Goal: Task Accomplishment & Management: Manage account settings

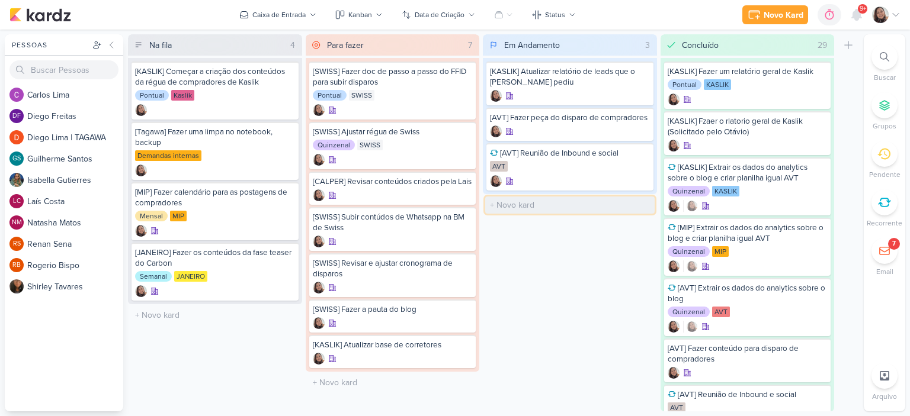
click at [531, 205] on input "text" at bounding box center [569, 205] width 169 height 17
click at [609, 202] on input "KASLIK] Disparo do dia" at bounding box center [569, 205] width 169 height 17
click at [619, 197] on input "KASLIK] Disparo do dia 28/08 -" at bounding box center [569, 205] width 169 height 17
type input "KASLIK] Disparo do dia 28/08 - LEADS NOVOS E ANTIGOS"
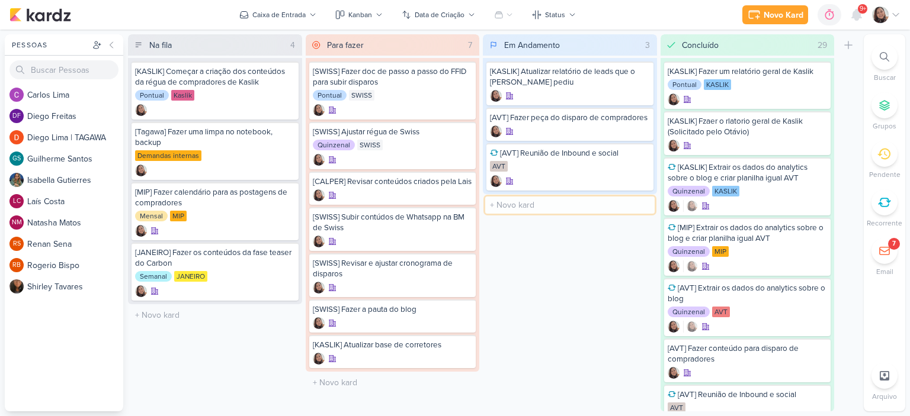
scroll to position [0, 0]
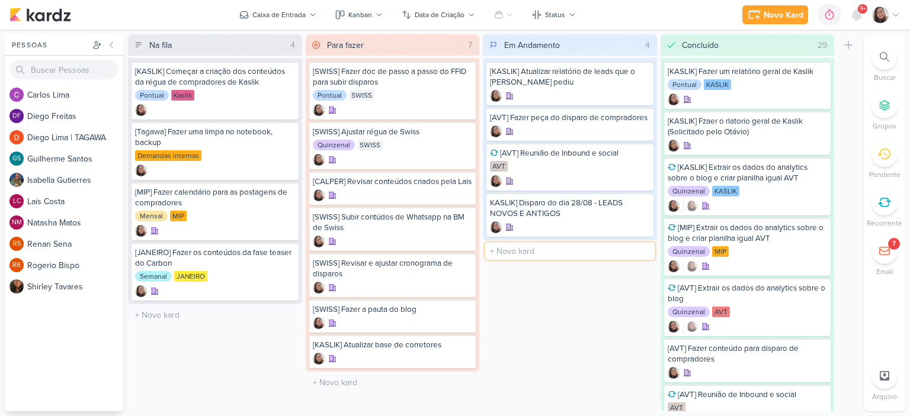
click at [536, 249] on input "text" at bounding box center [569, 251] width 169 height 17
type input "[KASLIK] Disparo do dia 28/08 - MÉDICOS"
click at [591, 311] on div "Em Andamento 5 Mover Para Esquerda Mover Para Direita Deletar [KASLIK] Atualiza…" at bounding box center [570, 222] width 174 height 377
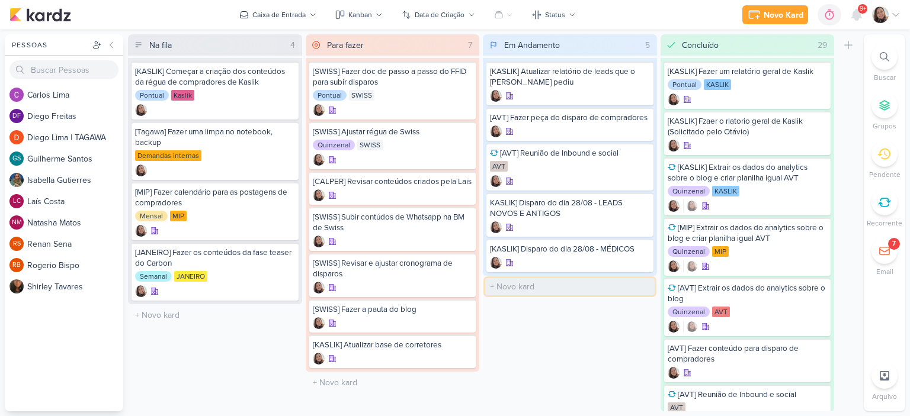
click at [523, 283] on input "text" at bounding box center [569, 286] width 169 height 17
type input "[JANEIRO] REENVIO JANEIRO"
click at [637, 160] on div at bounding box center [641, 155] width 17 height 17
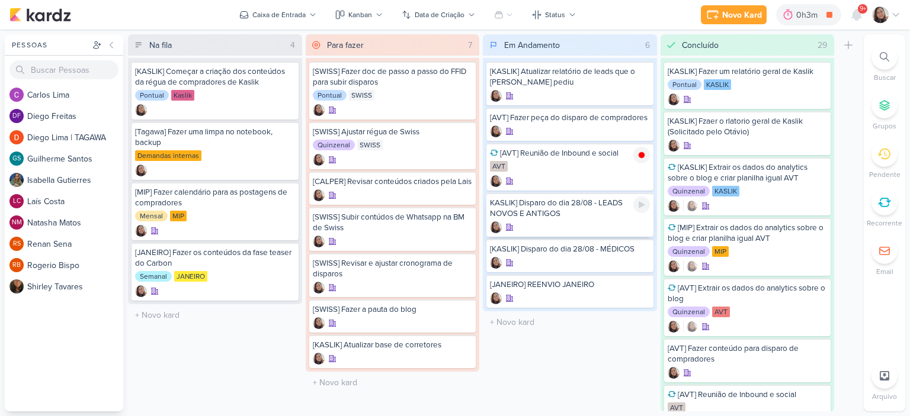
click at [583, 213] on div "KASLIK] Disparo do dia 28/08 - LEADS NOVOS E ANTIGOS" at bounding box center [570, 208] width 160 height 21
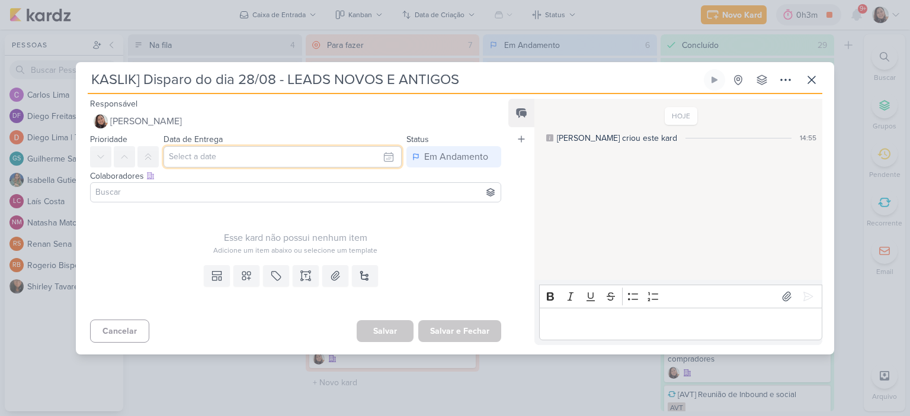
click at [312, 156] on input "text" at bounding box center [282, 156] width 238 height 21
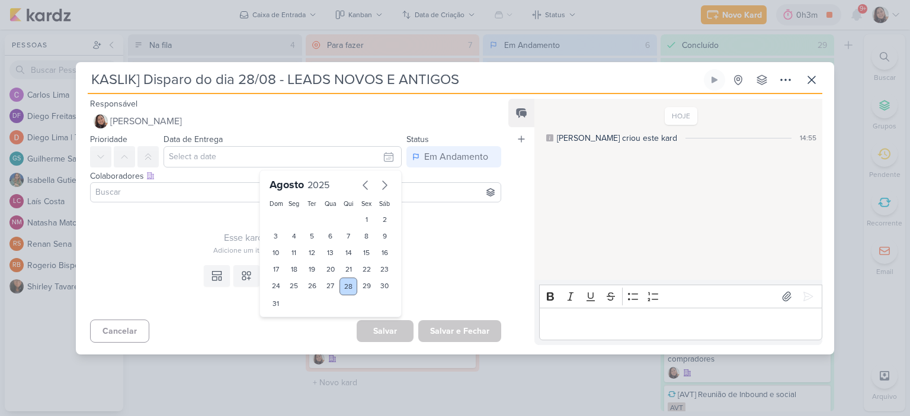
click at [340, 286] on div "28" at bounding box center [348, 287] width 18 height 18
type input "28 de agosto de 2025 às 23:59"
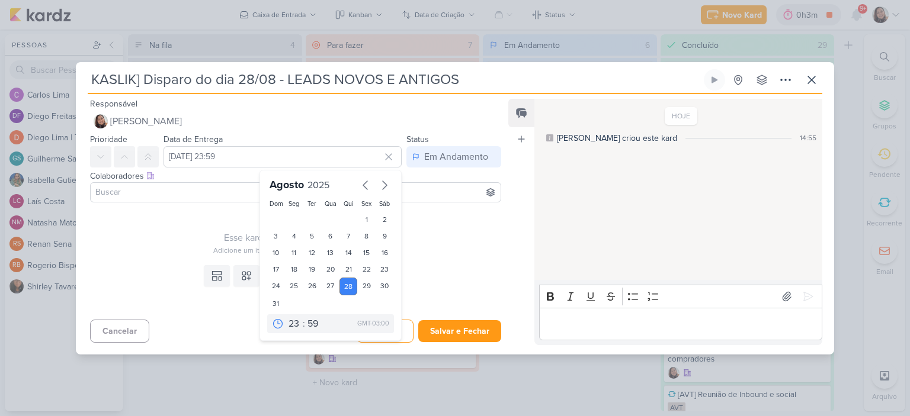
click at [176, 212] on div "Esse kard não possui nenhum item Adicione um item abaixo ou selecione um templa…" at bounding box center [295, 231] width 411 height 49
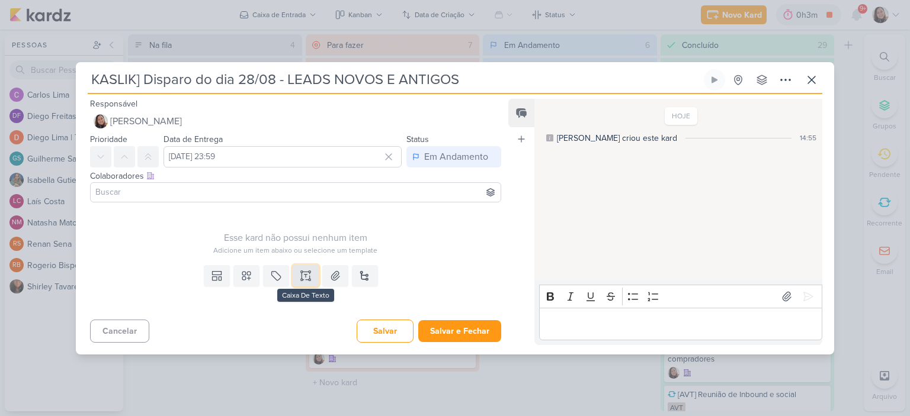
click at [309, 278] on icon at bounding box center [309, 276] width 0 height 6
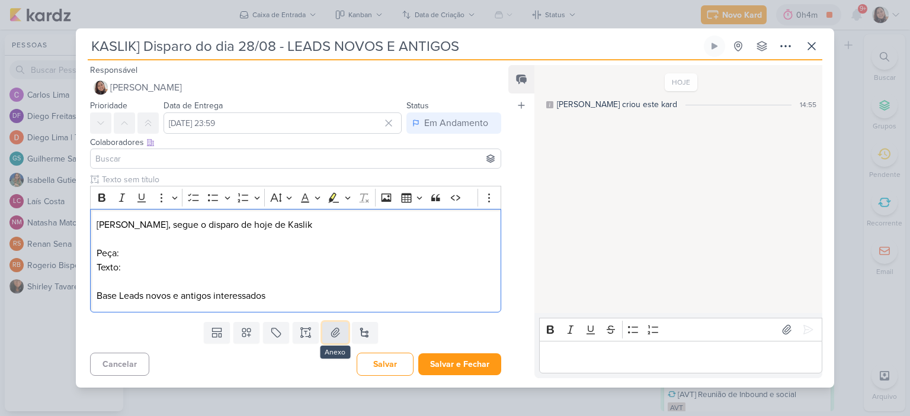
click at [335, 335] on icon at bounding box center [335, 332] width 8 height 9
click at [221, 261] on p "Texto:" at bounding box center [296, 268] width 398 height 14
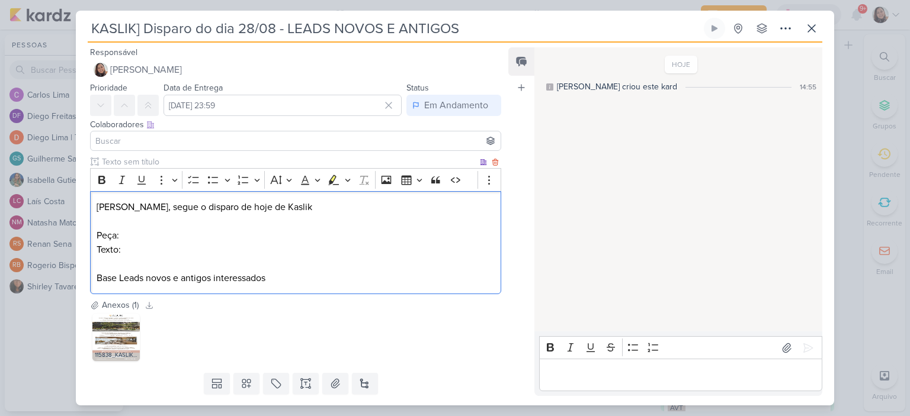
click at [230, 234] on p "Peça:" at bounding box center [296, 236] width 398 height 14
click at [236, 256] on p "Texto:" at bounding box center [296, 250] width 398 height 14
click at [240, 248] on p "Texto:" at bounding box center [296, 250] width 398 height 14
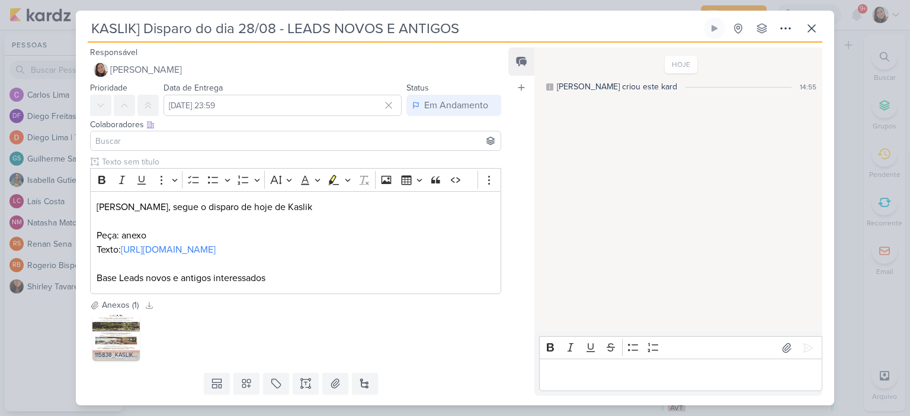
click at [250, 136] on input at bounding box center [295, 141] width 405 height 14
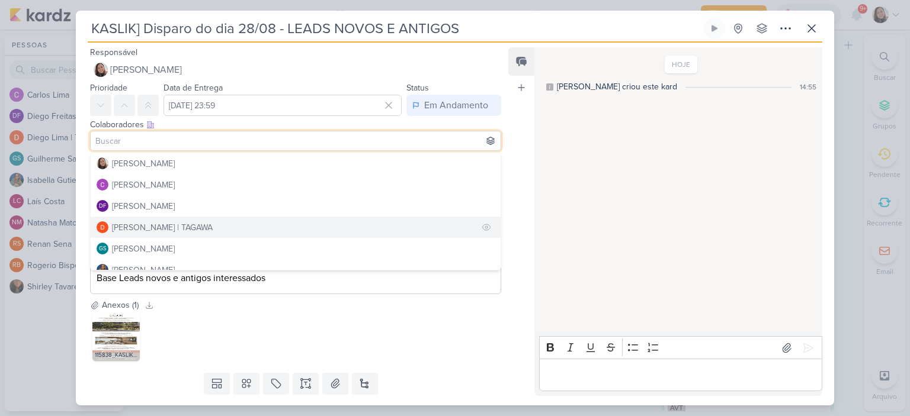
click at [151, 224] on div "Diego Lima | TAGAWA" at bounding box center [162, 227] width 101 height 12
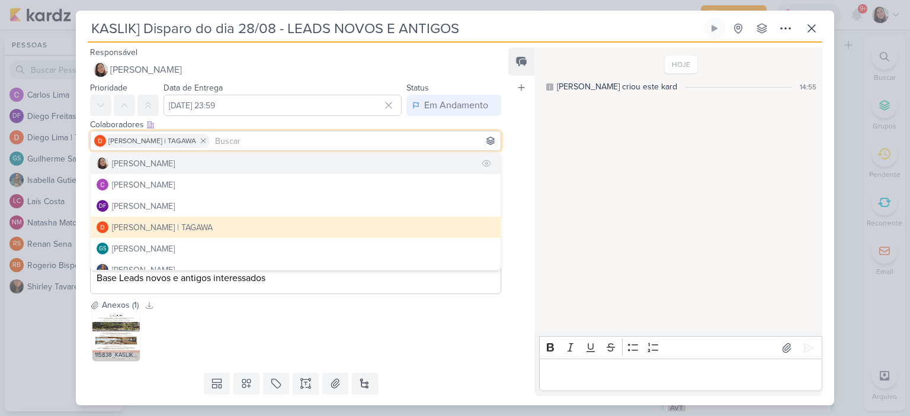
click at [169, 166] on div "[PERSON_NAME]" at bounding box center [143, 164] width 63 height 12
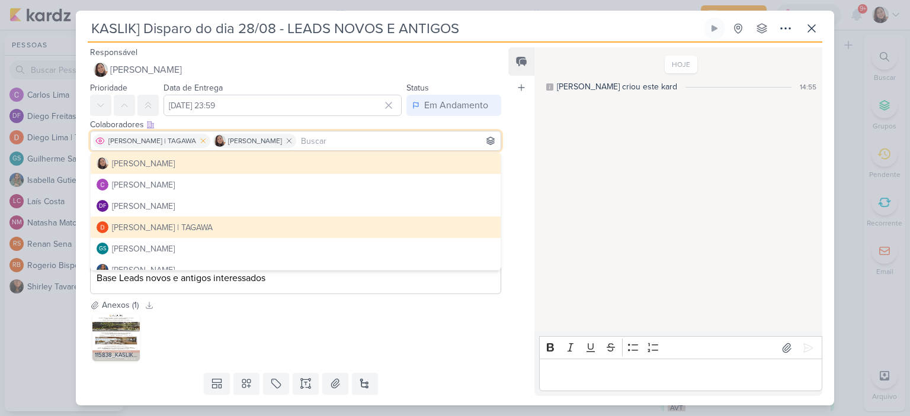
click at [199, 142] on icon at bounding box center [203, 141] width 8 height 8
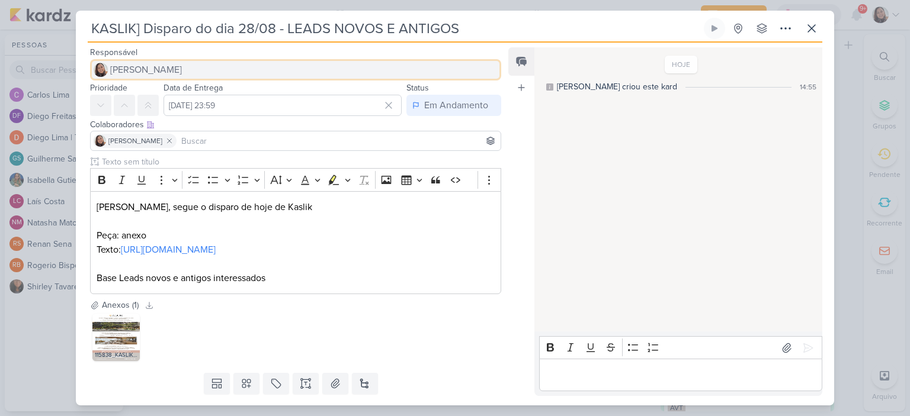
click at [155, 73] on span "[PERSON_NAME]" at bounding box center [146, 70] width 72 height 14
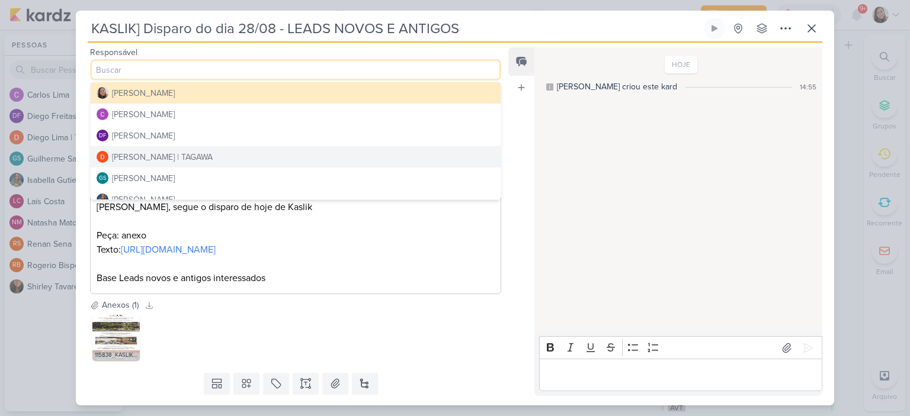
click at [152, 158] on div "Diego Lima | TAGAWA" at bounding box center [162, 157] width 101 height 12
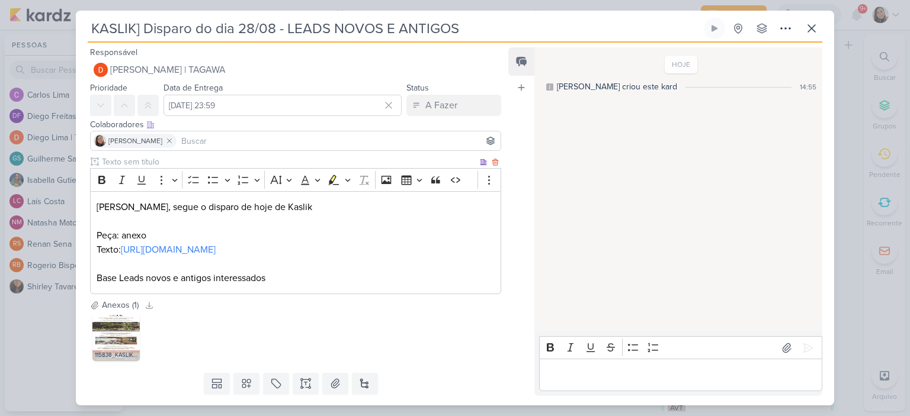
scroll to position [47, 0]
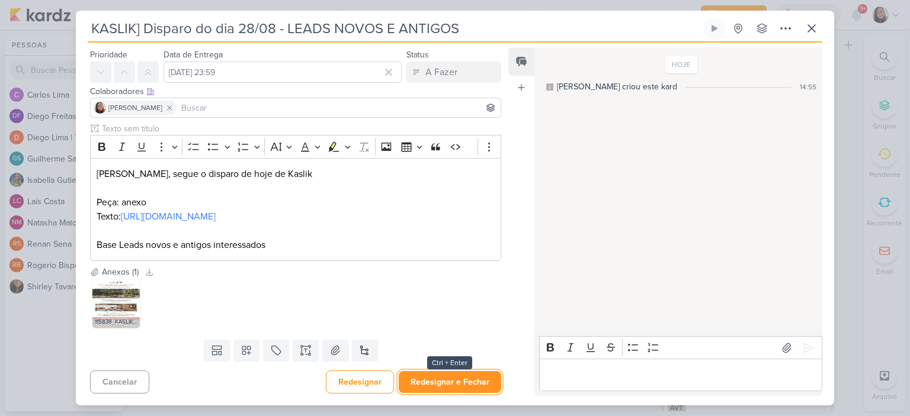
click at [458, 381] on button "Redesignar e Fechar" at bounding box center [450, 382] width 102 height 22
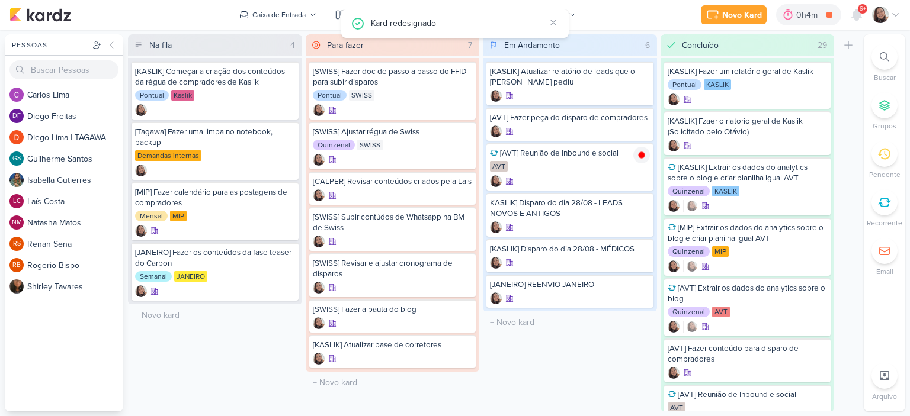
scroll to position [0, 0]
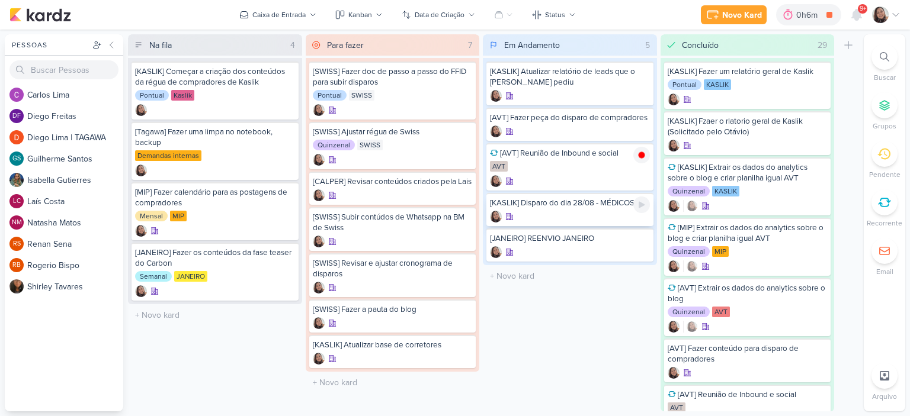
click at [570, 203] on div "[KASLIK] Disparo do dia 28/08 - MÉDICOS" at bounding box center [570, 203] width 160 height 11
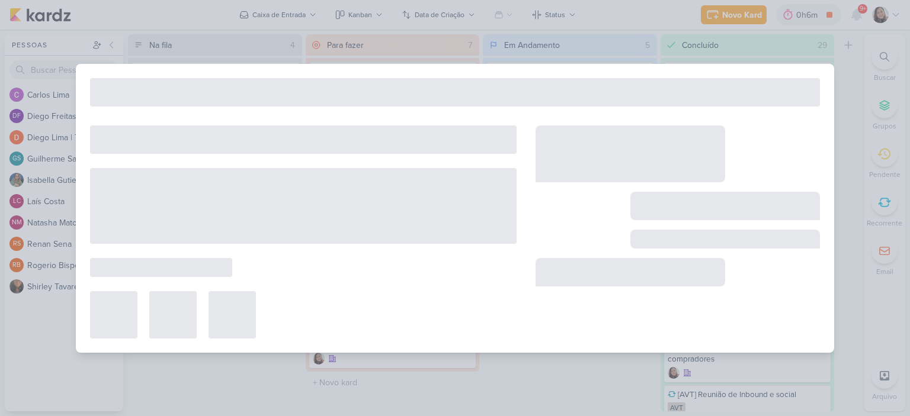
type input "[KASLIK] Disparo do dia 28/08 - MÉDICOS"
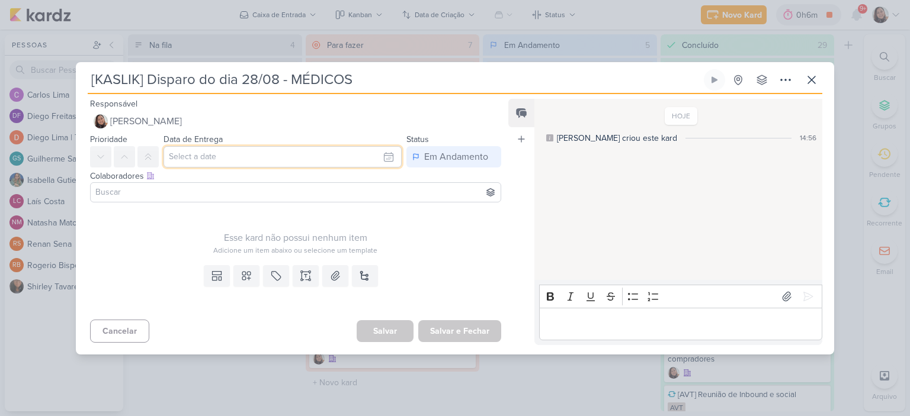
click at [378, 154] on input "text" at bounding box center [282, 156] width 238 height 21
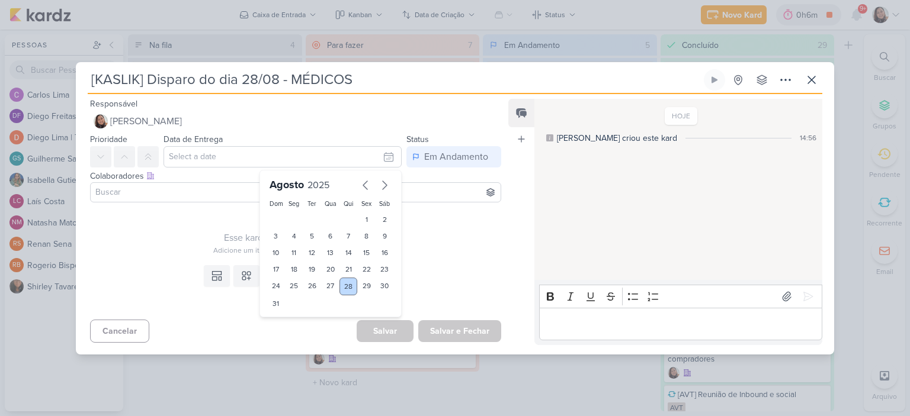
click at [342, 286] on div "28" at bounding box center [348, 287] width 18 height 18
type input "28 de agosto de 2025 às 23:59"
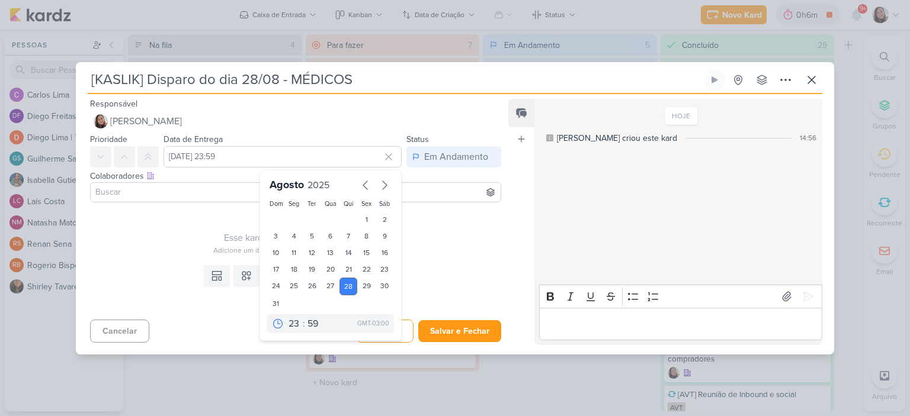
click at [185, 233] on div "Esse kard não possui nenhum item" at bounding box center [295, 238] width 411 height 14
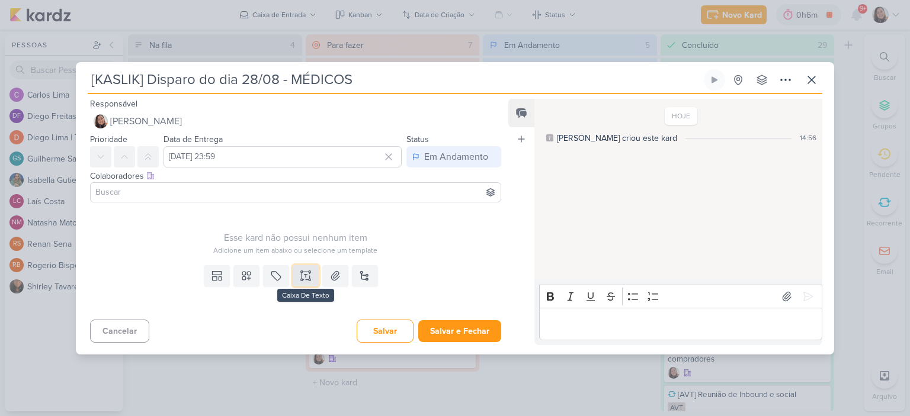
click at [300, 271] on icon at bounding box center [301, 272] width 2 height 2
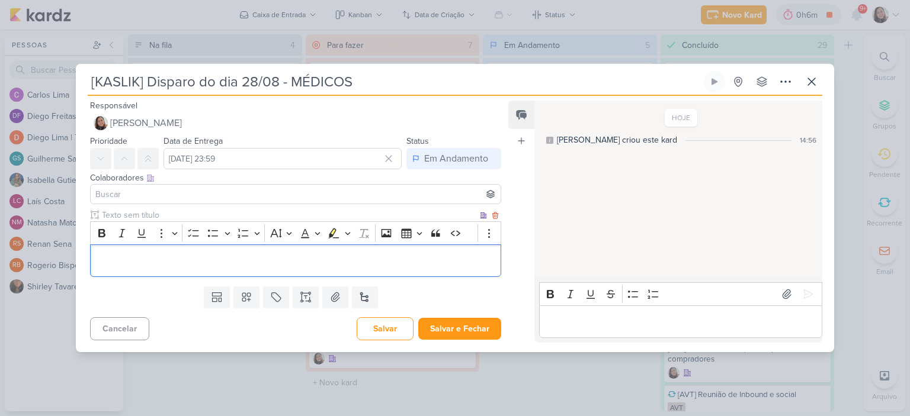
click at [294, 265] on p "Editor editing area: main" at bounding box center [296, 260] width 398 height 14
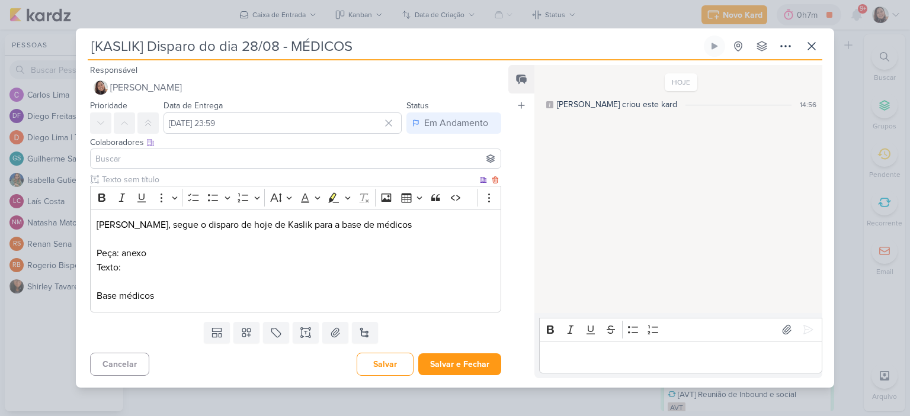
click at [220, 266] on p "Texto:" at bounding box center [296, 268] width 398 height 14
click at [372, 265] on p "Texto: https://docs.google.com/document/d/1EIG8-yo3vi5hnlL7TX6YeBdJblxrqE9etDQ9…" at bounding box center [296, 268] width 398 height 14
click at [403, 223] on p "Diego, segue o disparo de hoje de Kaslik para a base de médicos" at bounding box center [296, 225] width 398 height 14
click at [333, 338] on icon at bounding box center [335, 333] width 12 height 12
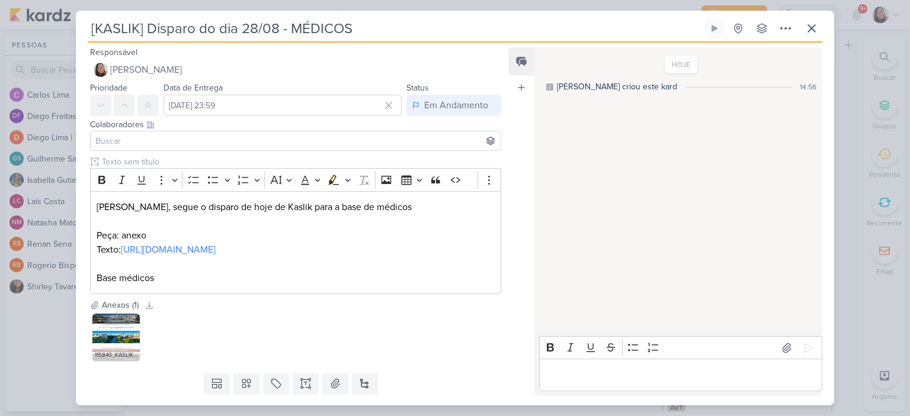
click at [175, 144] on input at bounding box center [295, 141] width 405 height 14
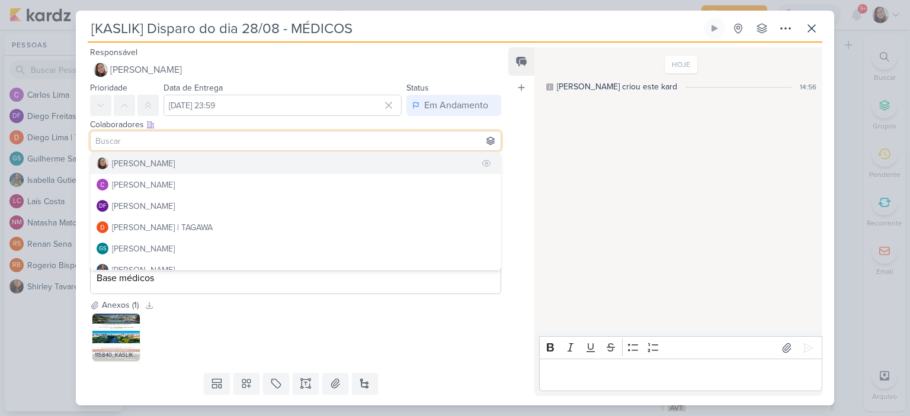
click at [163, 162] on div "[PERSON_NAME]" at bounding box center [143, 164] width 63 height 12
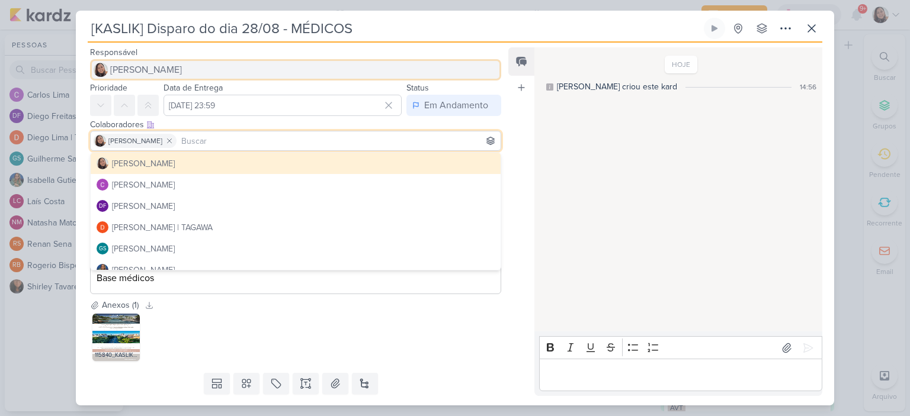
click at [163, 65] on span "[PERSON_NAME]" at bounding box center [146, 70] width 72 height 14
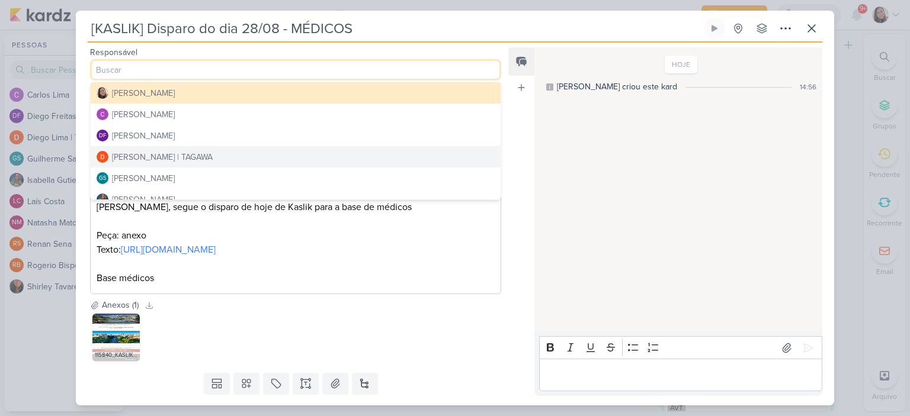
click at [147, 154] on div "Diego Lima | TAGAWA" at bounding box center [162, 157] width 101 height 12
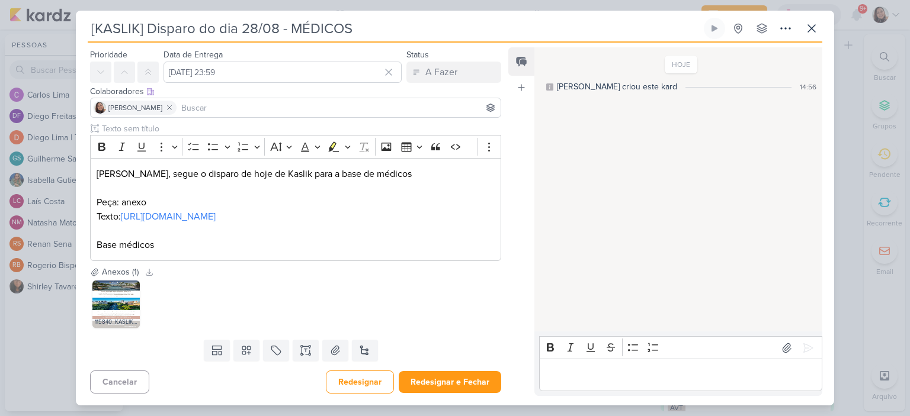
scroll to position [47, 0]
click at [444, 383] on button "Redesignar e Fechar" at bounding box center [450, 382] width 102 height 22
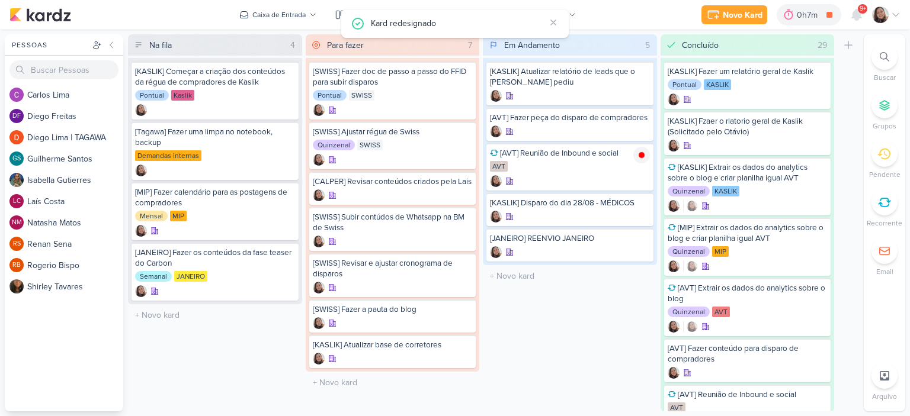
scroll to position [0, 0]
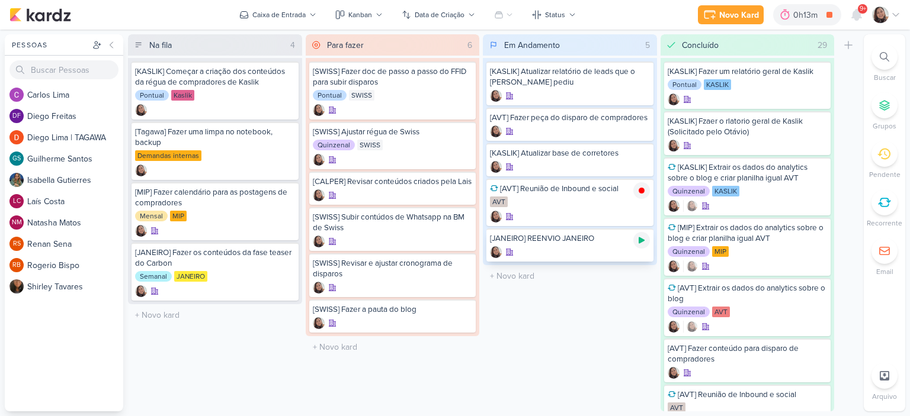
click at [640, 236] on icon at bounding box center [641, 240] width 9 height 9
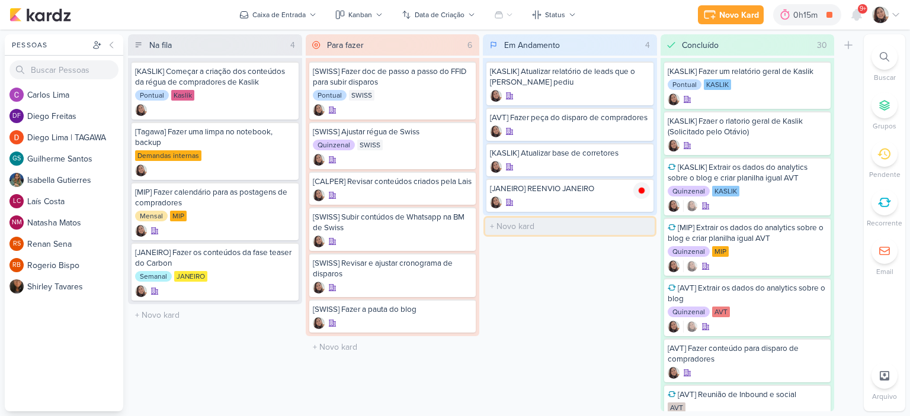
click at [528, 221] on input "text" at bounding box center [569, 226] width 169 height 17
click at [572, 222] on input "[AVT] Disparo do dia /" at bounding box center [569, 226] width 169 height 17
type input "[AVT] Disparo do dia 29/08"
click at [900, 16] on div "Novo Kard Ctrl + k 0h15m [JANEIRO] REENVIO JANEIRO 0h2m Hoje 0h15m Semana 0h15m…" at bounding box center [455, 15] width 910 height 30
click at [895, 15] on icon at bounding box center [895, 14] width 9 height 9
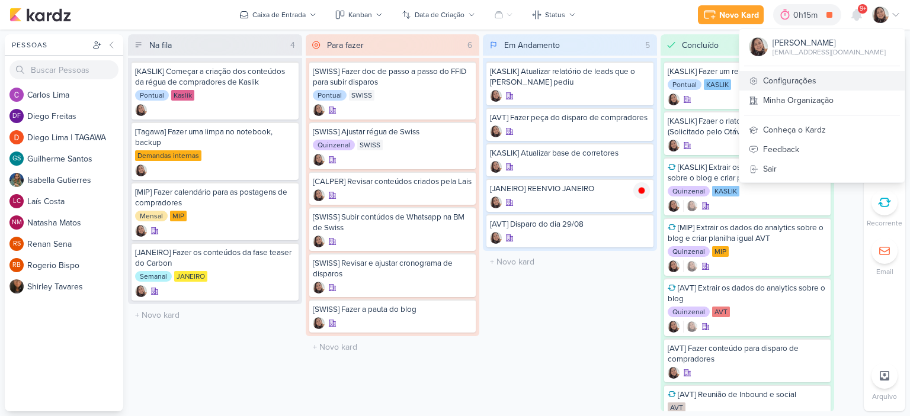
click at [789, 86] on link "Configurações" at bounding box center [821, 81] width 165 height 20
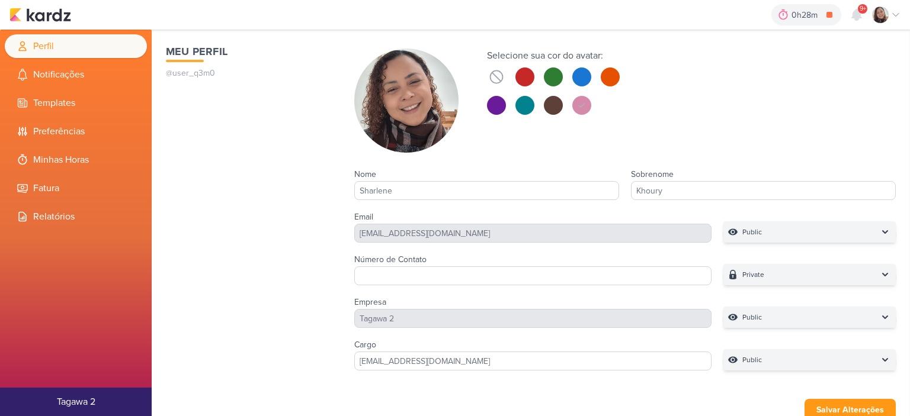
click at [72, 158] on li "Minhas Horas" at bounding box center [76, 160] width 142 height 24
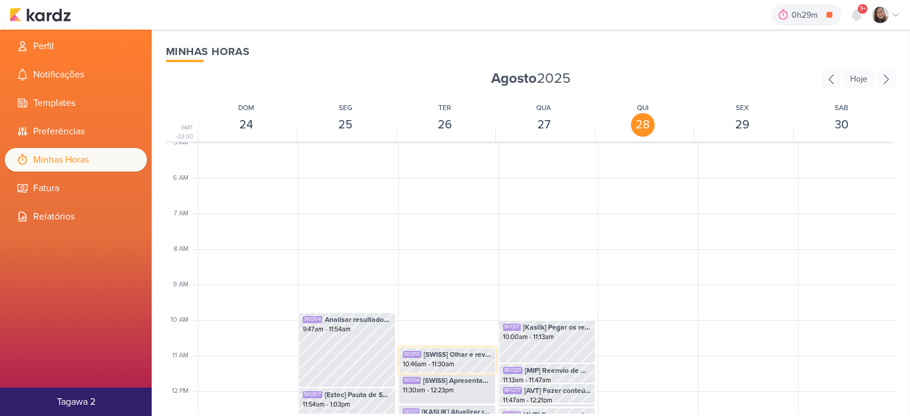
scroll to position [43, 0]
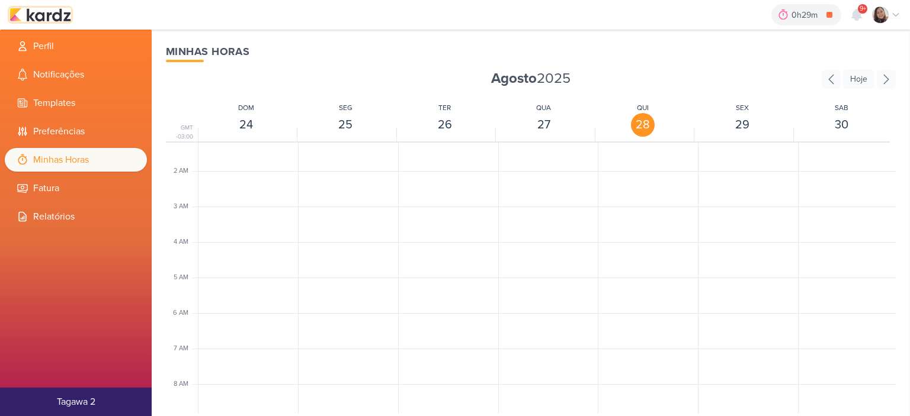
click at [52, 11] on img at bounding box center [40, 15] width 62 height 14
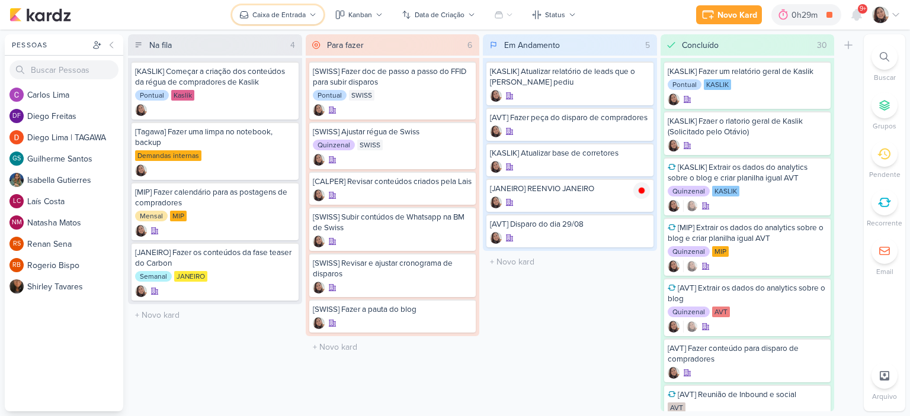
click at [305, 17] on div "Caixa de Entrada" at bounding box center [278, 14] width 53 height 11
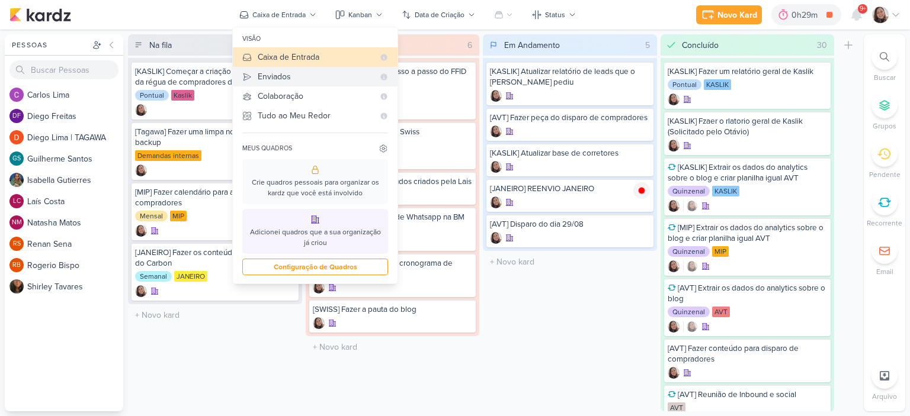
click at [302, 78] on div "Enviados" at bounding box center [316, 76] width 116 height 12
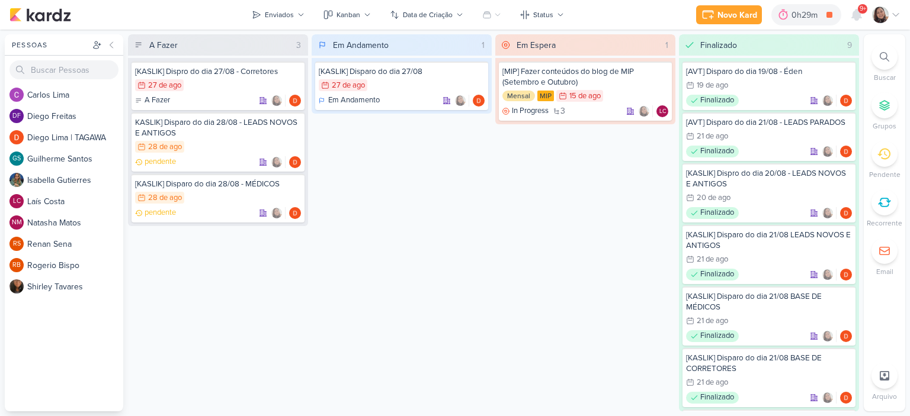
click at [899, 10] on icon at bounding box center [895, 14] width 9 height 9
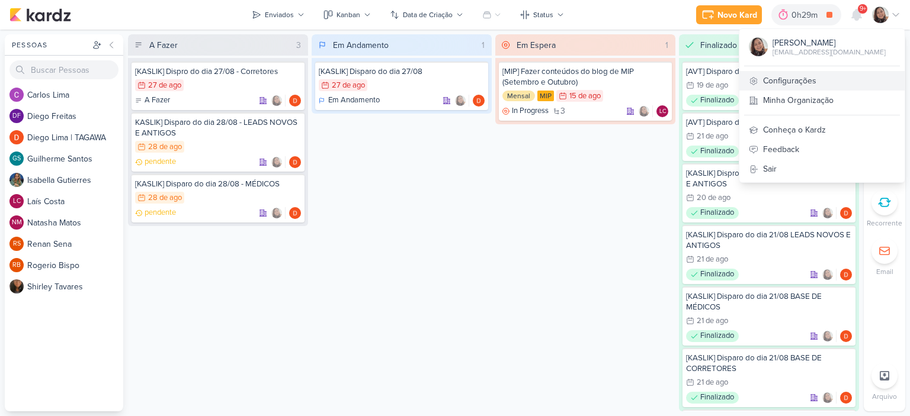
click at [789, 82] on link "Configurações" at bounding box center [821, 81] width 165 height 20
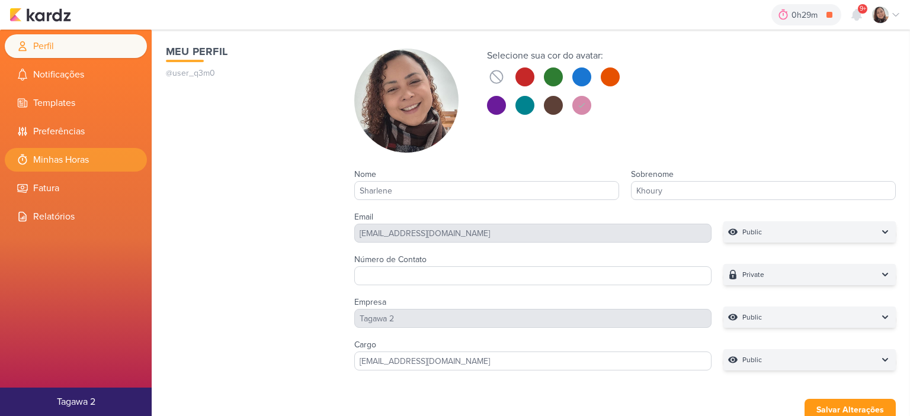
click at [81, 159] on li "Minhas Horas" at bounding box center [76, 160] width 142 height 24
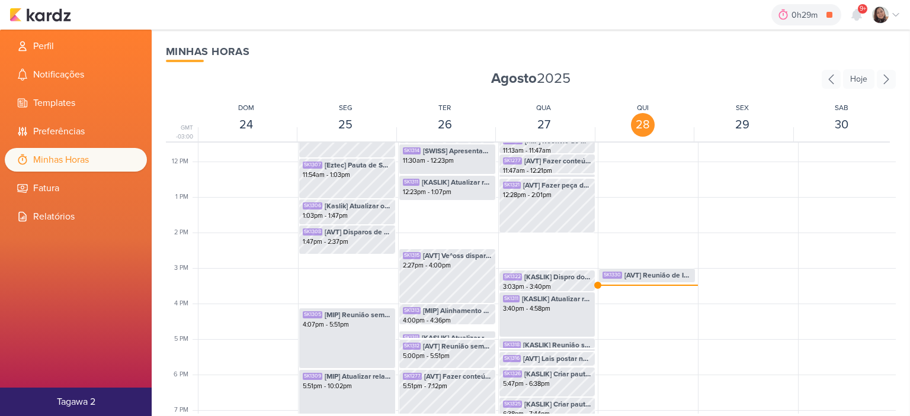
scroll to position [457, 0]
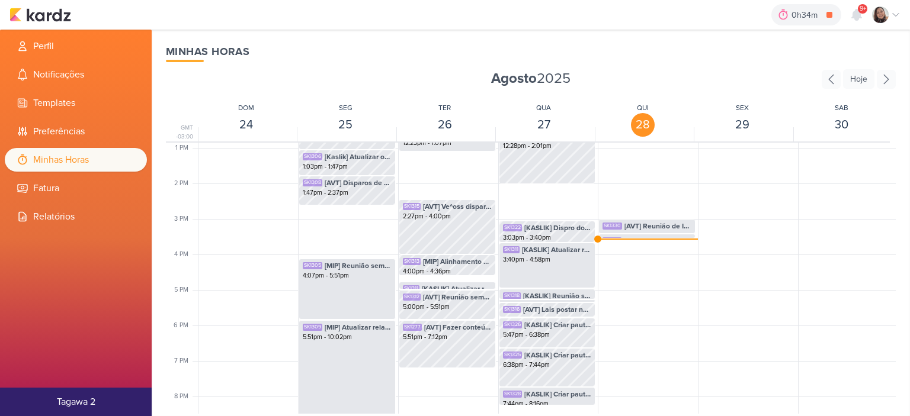
scroll to position [457, 0]
click at [44, 14] on img at bounding box center [40, 15] width 62 height 14
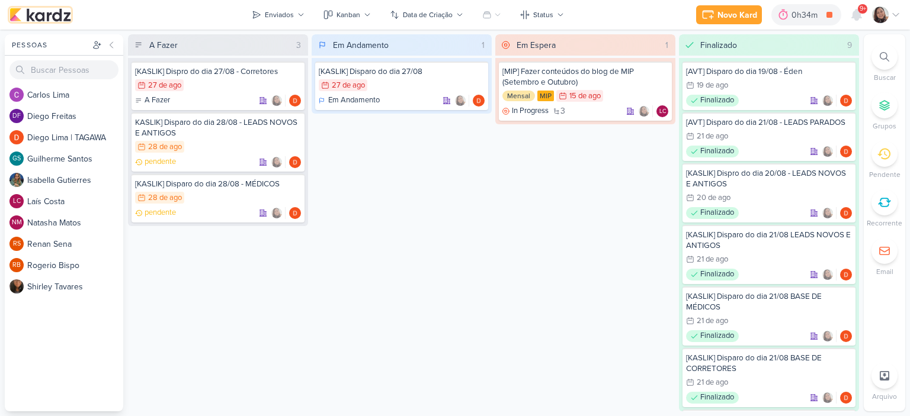
click at [52, 14] on img at bounding box center [40, 15] width 62 height 14
click at [271, 10] on div "Enviados" at bounding box center [279, 14] width 29 height 11
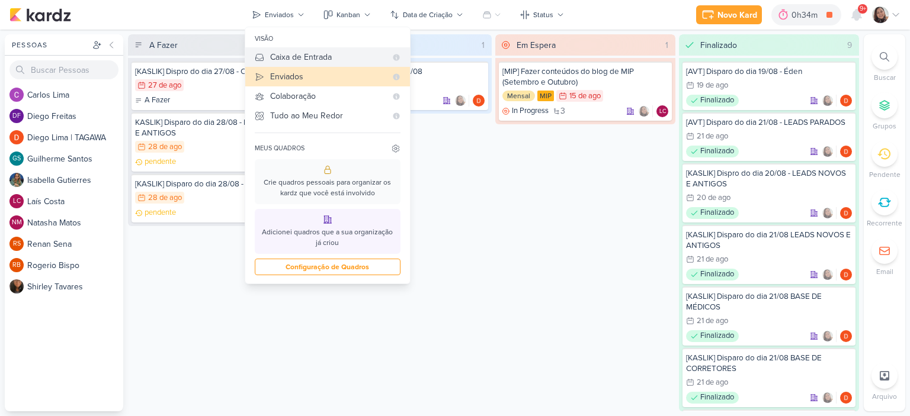
click at [310, 54] on div "Caixa de Entrada" at bounding box center [328, 57] width 116 height 12
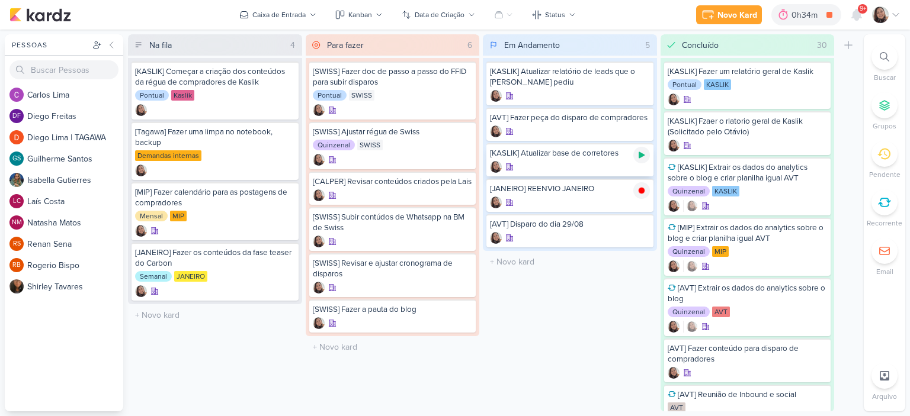
click at [641, 157] on icon at bounding box center [641, 154] width 9 height 9
click at [901, 17] on div "Novo Kard Ctrl + k 0h34m [KASLIK] Atualizar base de corretores 0h0m Hoje 0h34m …" at bounding box center [455, 15] width 910 height 30
click at [895, 12] on icon at bounding box center [895, 14] width 9 height 9
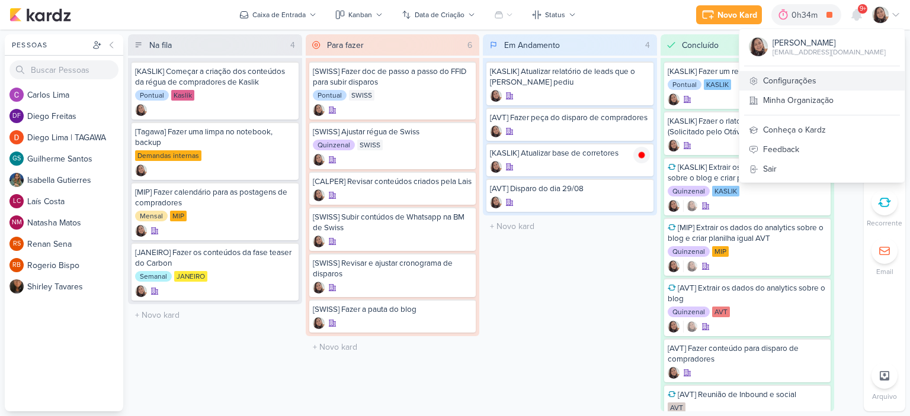
click at [789, 85] on link "Configurações" at bounding box center [821, 81] width 165 height 20
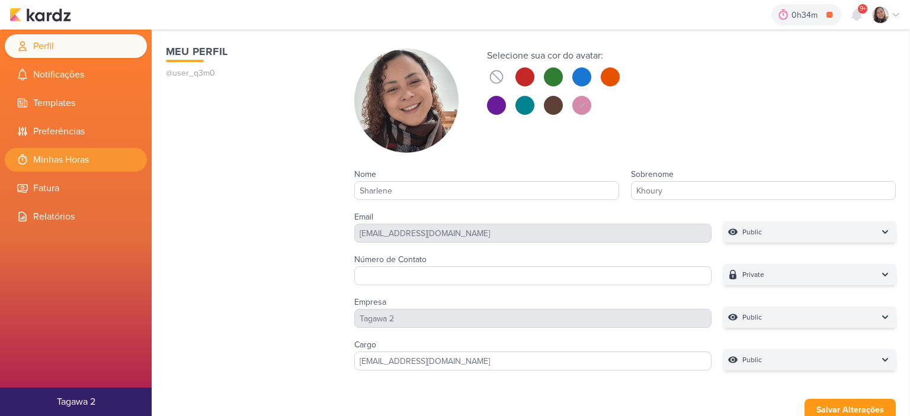
click at [78, 158] on li "Minhas Horas" at bounding box center [76, 160] width 142 height 24
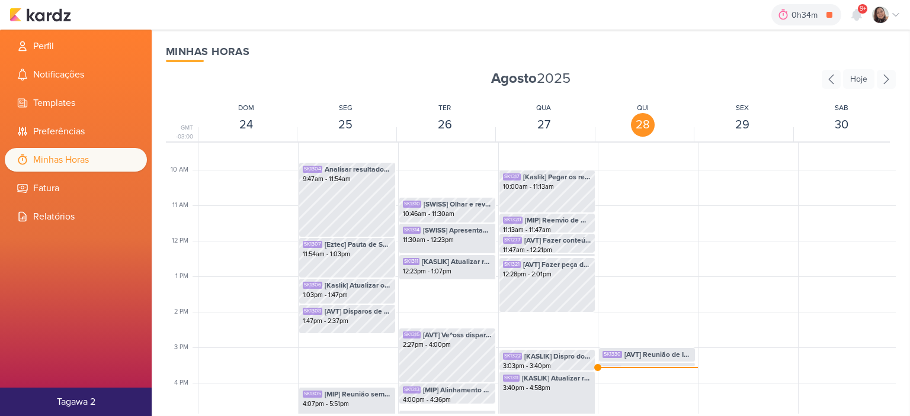
scroll to position [398, 0]
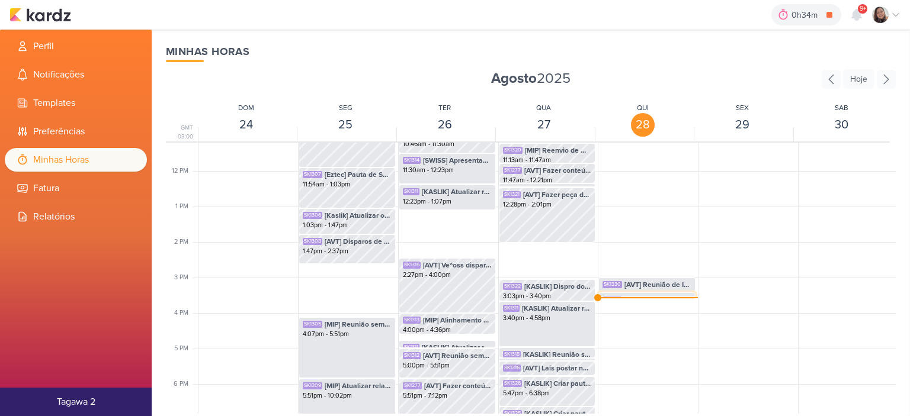
click at [618, 297] on div "SK1333 [JANEIRO] REENVIO JANEIRO 3:25pm - 3:34pm" at bounding box center [646, 295] width 97 height 5
select select "pm"
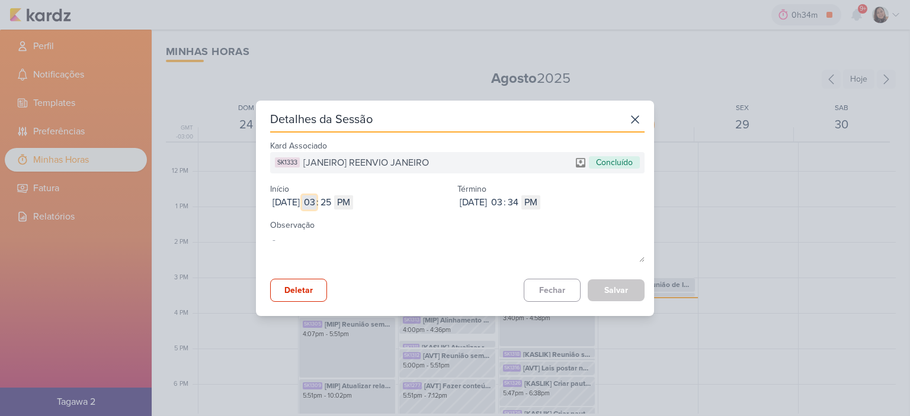
click at [316, 205] on input "03" at bounding box center [309, 202] width 14 height 14
type input "09"
click at [333, 198] on input "25" at bounding box center [326, 202] width 14 height 14
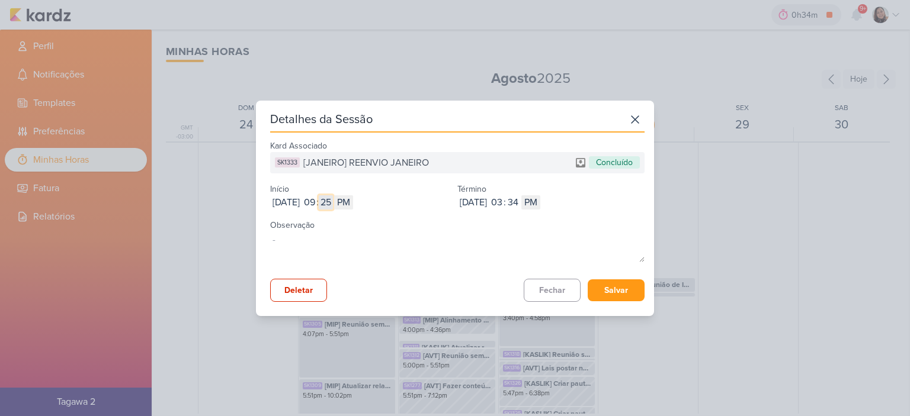
click at [333, 198] on input "25" at bounding box center [326, 202] width 14 height 14
type input "31"
click at [353, 198] on select "AM PM" at bounding box center [343, 202] width 19 height 14
select select "am"
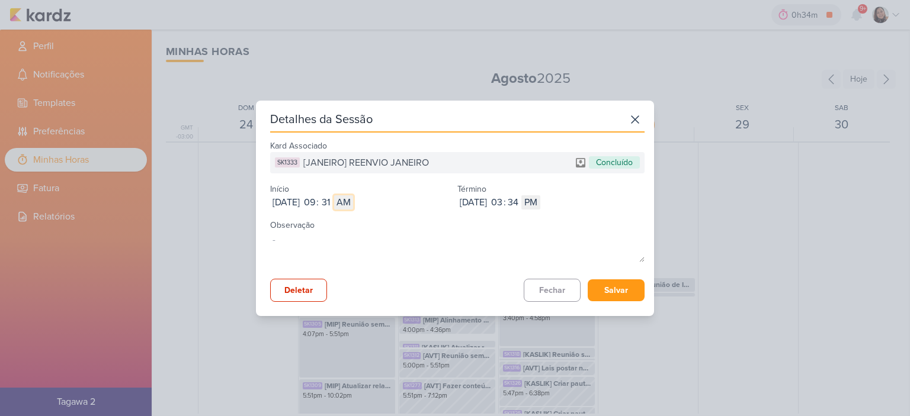
click at [353, 195] on select "AM PM" at bounding box center [343, 202] width 19 height 14
click at [503, 201] on input "03" at bounding box center [496, 202] width 14 height 14
type input "10"
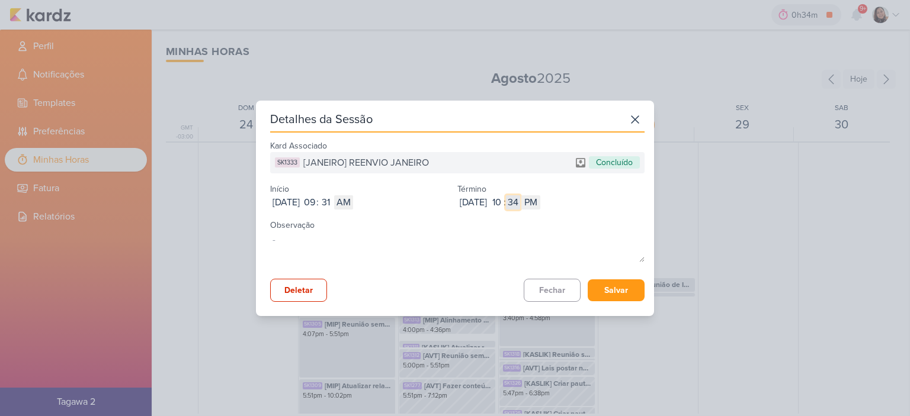
click at [520, 201] on input "34" at bounding box center [513, 202] width 14 height 14
type input "04"
click at [540, 201] on select "AM PM" at bounding box center [530, 202] width 19 height 14
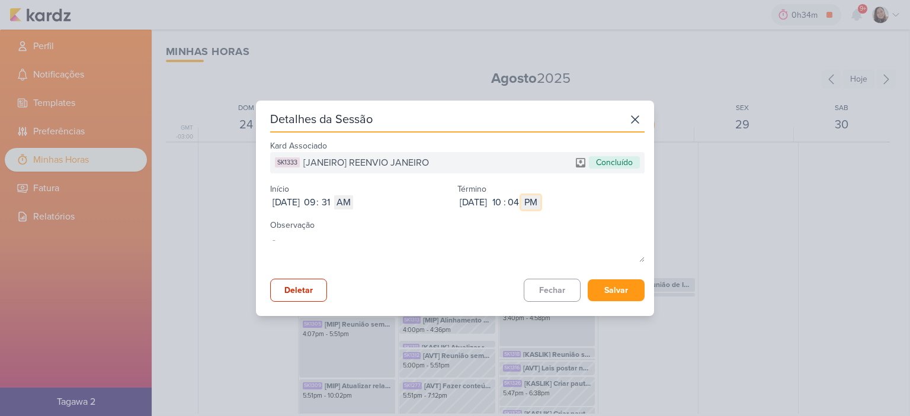
select select "am"
click at [540, 195] on select "AM PM" at bounding box center [530, 202] width 19 height 14
click at [604, 285] on button "Salvar" at bounding box center [615, 290] width 57 height 22
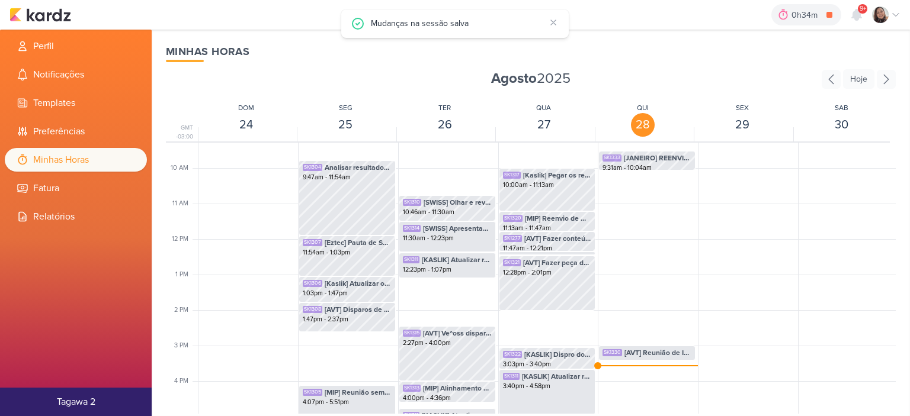
scroll to position [279, 0]
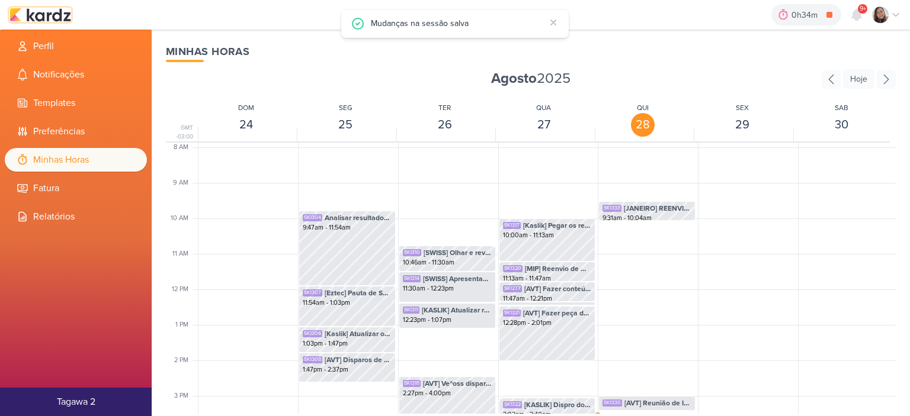
click at [50, 17] on img at bounding box center [40, 15] width 62 height 14
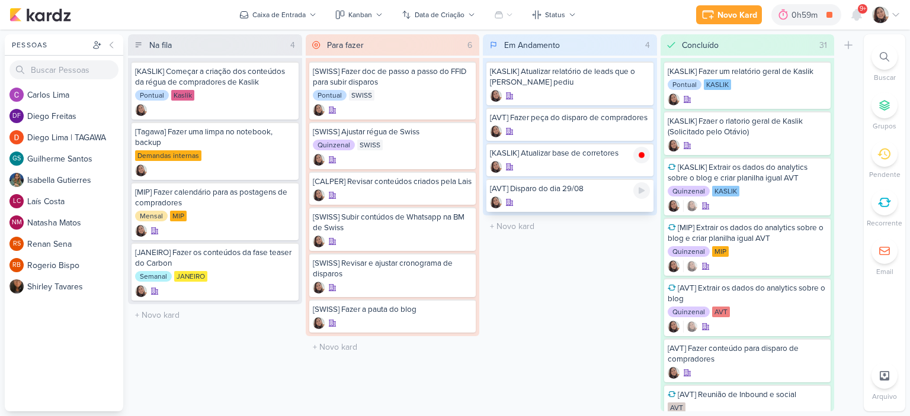
click at [608, 191] on div "[AVT] Disparo do dia 29/08" at bounding box center [570, 189] width 160 height 11
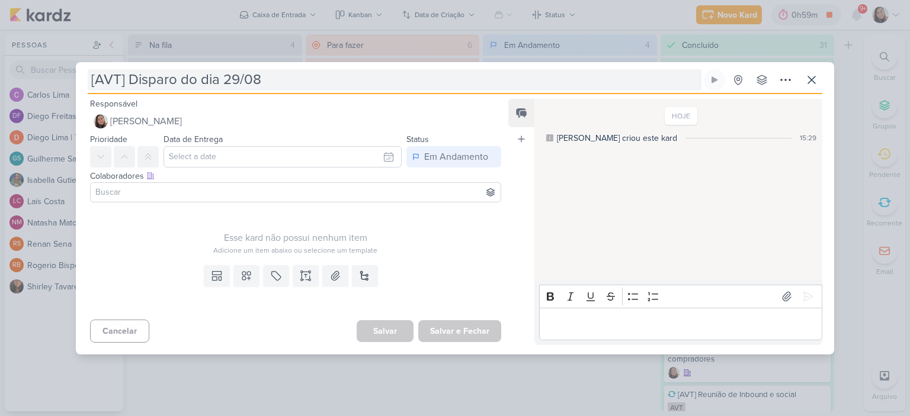
click at [351, 83] on input "[AVT] Disparo do dia 29/08" at bounding box center [394, 79] width 613 height 21
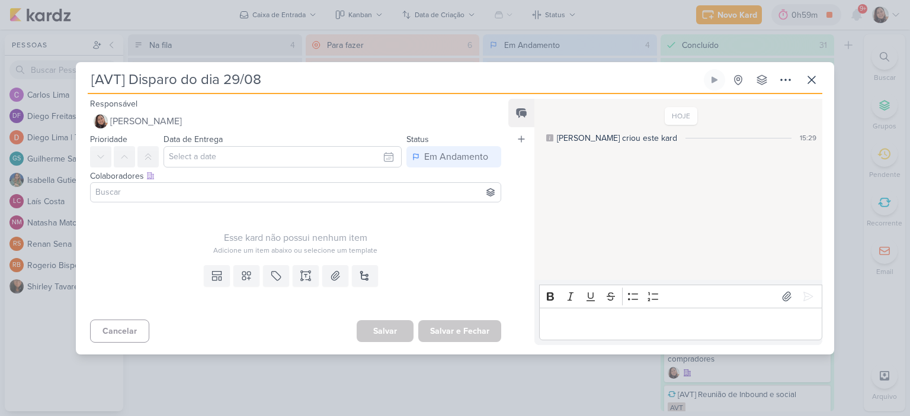
type input "[AVT] Disparo do dia 29/08"
type input "[AVT] Disparo do dia 29/08 - É"
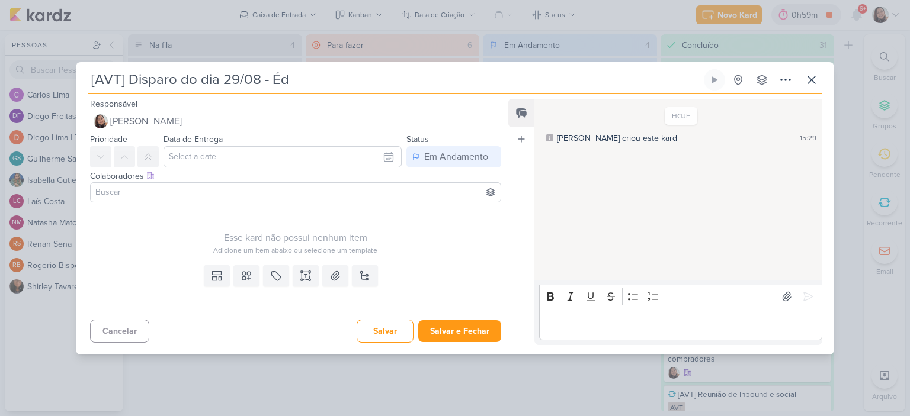
type input "[AVT] Disparo do dia 29/08 - Éde"
type input "[AVT] Disparo do dia 29/08 - Éden"
click at [468, 335] on button "Salvar e Fechar" at bounding box center [459, 331] width 83 height 22
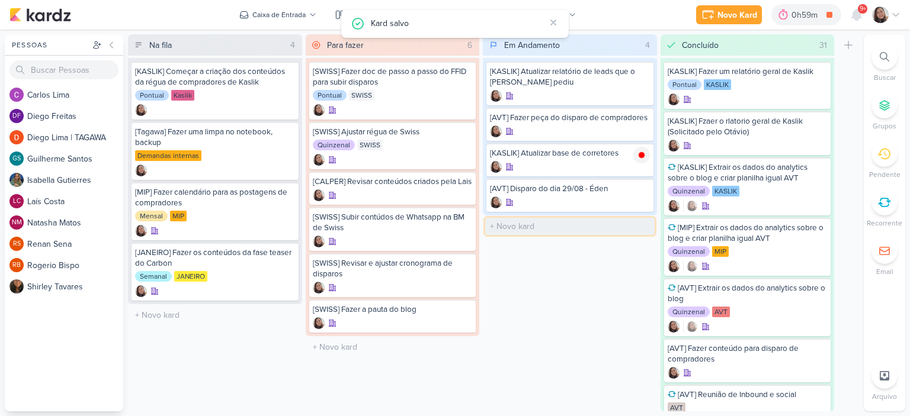
click at [538, 223] on input "text" at bounding box center [569, 226] width 169 height 17
type input "[KASLIK] Dispro do dia 29/08 - Corretores"
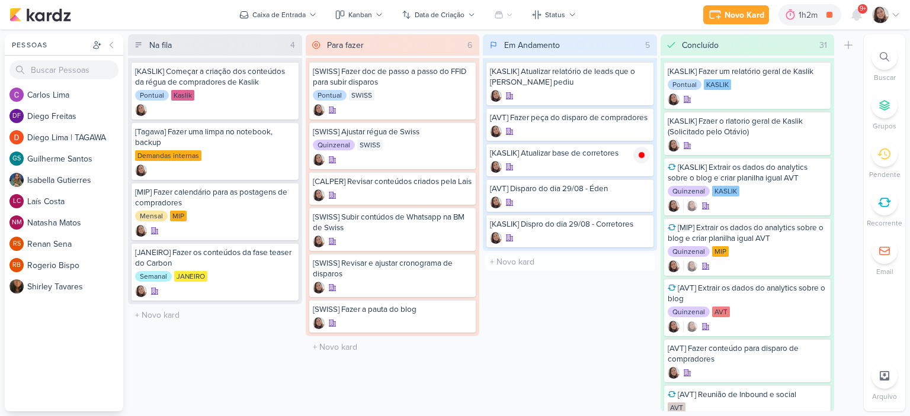
click at [898, 16] on icon at bounding box center [895, 14] width 9 height 9
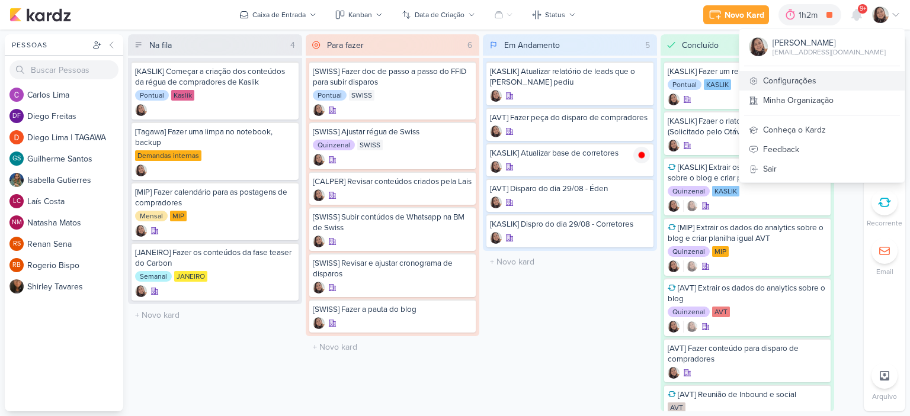
click at [822, 79] on link "Configurações" at bounding box center [821, 81] width 165 height 20
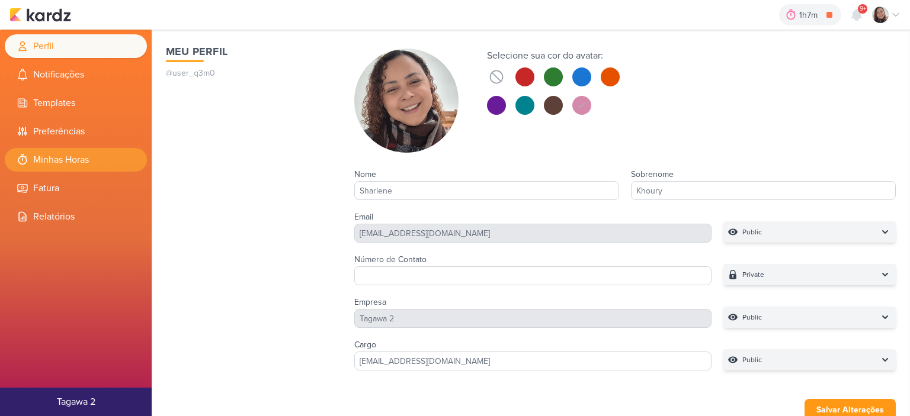
click at [77, 156] on li "Minhas Horas" at bounding box center [76, 160] width 142 height 24
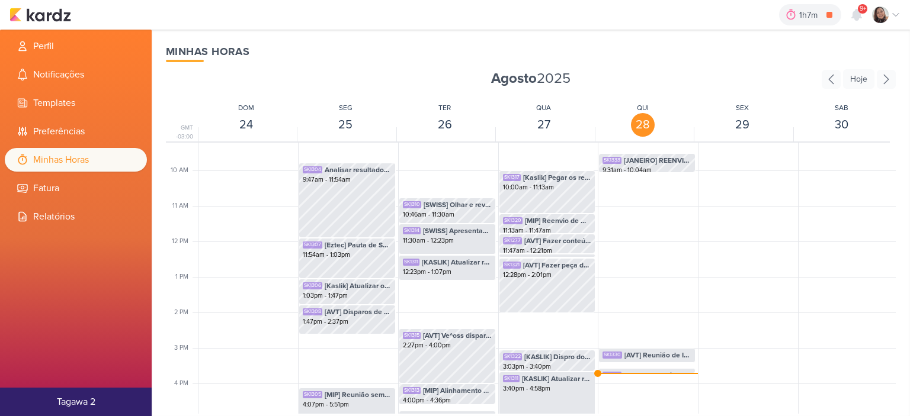
scroll to position [457, 0]
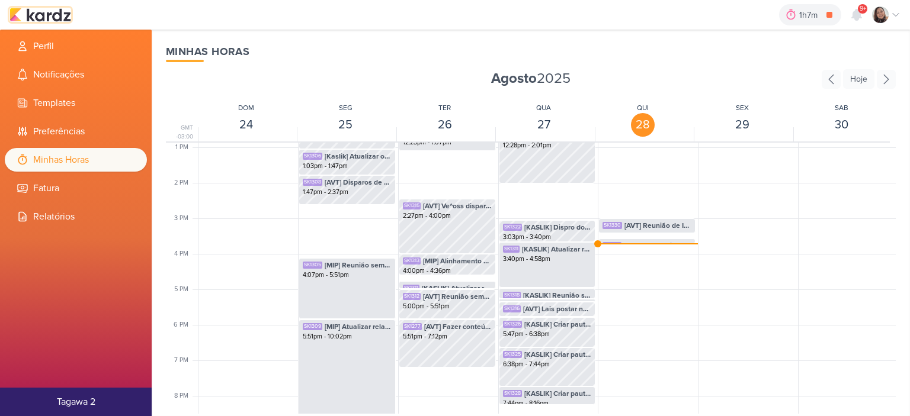
click at [57, 9] on img at bounding box center [40, 15] width 62 height 14
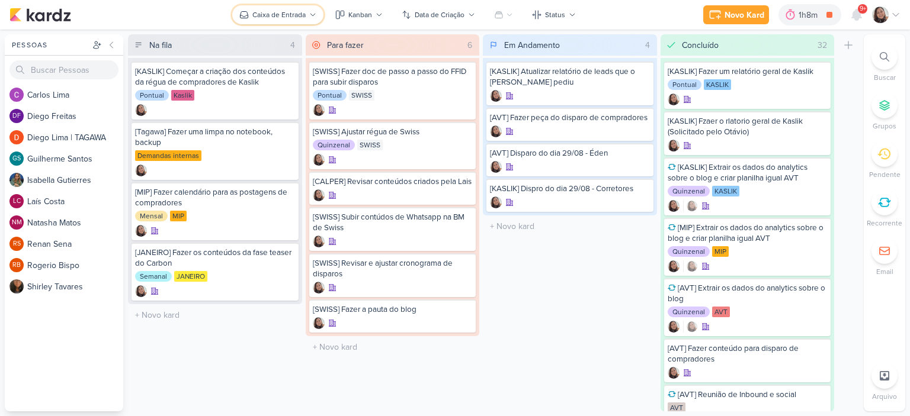
click at [311, 16] on icon at bounding box center [312, 14] width 7 height 7
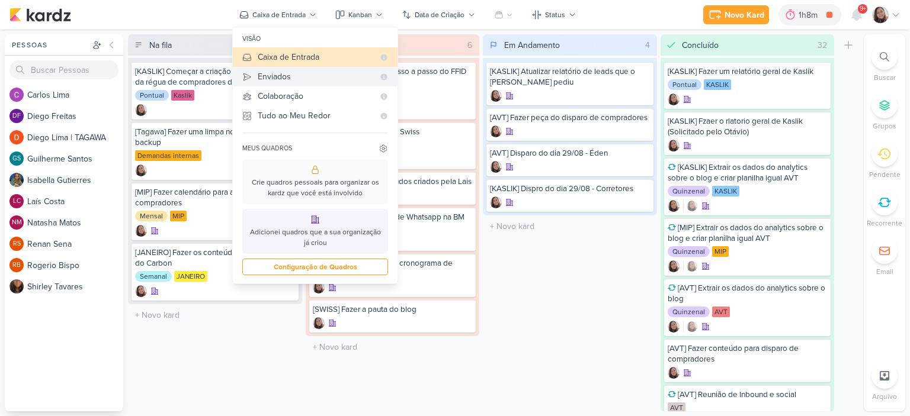
click at [299, 77] on div "Enviados" at bounding box center [316, 76] width 116 height 12
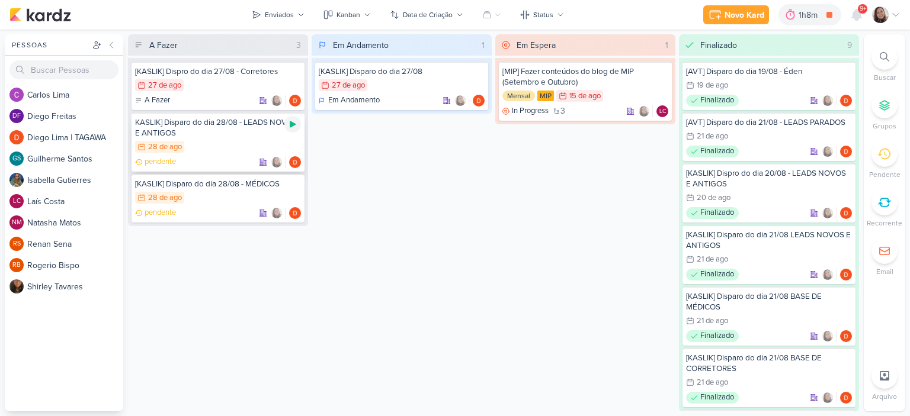
click at [290, 127] on icon at bounding box center [292, 124] width 9 height 9
click at [894, 13] on icon at bounding box center [895, 14] width 9 height 9
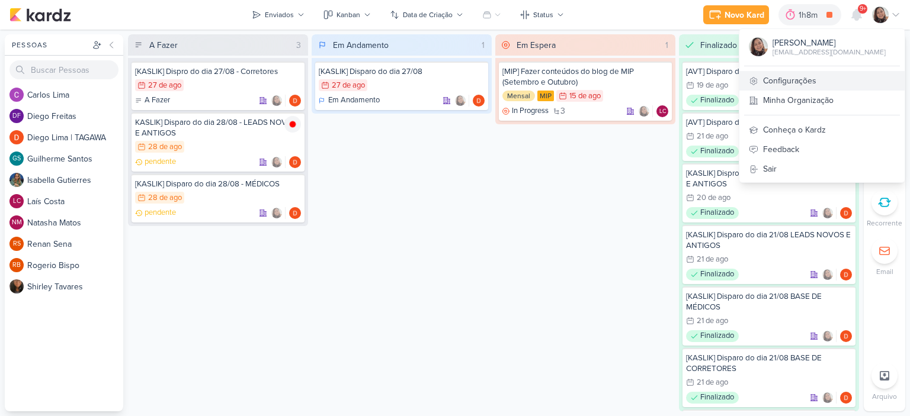
click at [801, 74] on link "Configurações" at bounding box center [821, 81] width 165 height 20
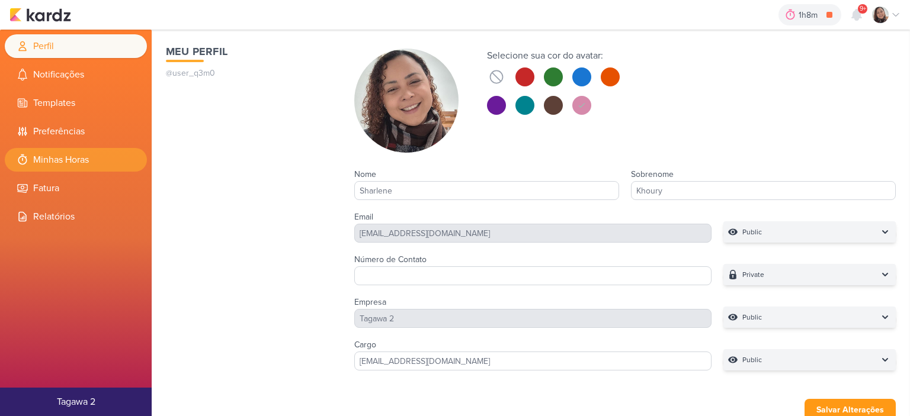
click at [81, 164] on li "Minhas Horas" at bounding box center [76, 160] width 142 height 24
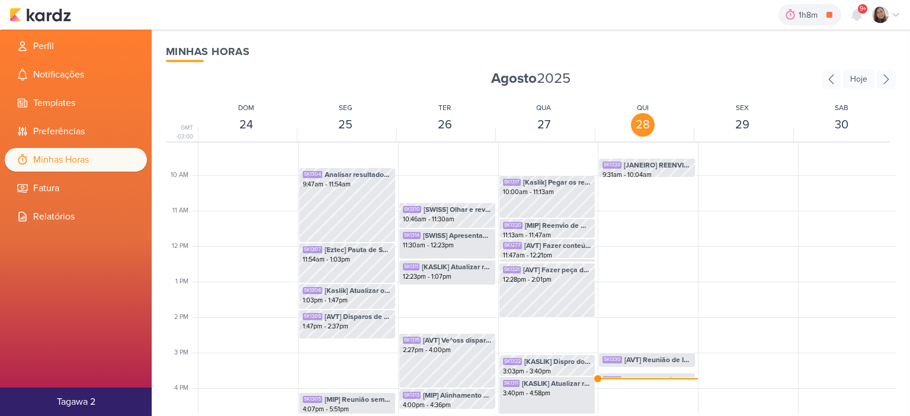
scroll to position [457, 0]
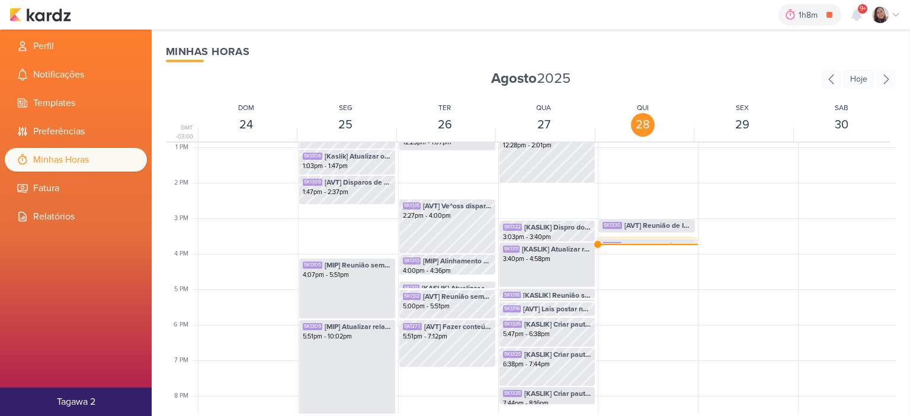
click at [633, 241] on span "[KASLIK] Atualizar base de corretores" at bounding box center [658, 245] width 68 height 11
select select "pm"
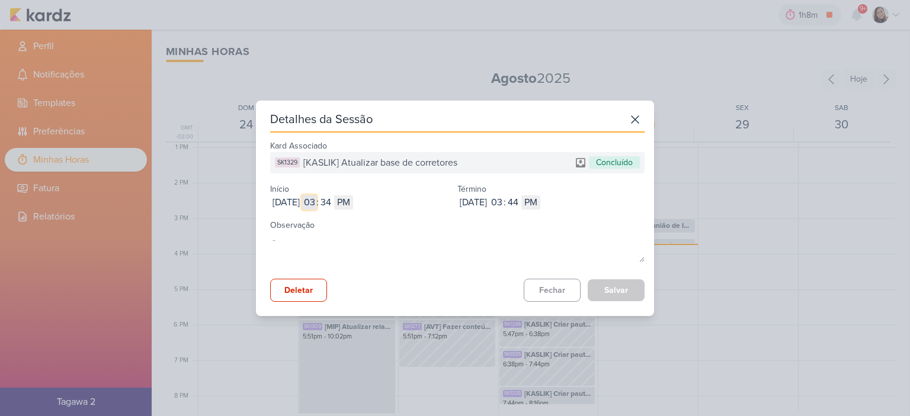
click at [316, 201] on input "03" at bounding box center [309, 202] width 14 height 14
type input "10"
click at [333, 201] on input "34" at bounding box center [326, 202] width 14 height 14
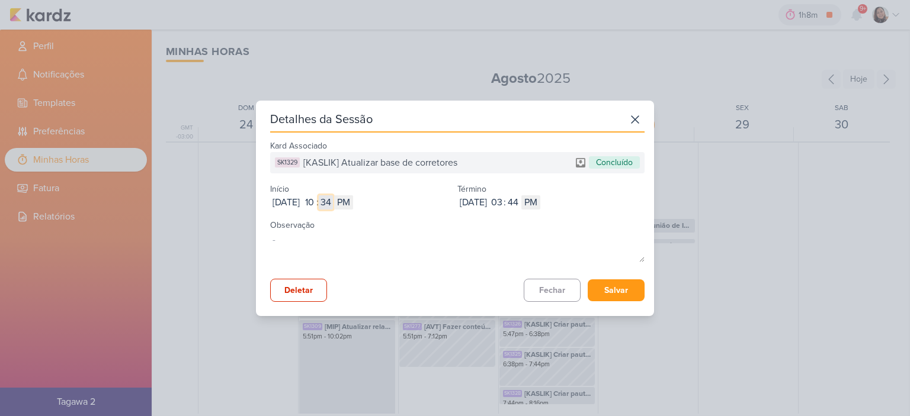
click at [333, 201] on input "34" at bounding box center [326, 202] width 14 height 14
type input "04"
click at [384, 203] on div "Aug 28, 2025 2025-08-28 10 : 04 AM PM" at bounding box center [363, 202] width 187 height 14
click at [353, 203] on select "AM PM" at bounding box center [343, 202] width 19 height 14
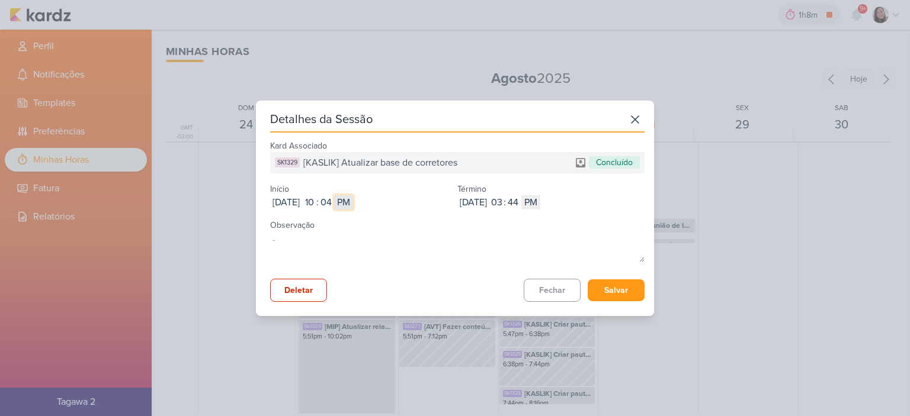
select select "am"
click at [353, 195] on select "AM PM" at bounding box center [343, 202] width 19 height 14
click at [503, 204] on input "03" at bounding box center [496, 202] width 14 height 14
type input "12"
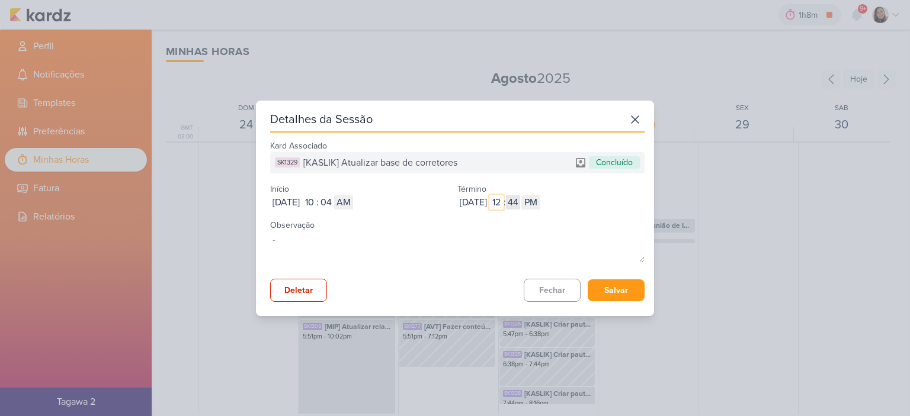
type input "12"
click at [520, 201] on input "44" at bounding box center [513, 202] width 14 height 14
type input "47"
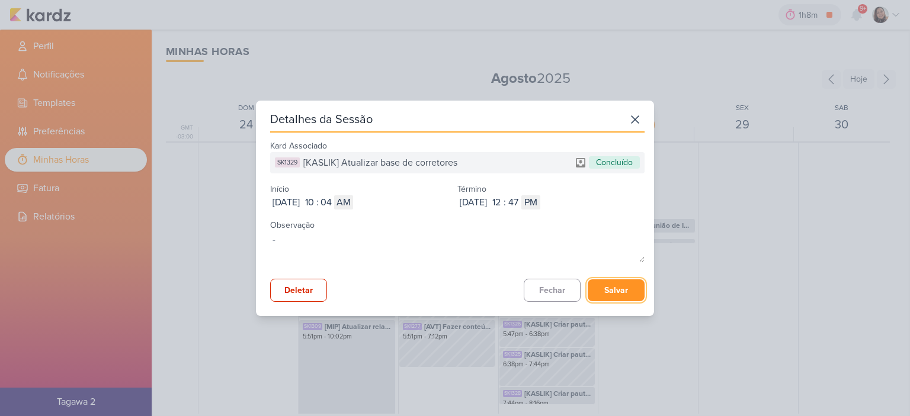
click at [613, 291] on button "Salvar" at bounding box center [615, 290] width 57 height 22
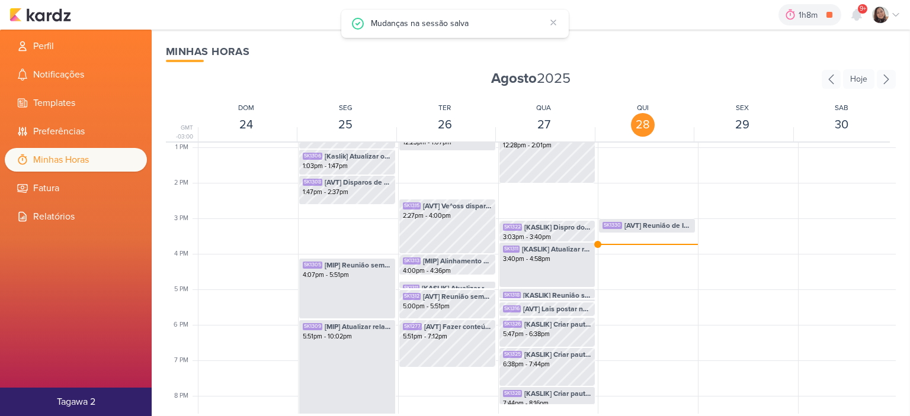
scroll to position [339, 0]
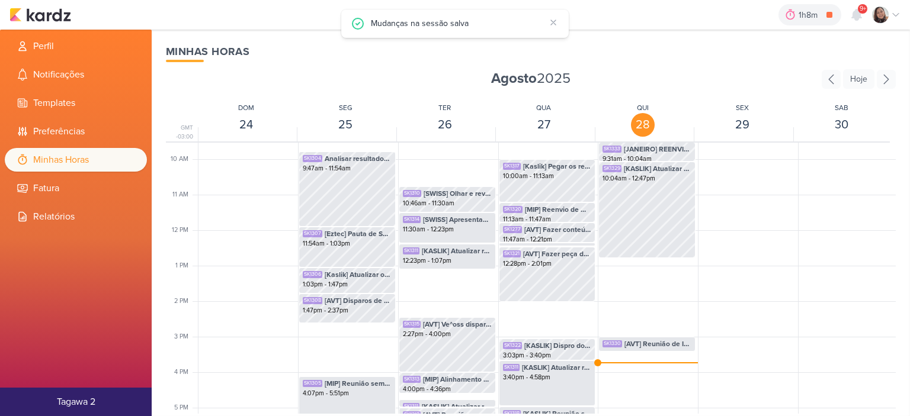
click at [43, 5] on div "1h8m KASLIK] Disparo do dia 28/08 - LEADS NOVOS E ANTIGOS 0h0m Hoje 1h8m Semana…" at bounding box center [454, 15] width 891 height 30
click at [44, 14] on img at bounding box center [40, 15] width 62 height 14
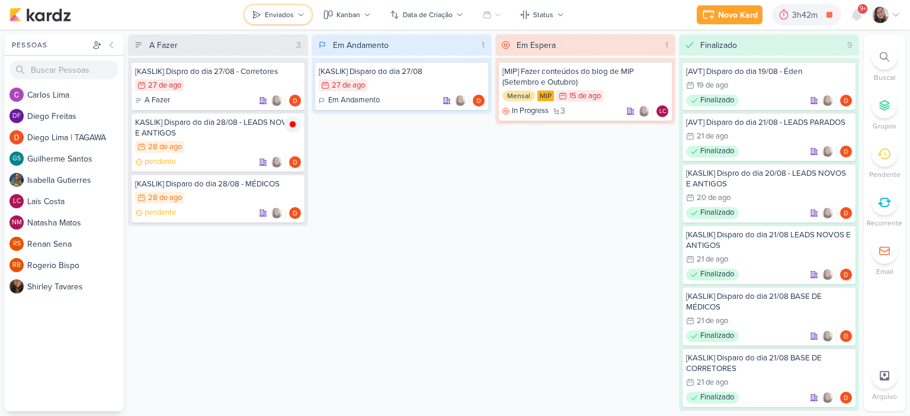
click at [303, 13] on icon at bounding box center [300, 14] width 7 height 7
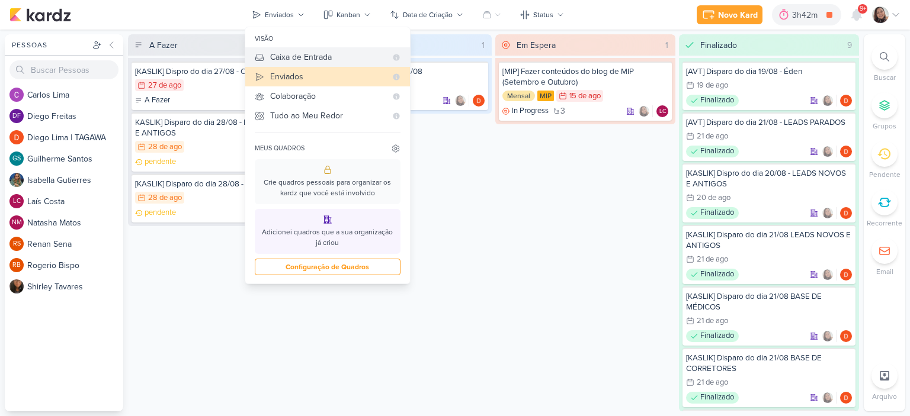
click at [294, 53] on div "Caixa de Entrada" at bounding box center [328, 57] width 116 height 12
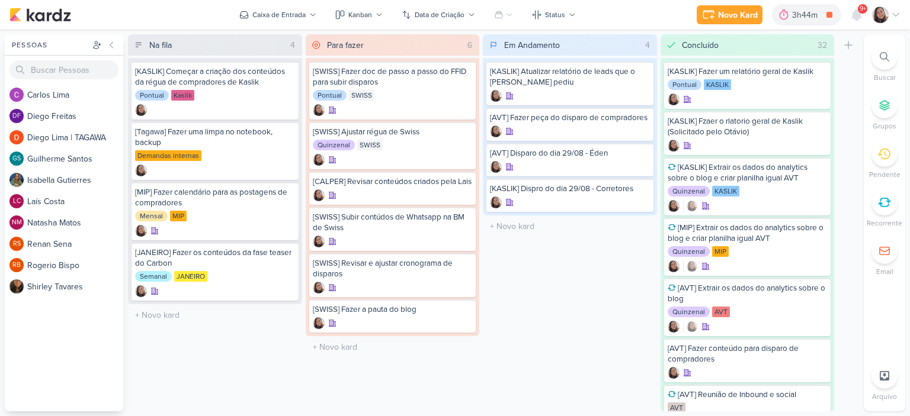
click at [894, 12] on icon at bounding box center [895, 14] width 9 height 9
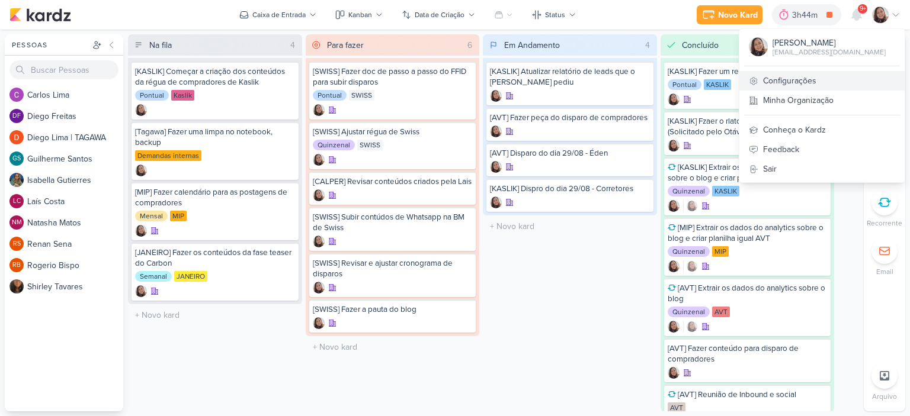
click at [807, 85] on link "Configurações" at bounding box center [821, 81] width 165 height 20
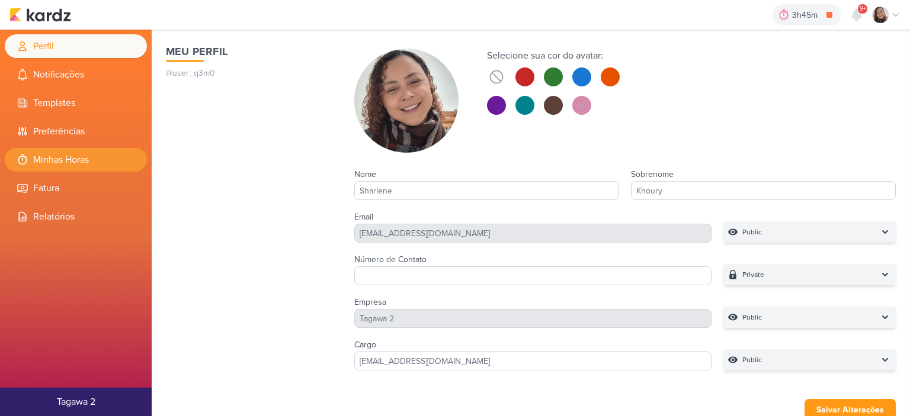
click at [78, 161] on li "Minhas Horas" at bounding box center [76, 160] width 142 height 24
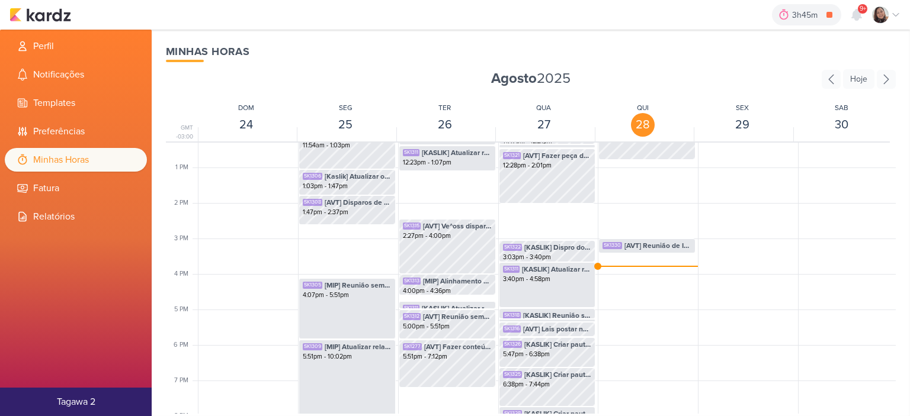
scroll to position [516, 0]
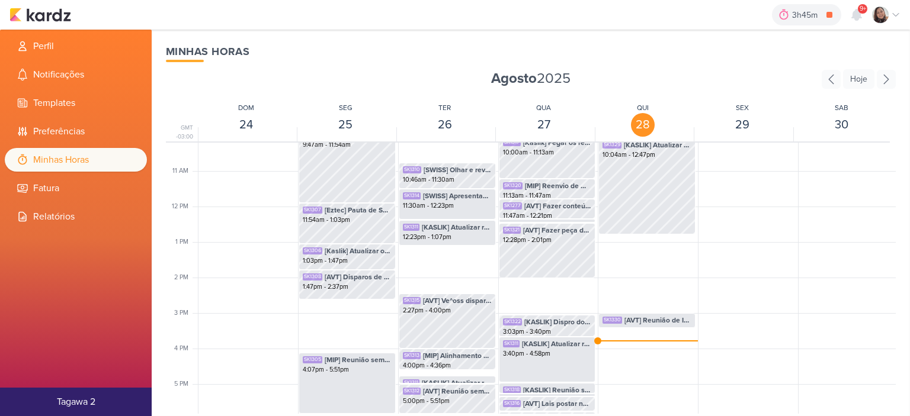
scroll to position [339, 0]
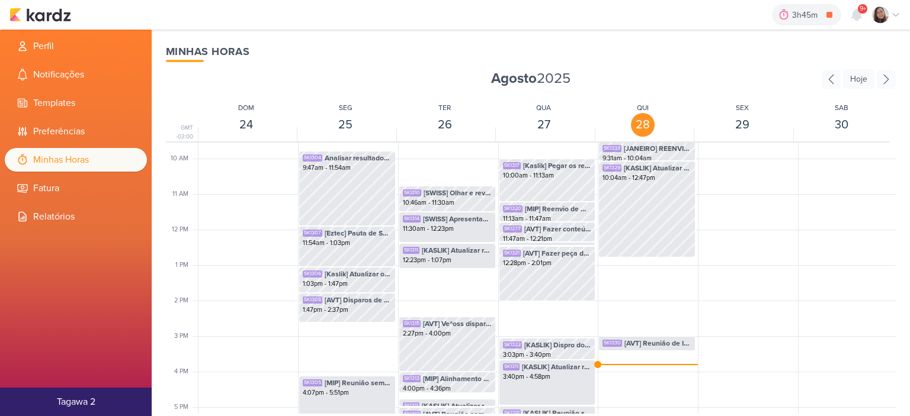
scroll to position [516, 0]
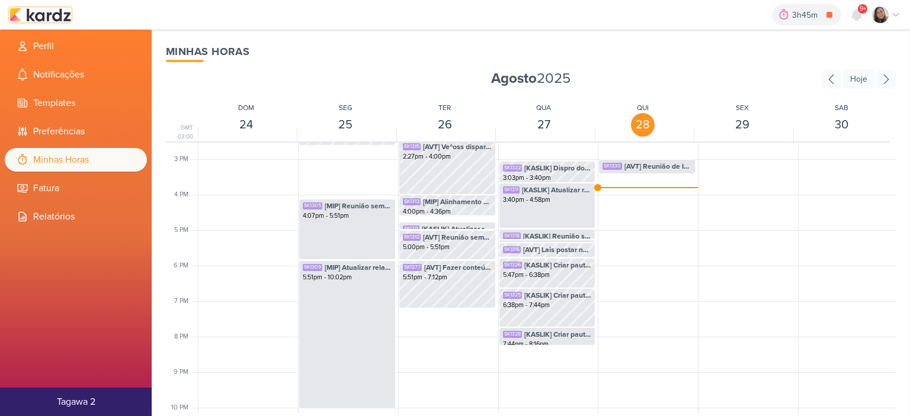
click at [52, 15] on img at bounding box center [40, 15] width 62 height 14
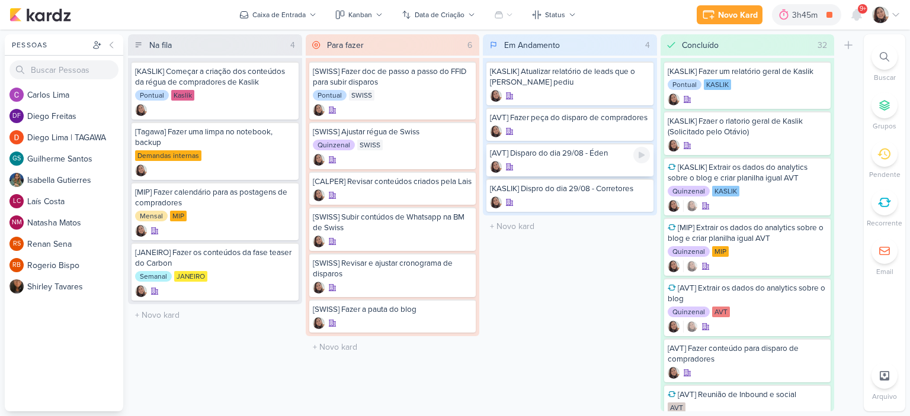
click at [580, 163] on div at bounding box center [570, 167] width 160 height 12
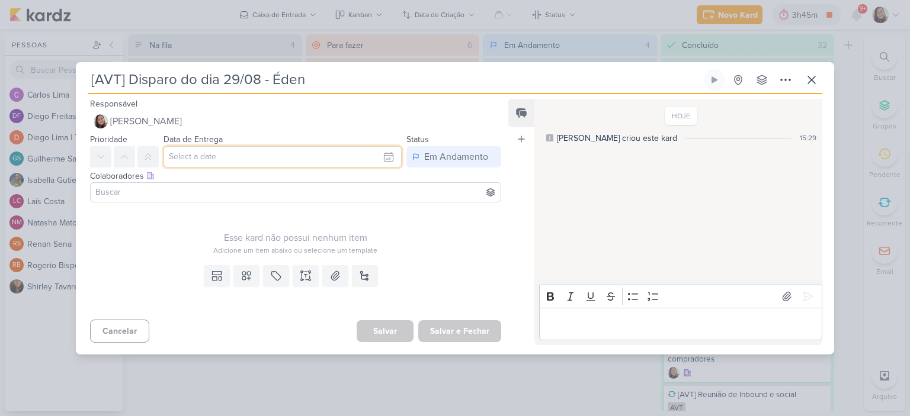
click at [387, 155] on input "text" at bounding box center [282, 156] width 238 height 21
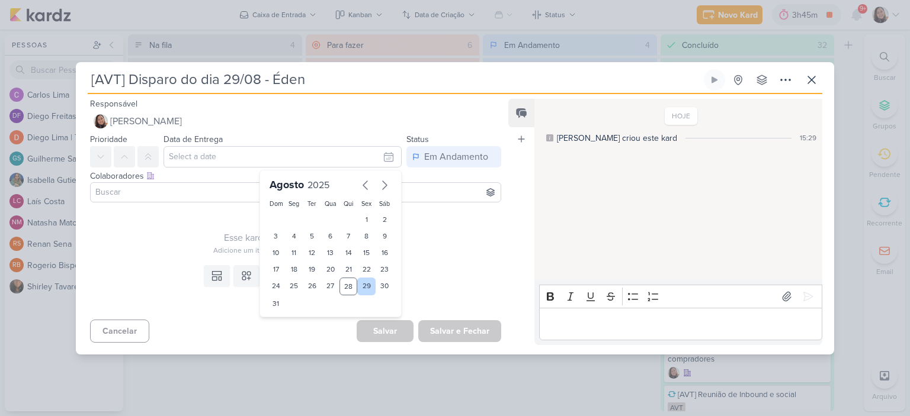
click at [360, 288] on div "29" at bounding box center [366, 287] width 18 height 18
type input "29 de agosto de 2025 às 23:59"
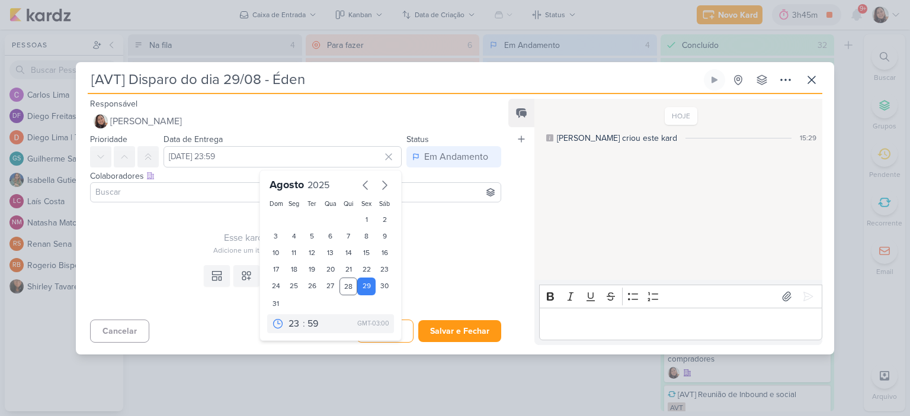
click at [421, 242] on div "Esse kard não possui nenhum item" at bounding box center [295, 238] width 411 height 14
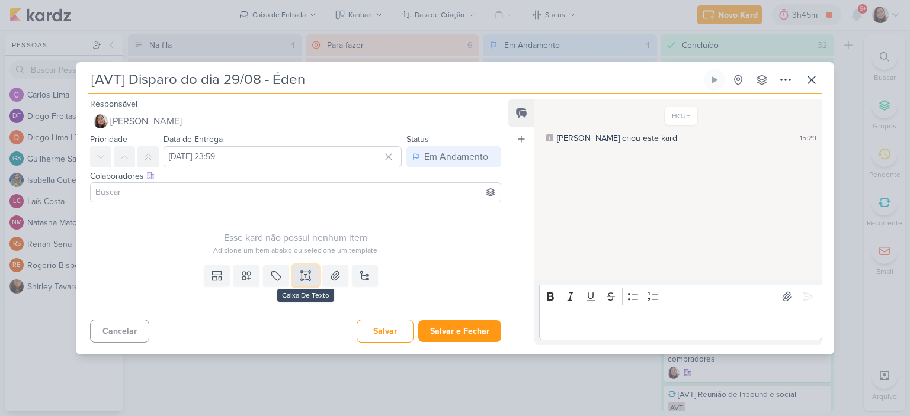
click at [306, 274] on icon at bounding box center [306, 276] width 12 height 12
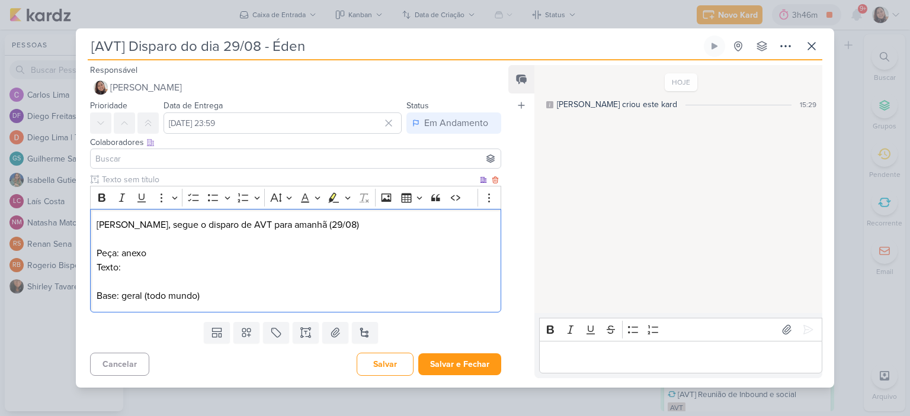
click at [417, 243] on p "Editor editing area: main" at bounding box center [296, 239] width 398 height 14
click at [407, 229] on p "Diego, segue o disparo de AVT para amanhã (29/08)" at bounding box center [296, 225] width 398 height 14
click at [243, 259] on p "Peça: anexo" at bounding box center [296, 253] width 398 height 14
click at [248, 270] on p "Texto:" at bounding box center [296, 268] width 398 height 14
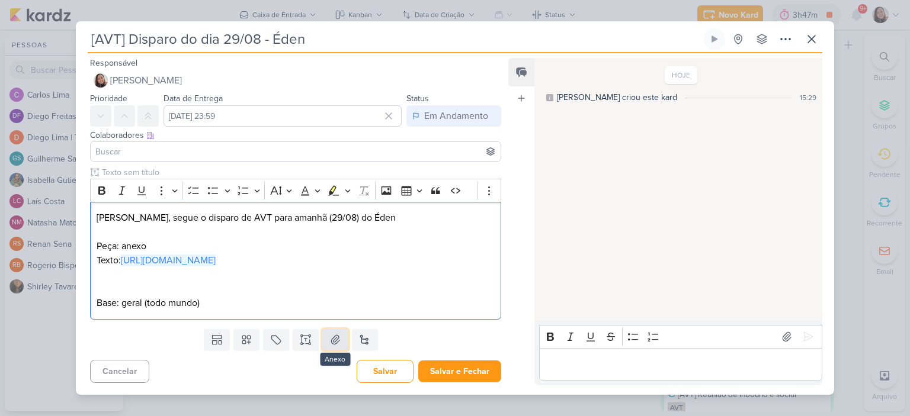
click at [329, 346] on icon at bounding box center [335, 340] width 12 height 12
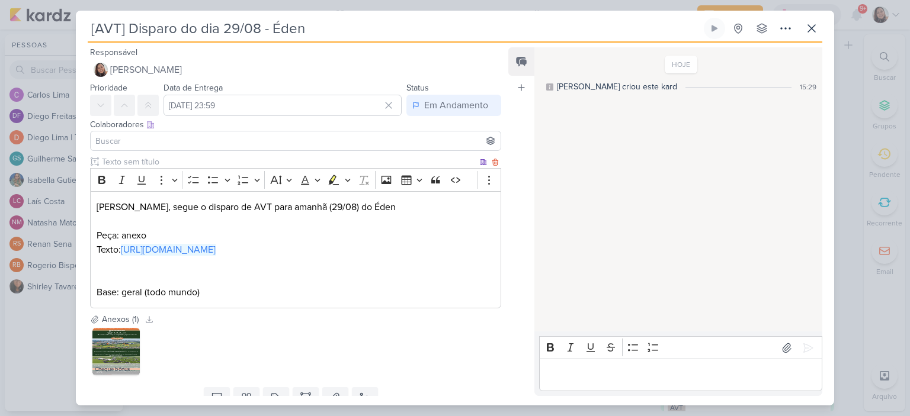
click at [147, 271] on p "Editor editing area: main" at bounding box center [296, 264] width 398 height 14
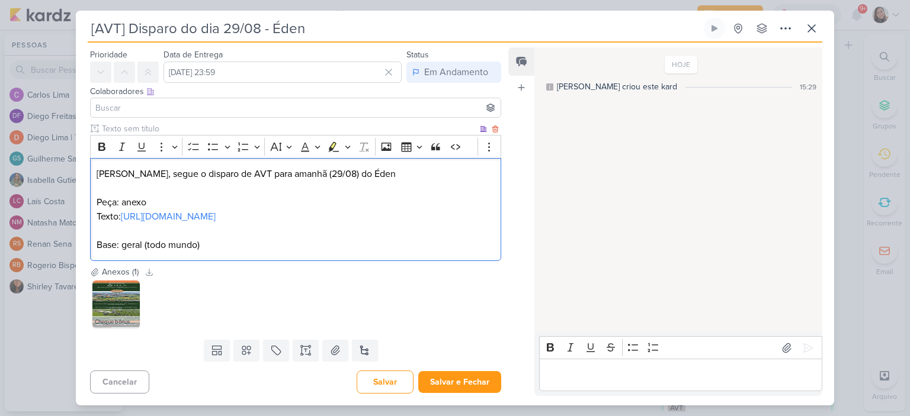
scroll to position [61, 0]
click at [455, 383] on button "Salvar e Fechar" at bounding box center [459, 382] width 83 height 22
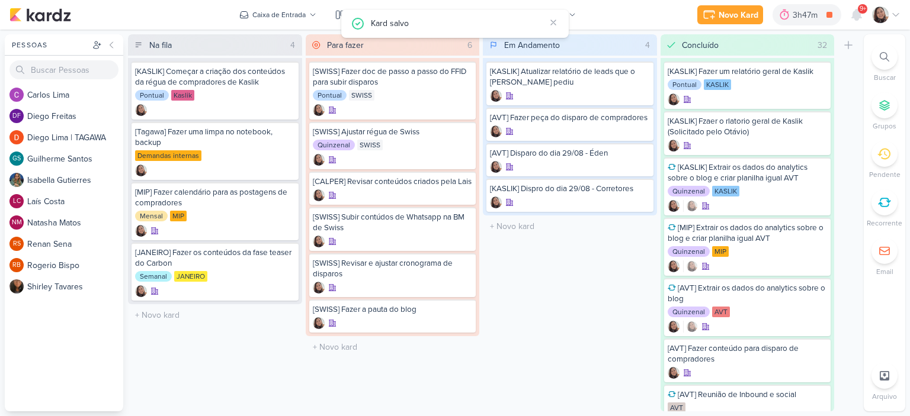
scroll to position [0, 0]
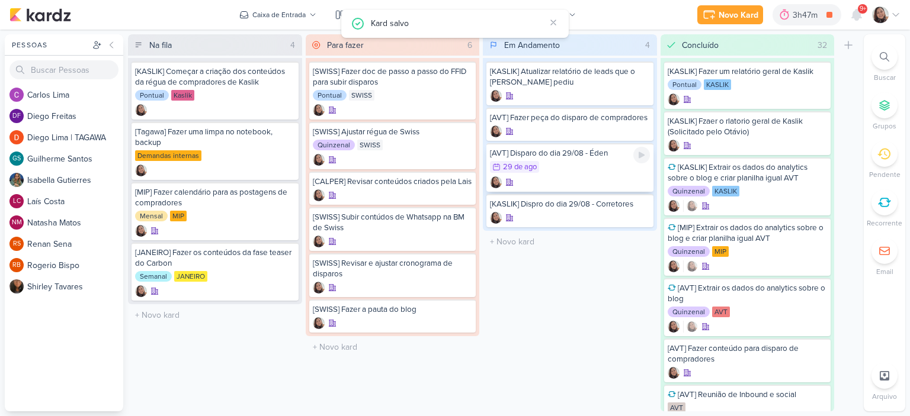
click at [542, 166] on div "29/8 29 de ago" at bounding box center [570, 167] width 160 height 13
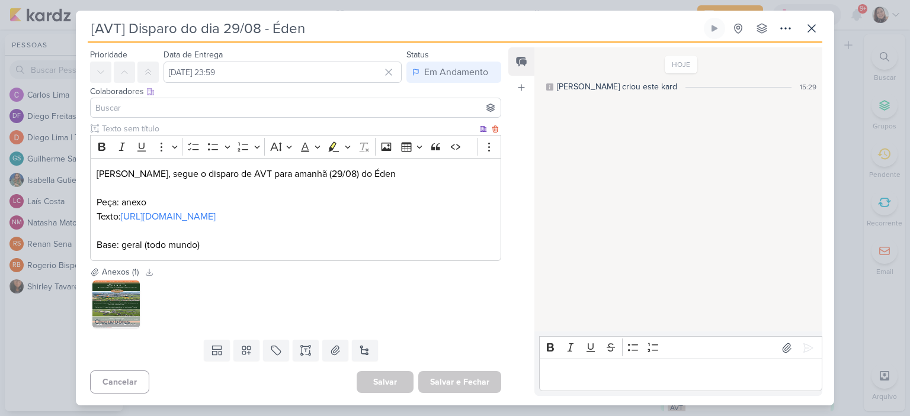
scroll to position [61, 0]
click at [237, 356] on button at bounding box center [246, 350] width 26 height 21
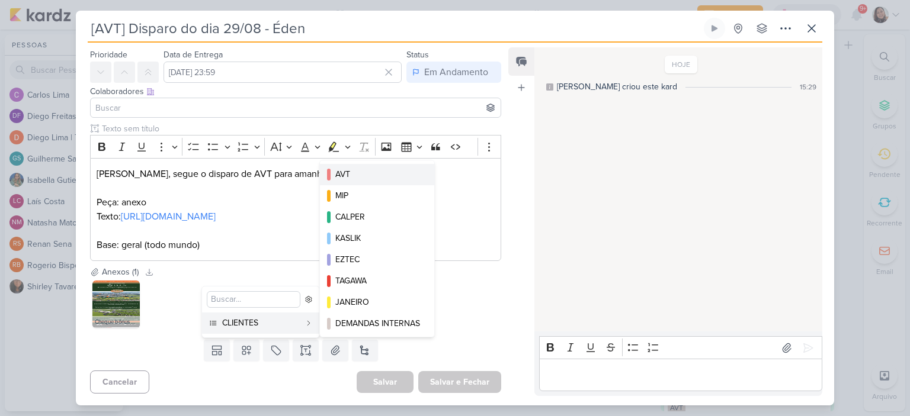
click at [356, 170] on div "AVT" at bounding box center [377, 174] width 85 height 12
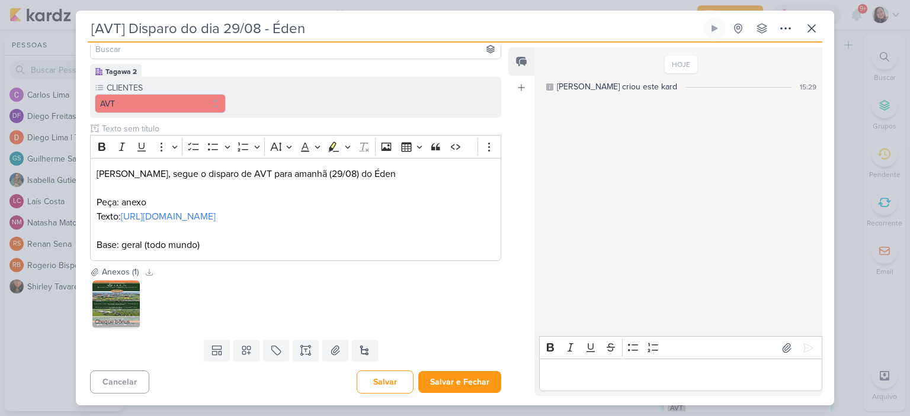
scroll to position [119, 0]
click at [278, 348] on icon at bounding box center [276, 351] width 12 height 12
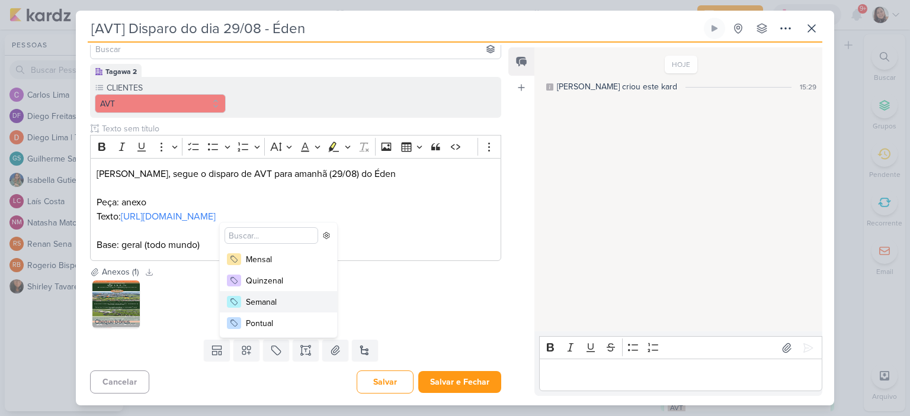
click at [275, 300] on div "Semanal" at bounding box center [284, 302] width 77 height 12
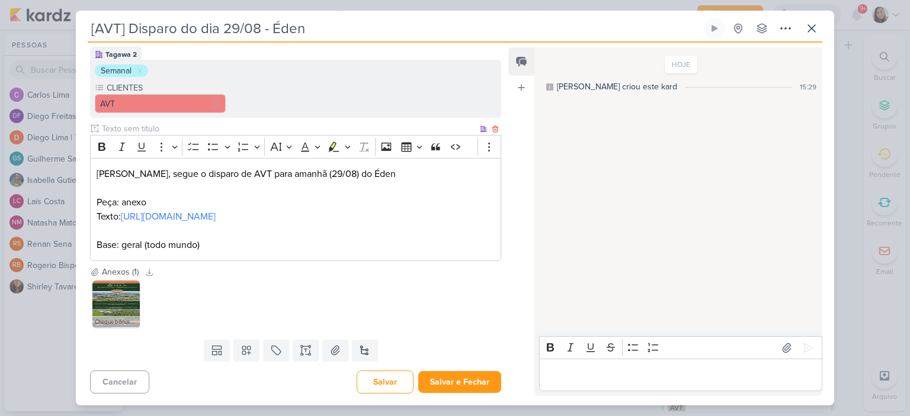
scroll to position [137, 0]
click at [453, 381] on button "Salvar e Fechar" at bounding box center [459, 382] width 83 height 22
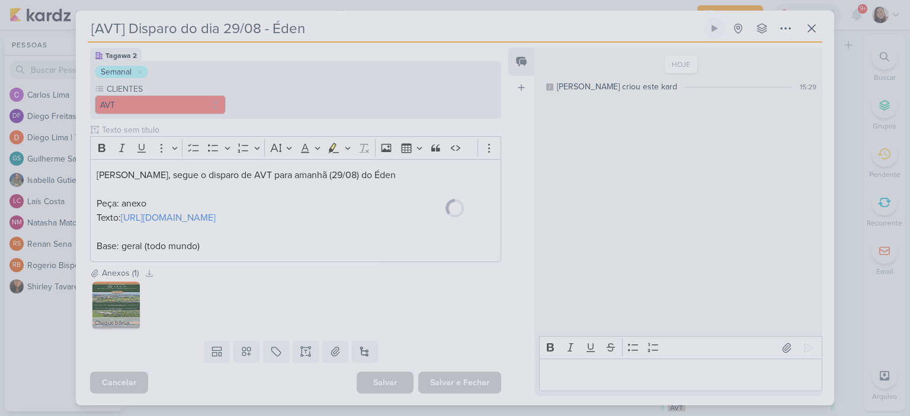
scroll to position [136, 0]
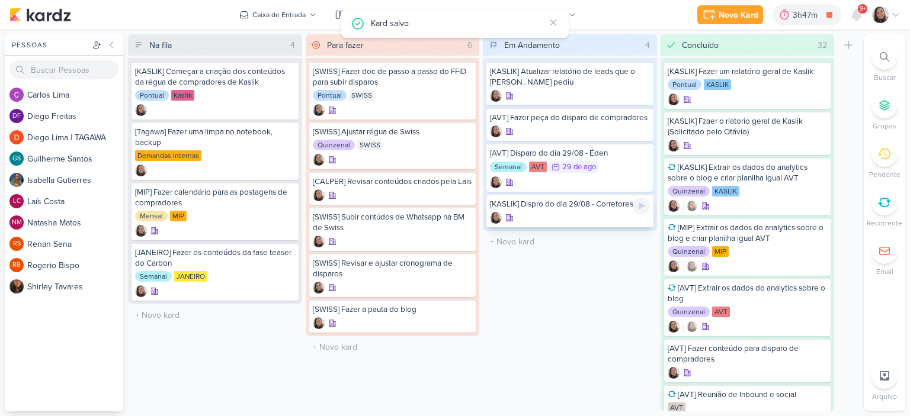
click at [525, 217] on div at bounding box center [570, 218] width 160 height 12
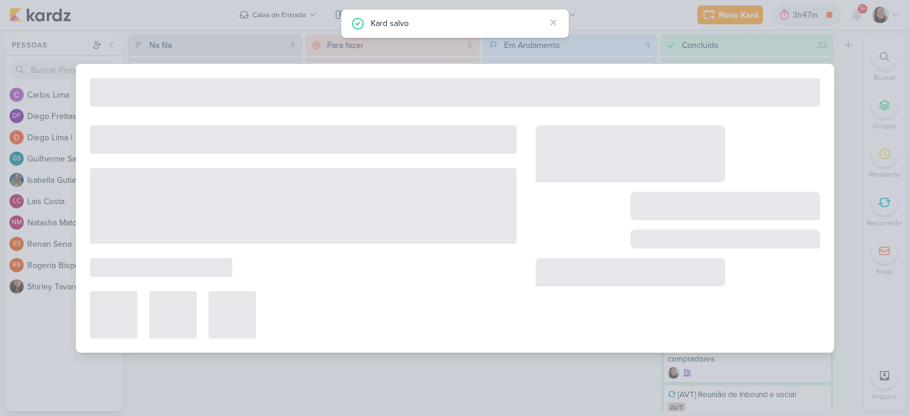
type input "[KASLIK] Dispro do dia 29/08 - Corretores"
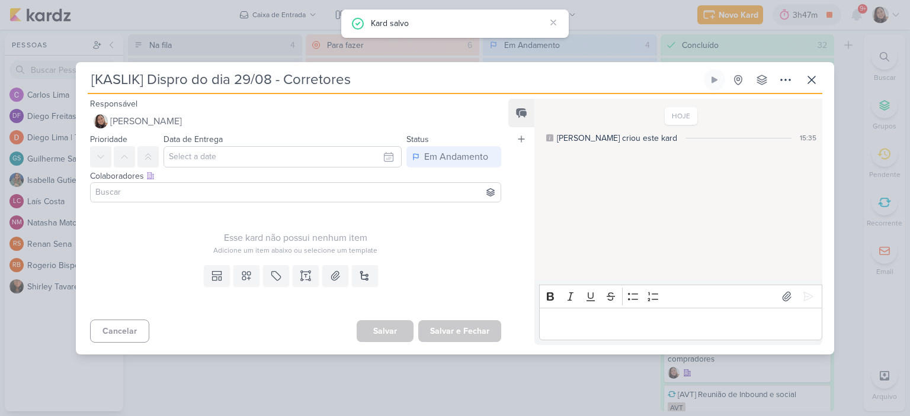
scroll to position [0, 0]
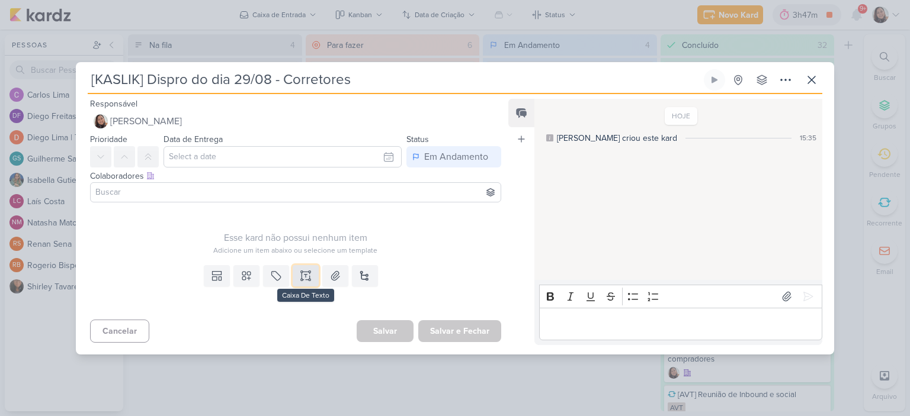
click at [309, 272] on button at bounding box center [306, 275] width 26 height 21
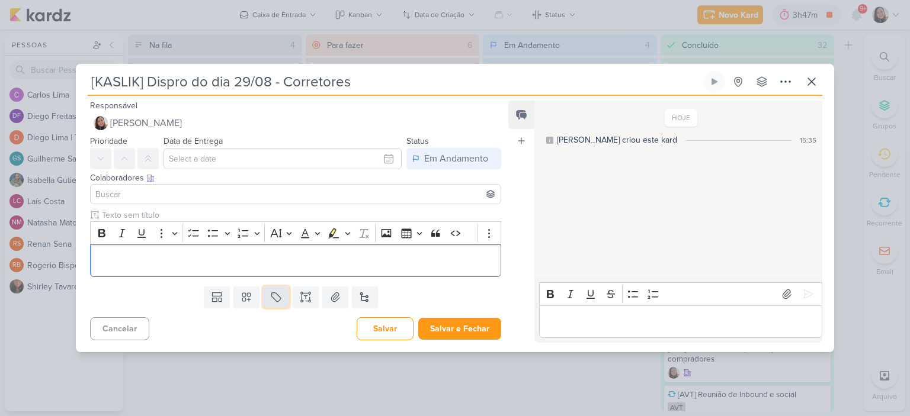
click at [270, 289] on button at bounding box center [276, 297] width 26 height 21
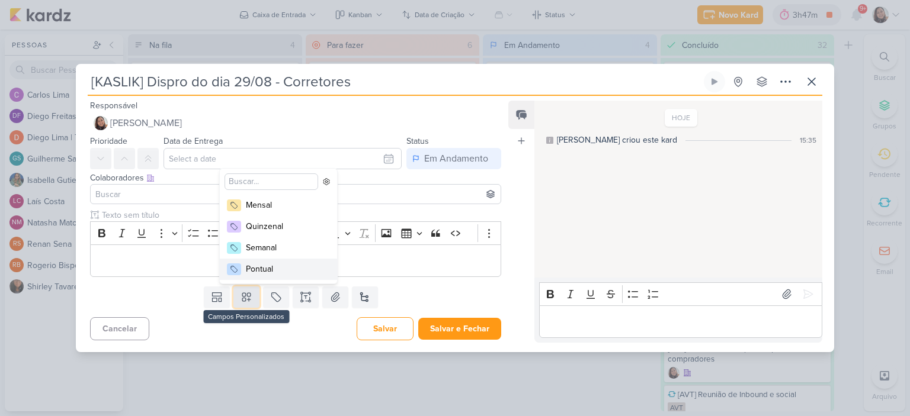
click at [255, 298] on button at bounding box center [246, 297] width 26 height 21
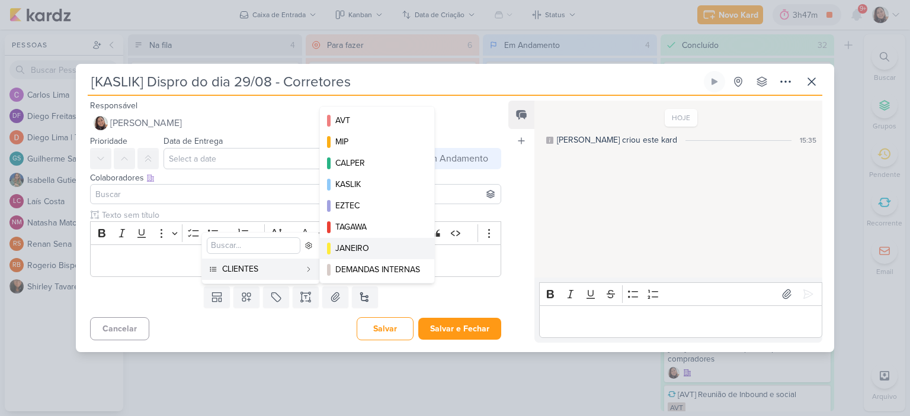
scroll to position [22, 0]
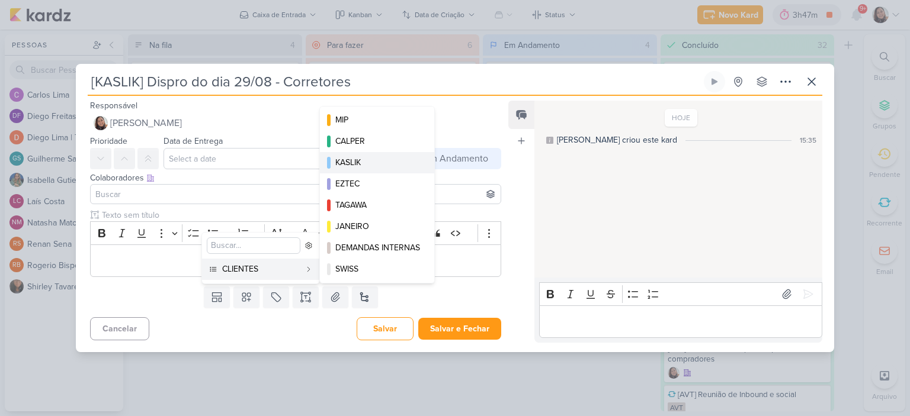
click at [362, 163] on div "KASLIK" at bounding box center [377, 162] width 85 height 12
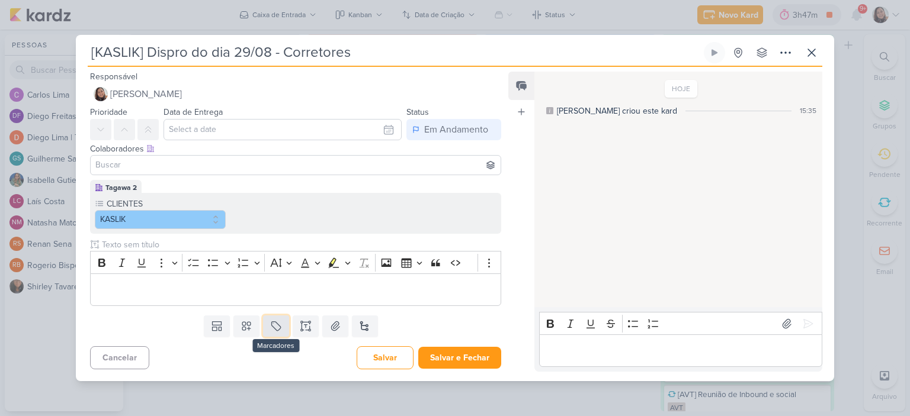
click at [275, 328] on icon at bounding box center [276, 326] width 12 height 12
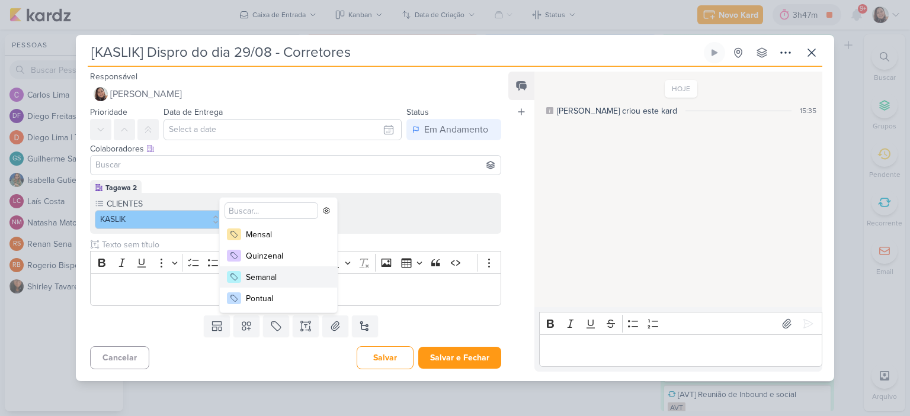
click at [292, 275] on div "Semanal" at bounding box center [284, 277] width 77 height 12
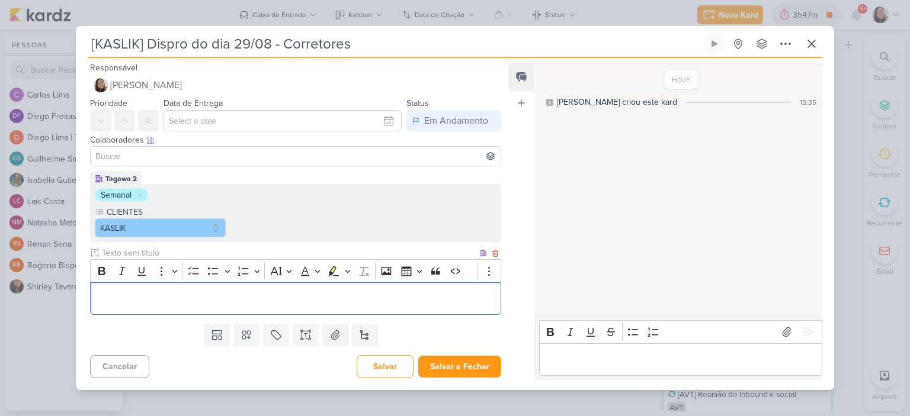
click at [208, 304] on p "Editor editing area: main" at bounding box center [296, 298] width 398 height 14
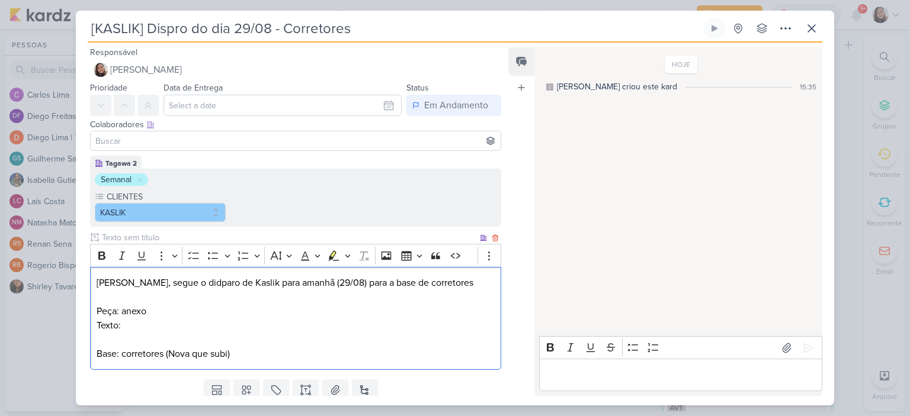
click at [218, 322] on p "Texto:" at bounding box center [296, 326] width 398 height 14
click at [239, 317] on p "Peça: anexo" at bounding box center [296, 311] width 398 height 14
click at [338, 390] on button at bounding box center [335, 390] width 26 height 21
click at [175, 325] on p "Texto:" at bounding box center [296, 326] width 398 height 14
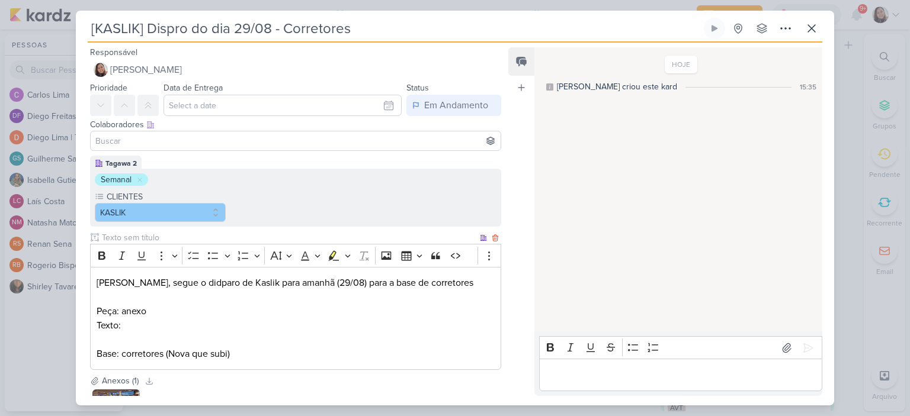
click at [216, 326] on p "Texto:" at bounding box center [296, 326] width 398 height 14
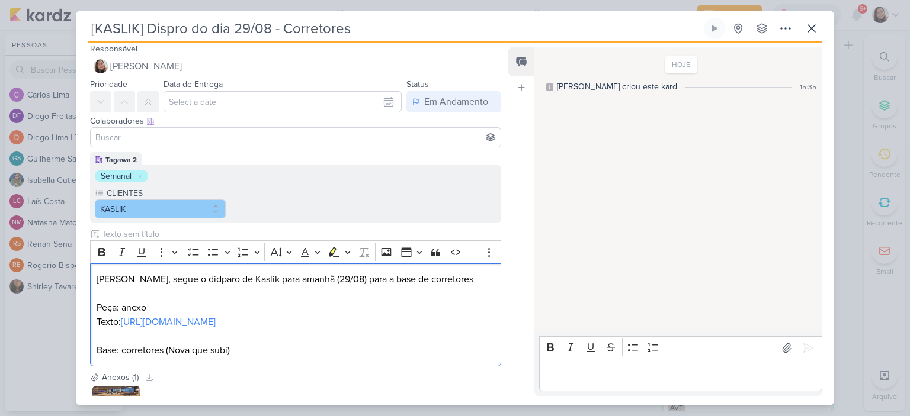
scroll to position [0, 0]
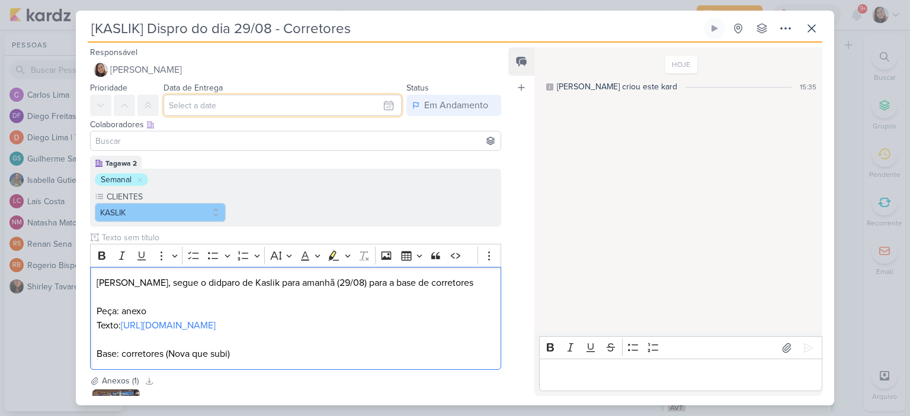
click at [379, 104] on input "text" at bounding box center [282, 105] width 238 height 21
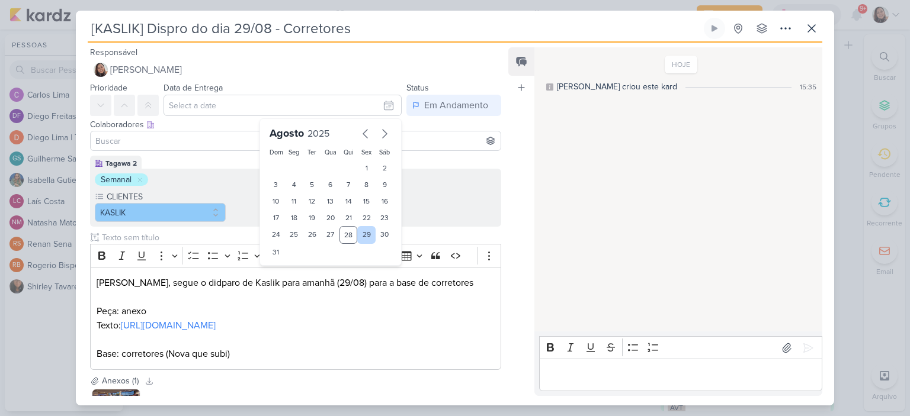
click at [357, 236] on div "29" at bounding box center [366, 235] width 18 height 18
type input "29 de agosto de 2025 às 23:59"
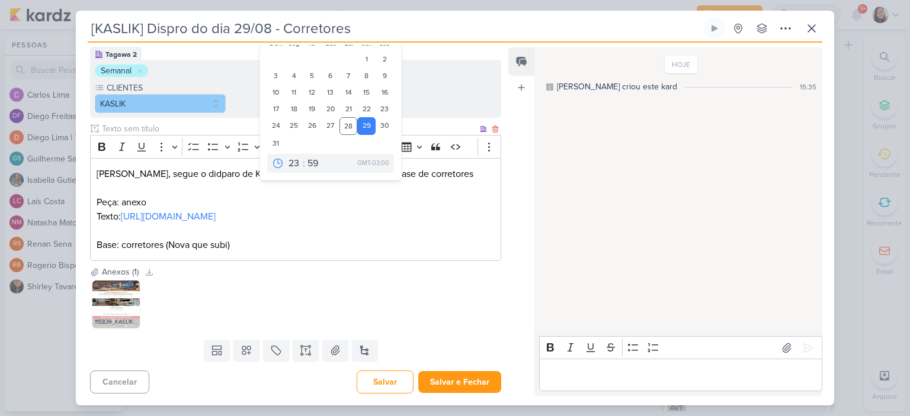
scroll to position [137, 0]
click at [457, 380] on button "Salvar e Fechar" at bounding box center [459, 382] width 83 height 22
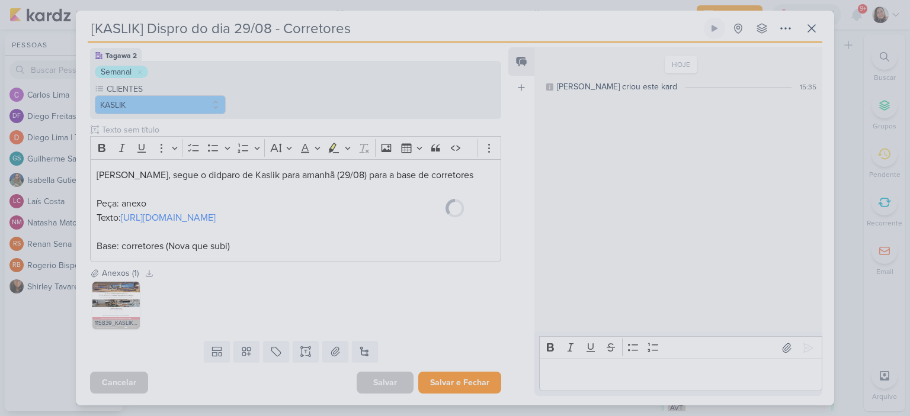
scroll to position [136, 0]
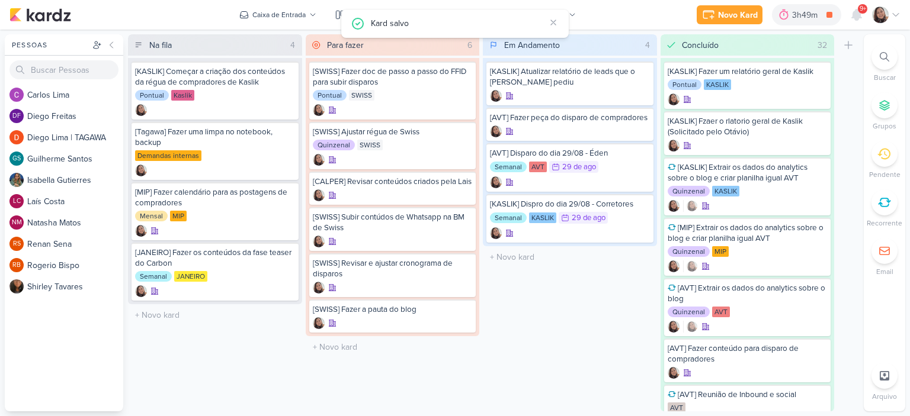
click at [894, 15] on icon at bounding box center [895, 15] width 6 height 3
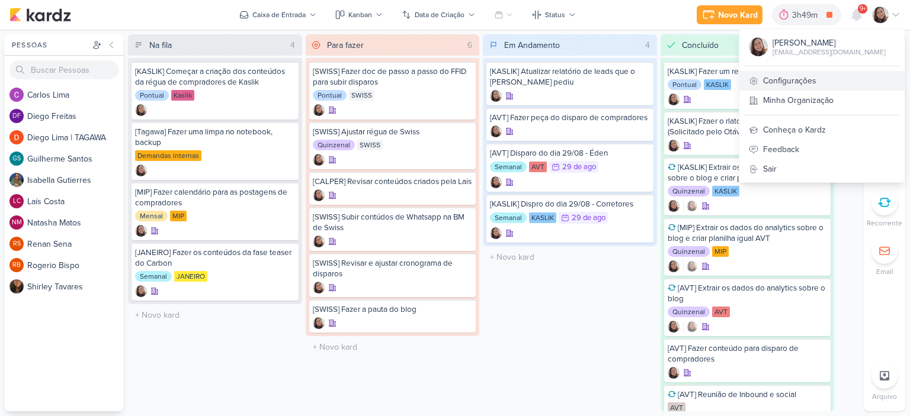
click at [779, 80] on link "Configurações" at bounding box center [821, 81] width 165 height 20
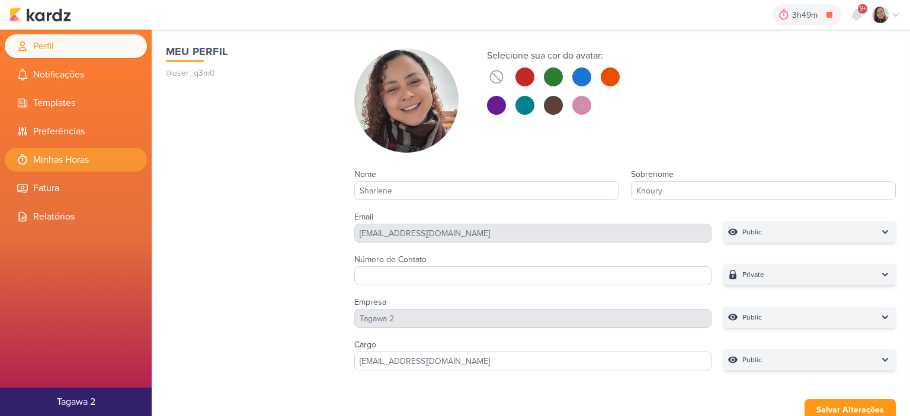
click at [66, 161] on li "Minhas Horas" at bounding box center [76, 160] width 142 height 24
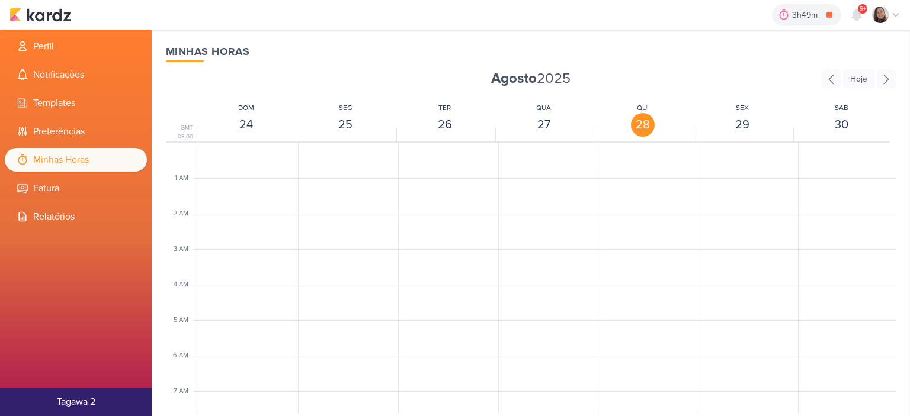
scroll to position [279, 0]
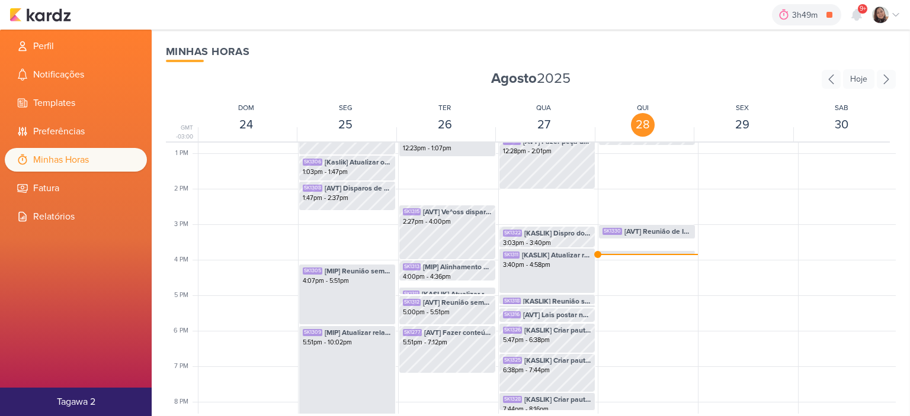
scroll to position [457, 0]
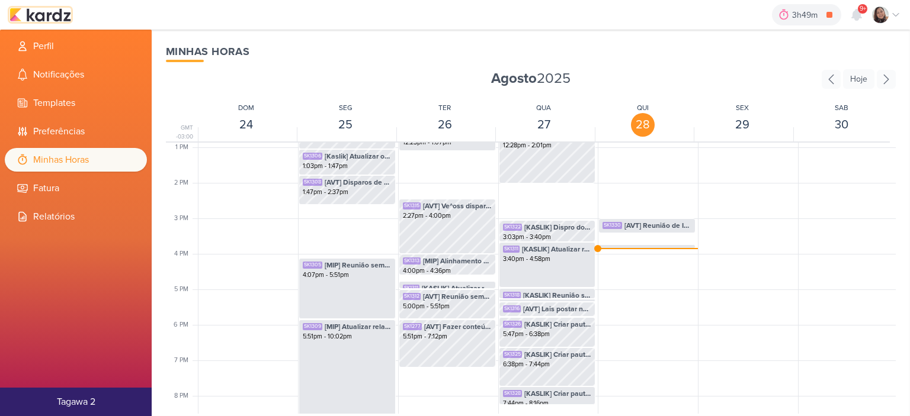
click at [63, 15] on img at bounding box center [40, 15] width 62 height 14
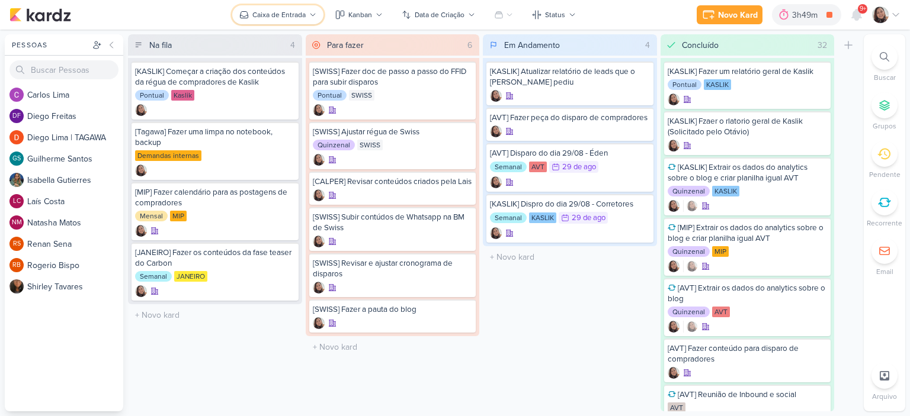
click at [291, 21] on button "Caixa de Entrada" at bounding box center [277, 14] width 91 height 19
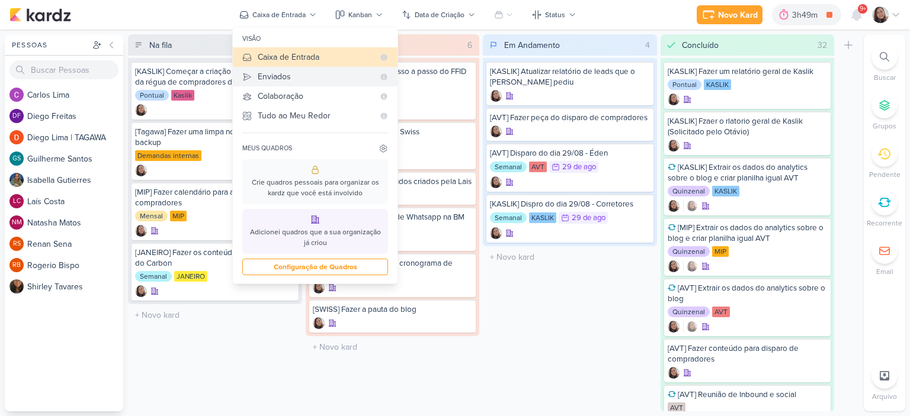
click at [284, 69] on button "Enviados" at bounding box center [315, 77] width 165 height 20
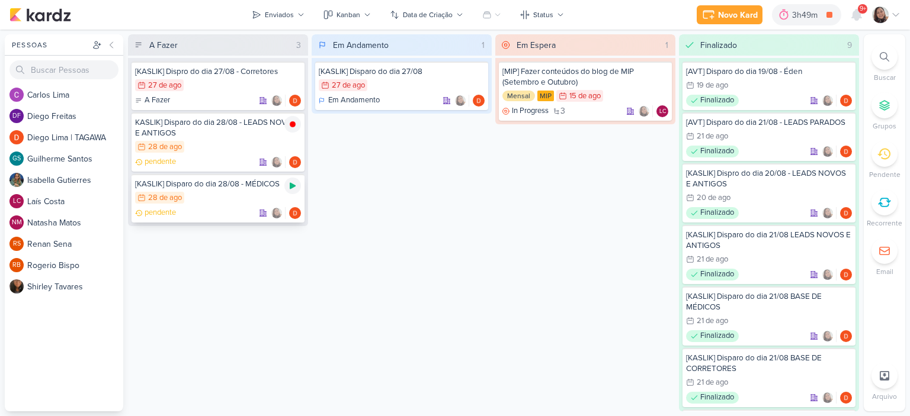
click at [290, 185] on icon at bounding box center [293, 186] width 6 height 7
click at [895, 11] on icon at bounding box center [895, 14] width 9 height 9
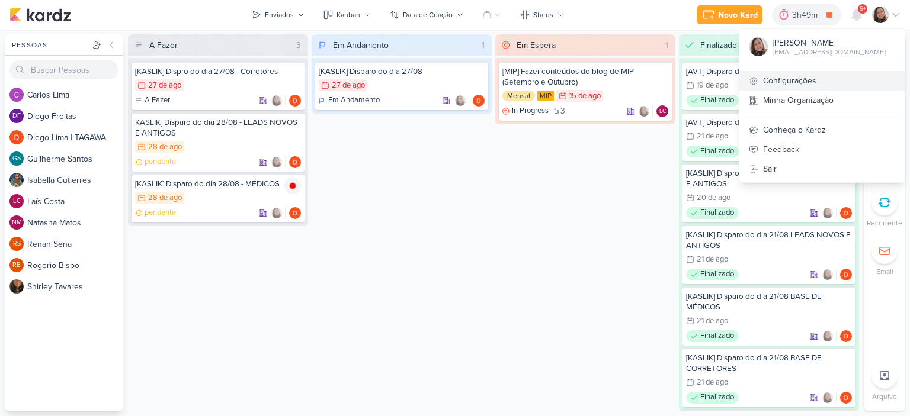
click at [789, 76] on link "Configurações" at bounding box center [821, 81] width 165 height 20
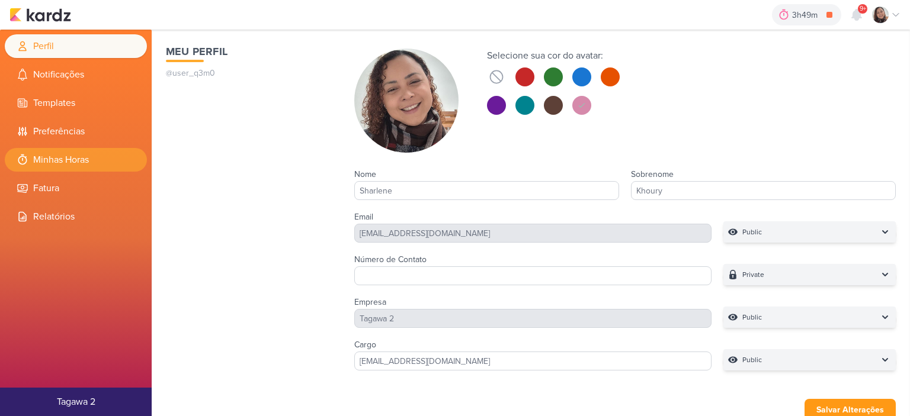
click at [82, 163] on li "Minhas Horas" at bounding box center [76, 160] width 142 height 24
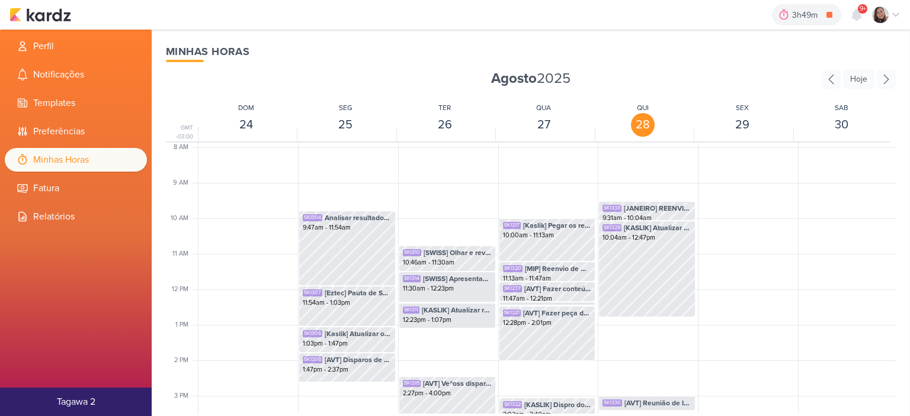
scroll to position [457, 0]
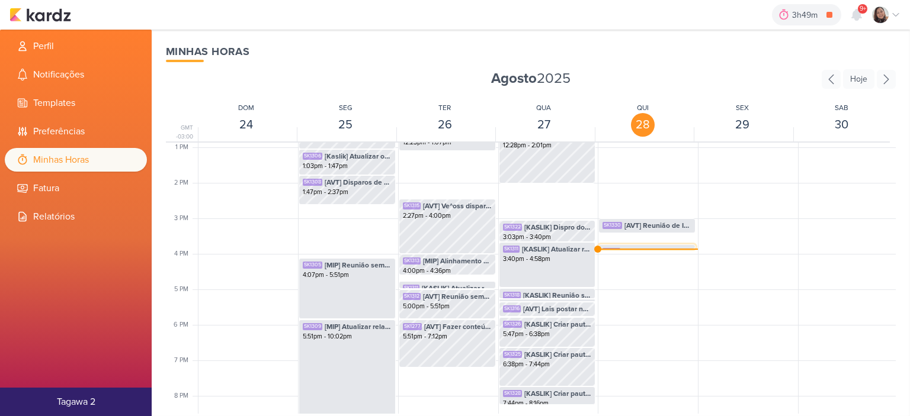
click at [632, 246] on span "KASLIK] Disparo do dia 28/08 - LEADS NOVOS E ANTIGOS" at bounding box center [656, 251] width 69 height 11
select select "pm"
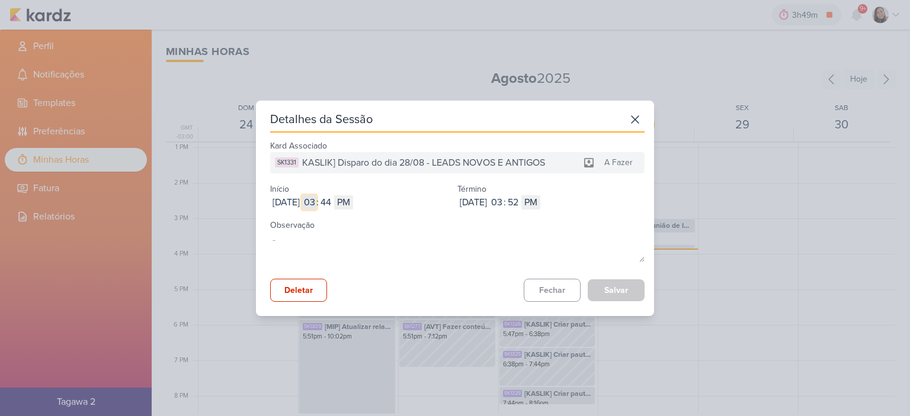
click at [316, 203] on input "03" at bounding box center [309, 202] width 14 height 14
type input "12"
click at [333, 204] on input "44" at bounding box center [326, 202] width 14 height 14
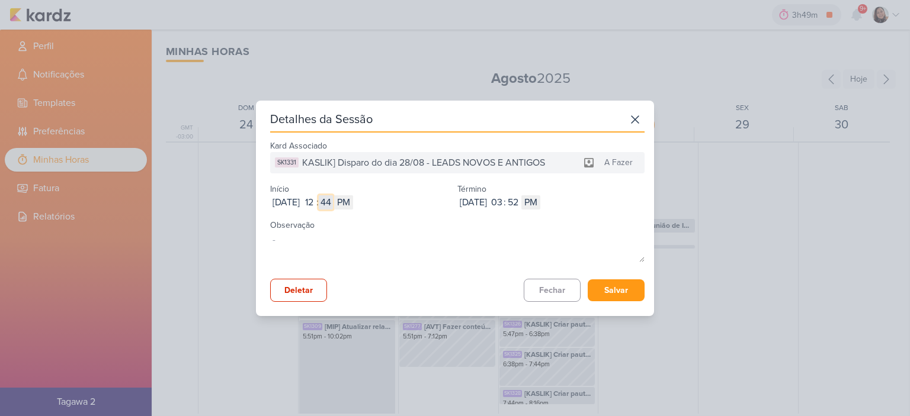
click at [333, 204] on input "44" at bounding box center [326, 202] width 14 height 14
type input "47"
click at [503, 203] on input "03" at bounding box center [496, 202] width 14 height 14
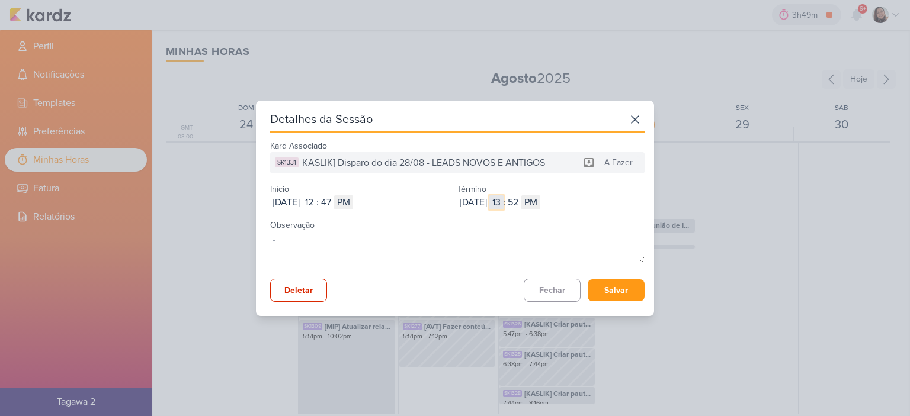
type input "1"
click at [520, 199] on input "52" at bounding box center [513, 202] width 14 height 14
type input "27"
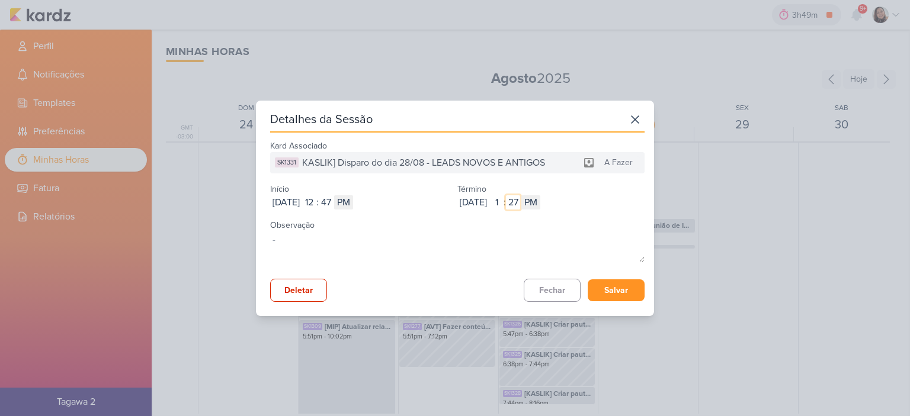
type input "27"
click at [606, 295] on button "Salvar" at bounding box center [615, 290] width 57 height 22
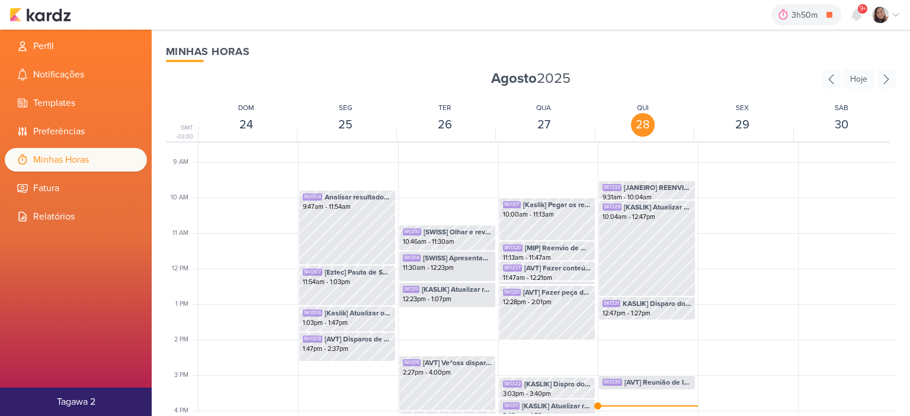
scroll to position [279, 0]
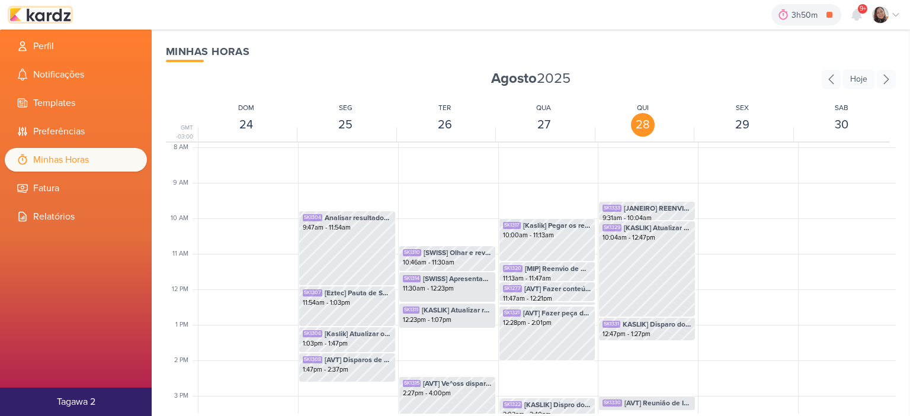
click at [53, 21] on img at bounding box center [40, 15] width 62 height 14
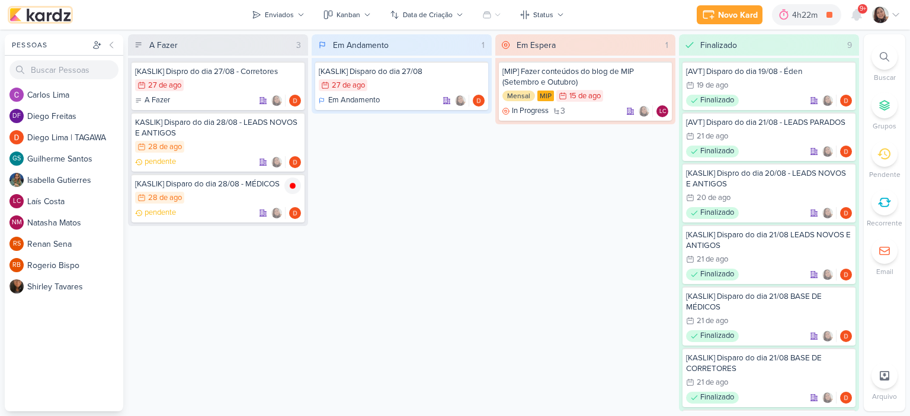
click at [49, 17] on img at bounding box center [40, 15] width 62 height 14
click at [294, 17] on button "Enviados" at bounding box center [278, 14] width 67 height 19
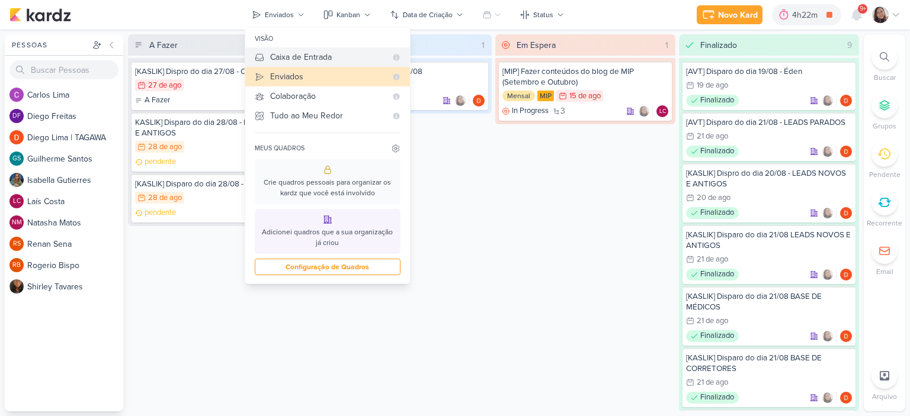
click at [291, 59] on div "Caixa de Entrada" at bounding box center [328, 57] width 116 height 12
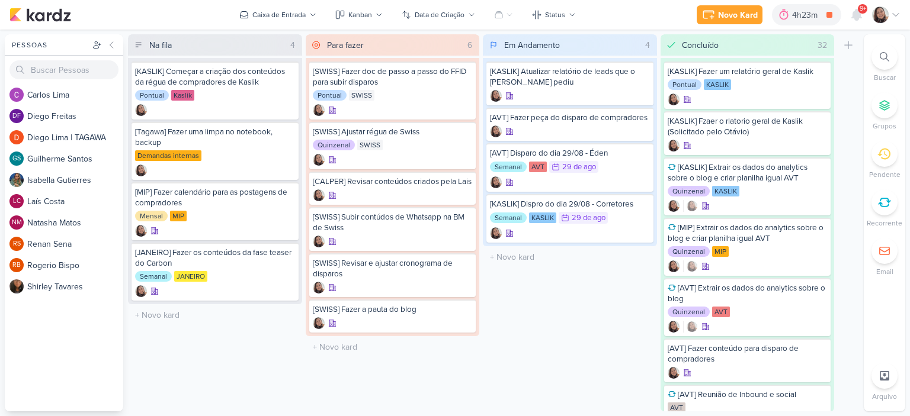
click at [896, 7] on div at bounding box center [886, 15] width 28 height 17
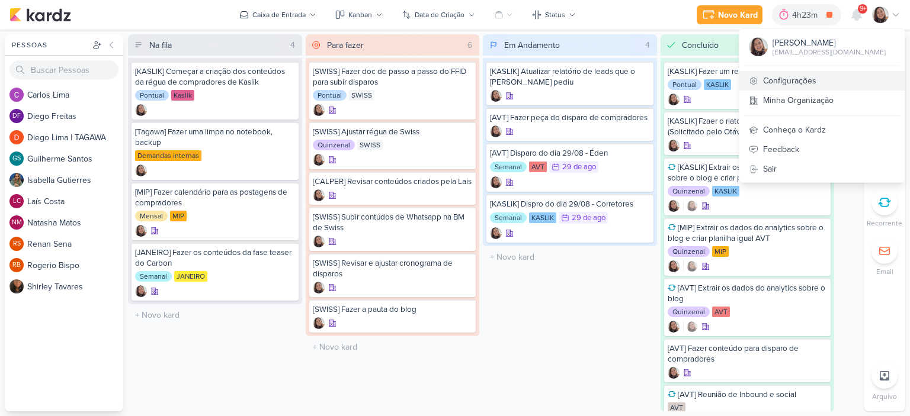
click at [793, 81] on link "Configurações" at bounding box center [821, 81] width 165 height 20
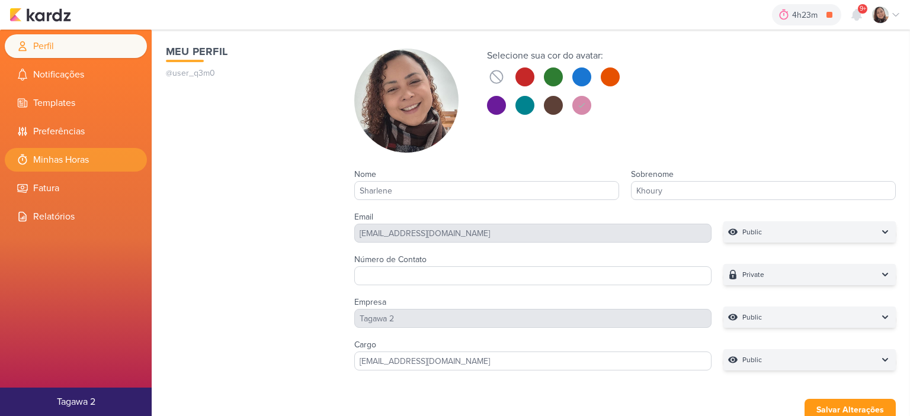
click at [81, 151] on li "Minhas Horas" at bounding box center [76, 160] width 142 height 24
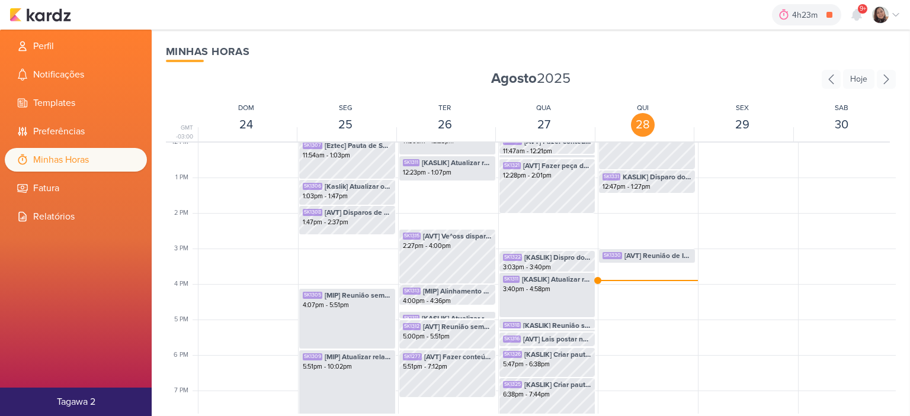
scroll to position [457, 0]
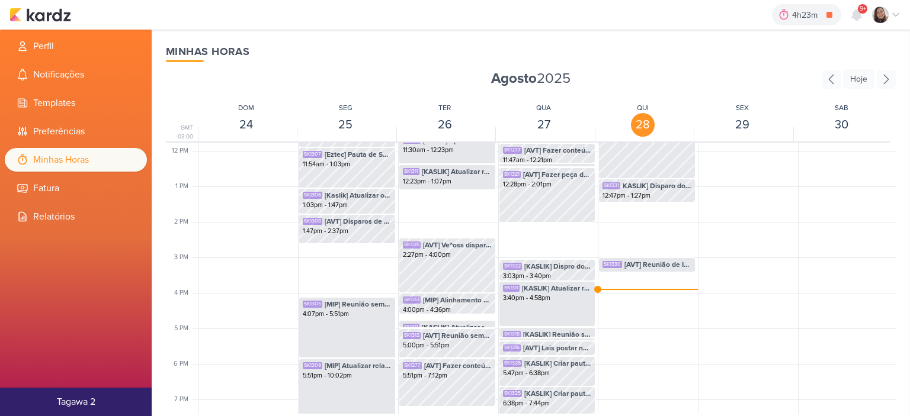
scroll to position [398, 0]
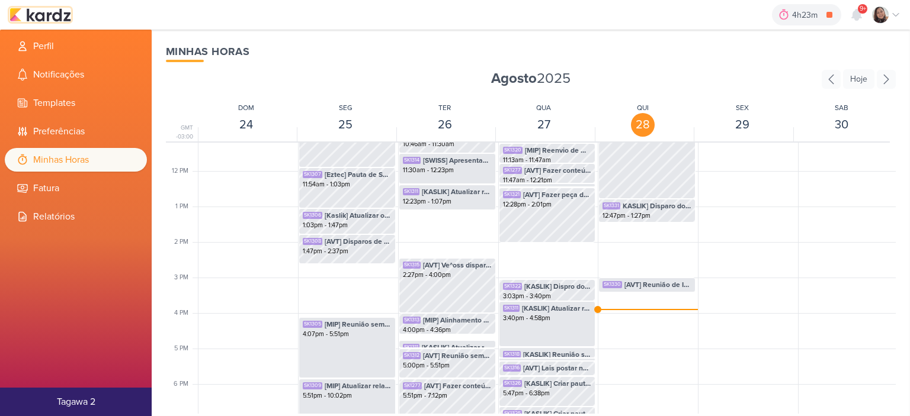
click at [67, 14] on img at bounding box center [40, 15] width 62 height 14
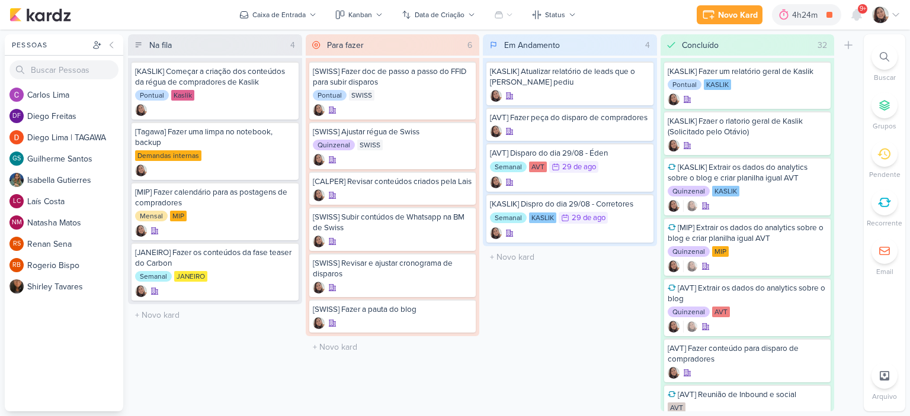
click at [894, 8] on div at bounding box center [886, 15] width 28 height 17
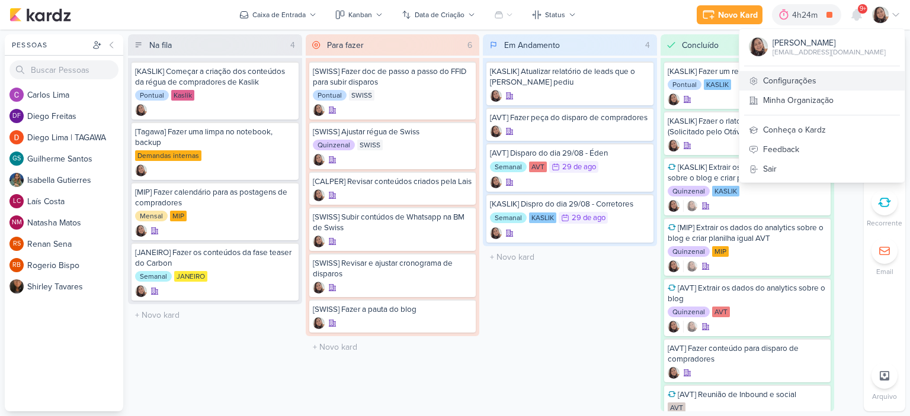
click at [798, 82] on link "Configurações" at bounding box center [821, 81] width 165 height 20
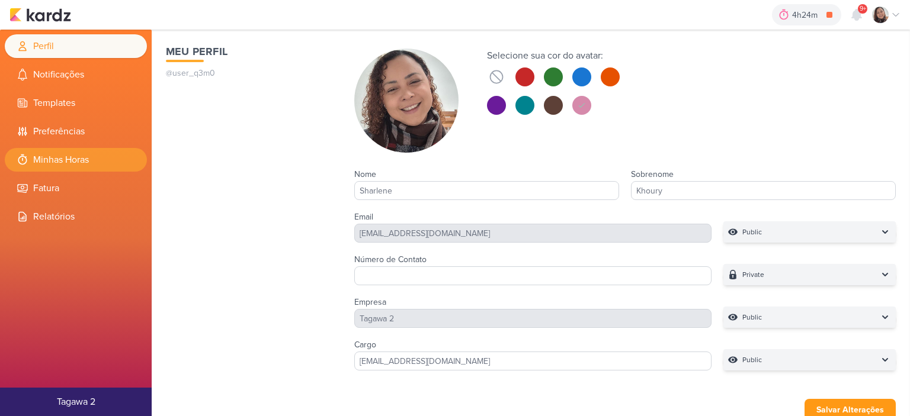
click at [72, 152] on li "Minhas Horas" at bounding box center [76, 160] width 142 height 24
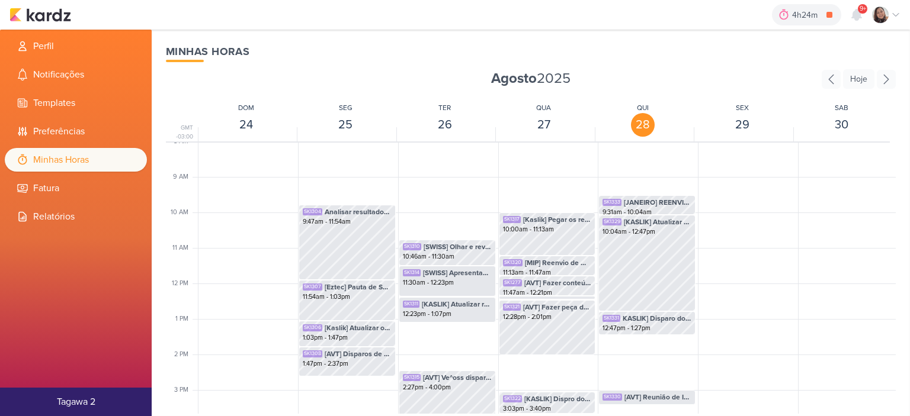
scroll to position [279, 0]
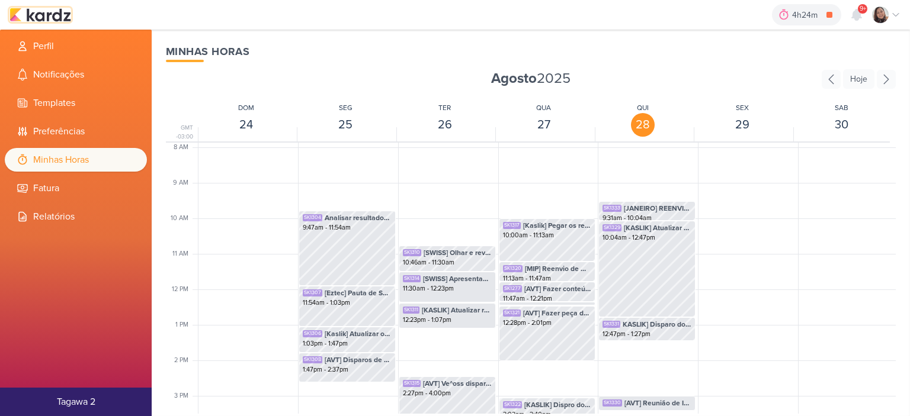
click at [59, 20] on img at bounding box center [40, 15] width 62 height 14
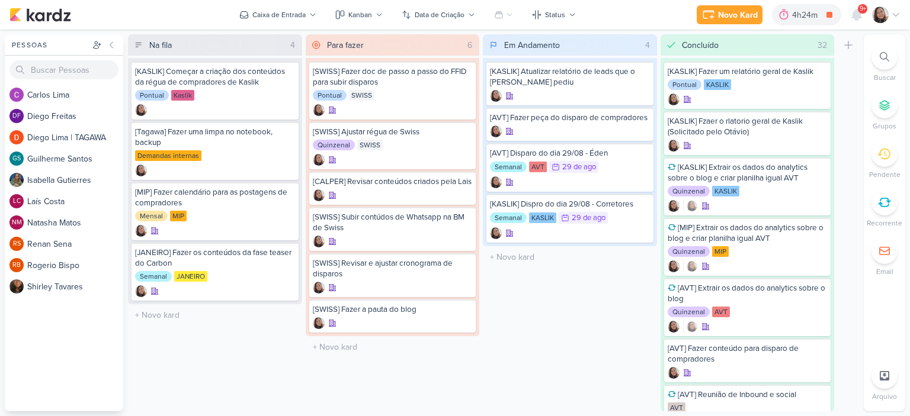
click at [894, 14] on icon at bounding box center [895, 14] width 9 height 9
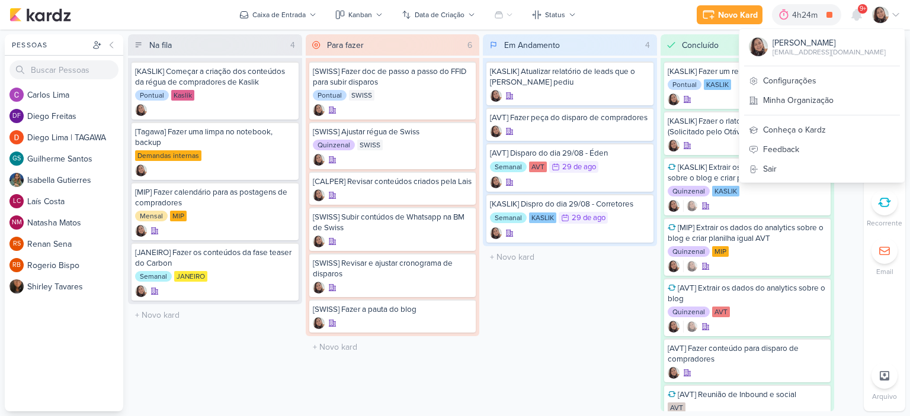
click at [795, 49] on div "[EMAIL_ADDRESS][DOMAIN_NAME]" at bounding box center [828, 52] width 113 height 11
click at [767, 49] on div "[PERSON_NAME] [EMAIL_ADDRESS][DOMAIN_NAME]" at bounding box center [821, 47] width 165 height 28
click at [758, 44] on img at bounding box center [757, 46] width 19 height 19
click at [787, 79] on link "Configurações" at bounding box center [821, 81] width 165 height 20
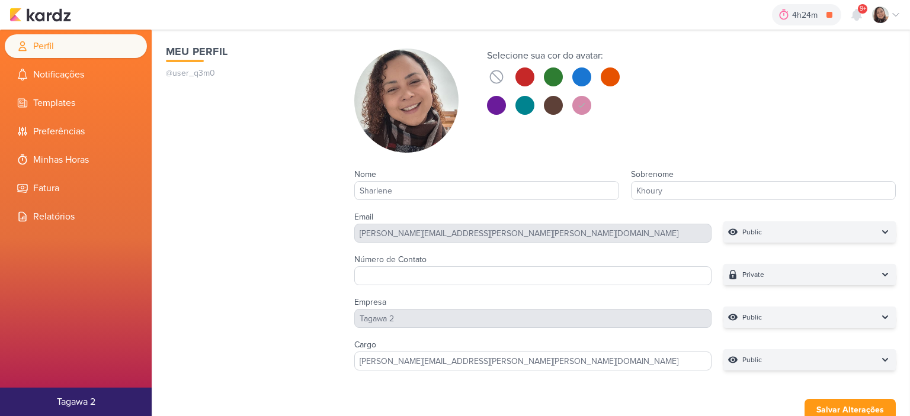
click at [401, 101] on img at bounding box center [406, 101] width 104 height 104
click at [409, 96] on img at bounding box center [406, 101] width 104 height 104
click at [409, 132] on img at bounding box center [406, 101] width 104 height 104
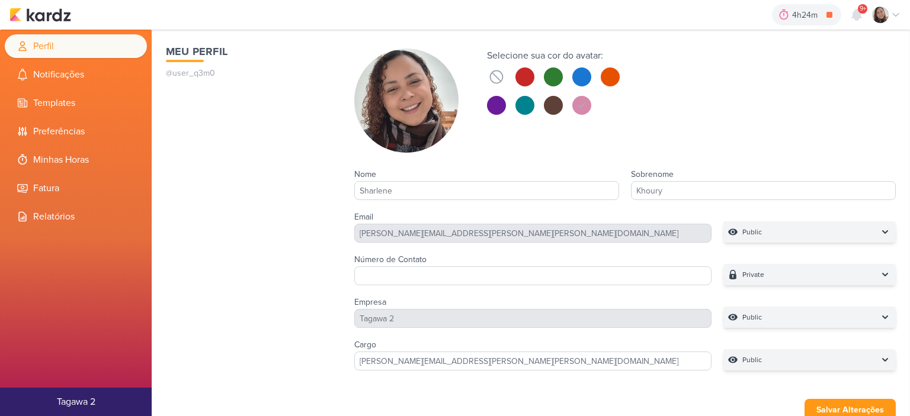
click at [876, 18] on img at bounding box center [880, 15] width 17 height 17
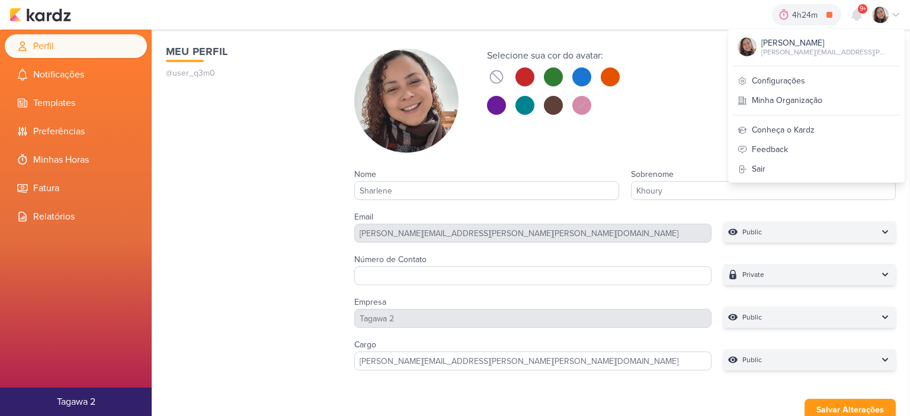
click at [428, 120] on img at bounding box center [406, 101] width 104 height 104
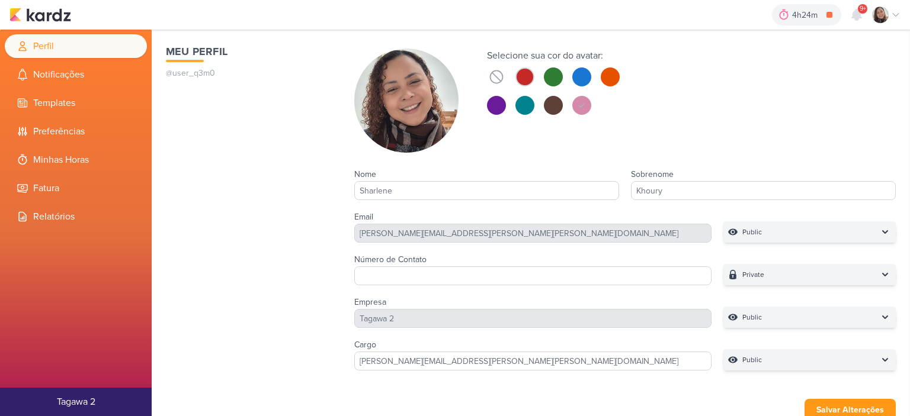
click at [525, 77] on button at bounding box center [524, 77] width 19 height 19
click at [490, 78] on icon at bounding box center [496, 77] width 17 height 17
click at [584, 107] on button at bounding box center [581, 105] width 19 height 19
click at [583, 78] on button at bounding box center [581, 77] width 19 height 19
click at [580, 102] on button at bounding box center [581, 105] width 19 height 19
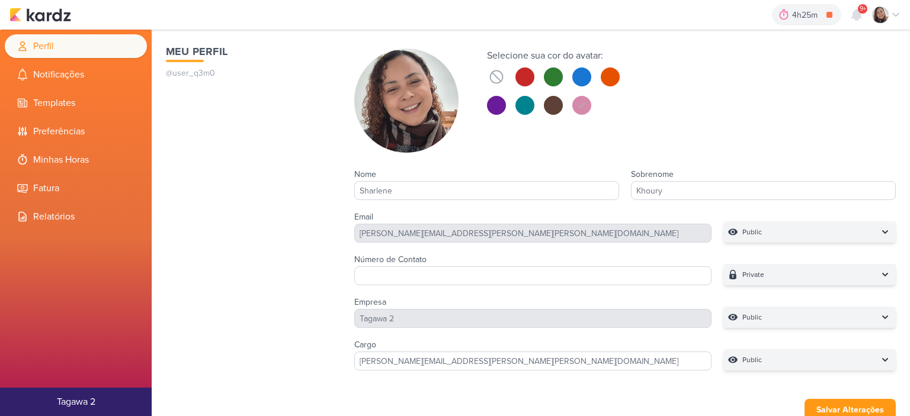
click at [756, 96] on div "Selecione sua cor do avatar:" at bounding box center [624, 101] width 541 height 104
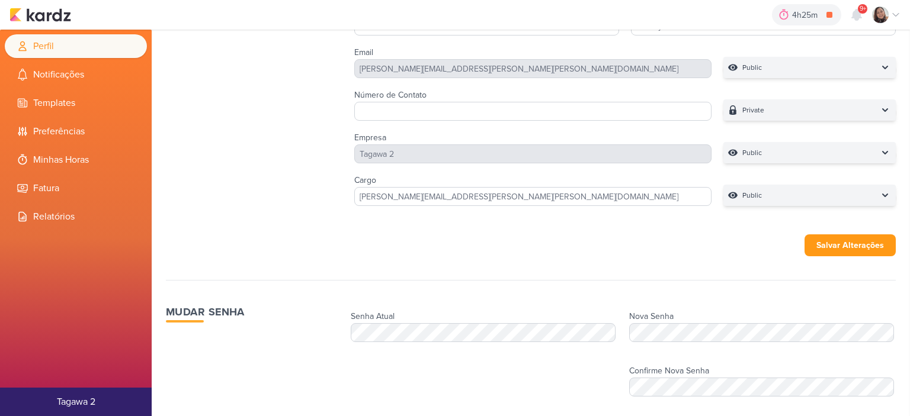
scroll to position [178, 0]
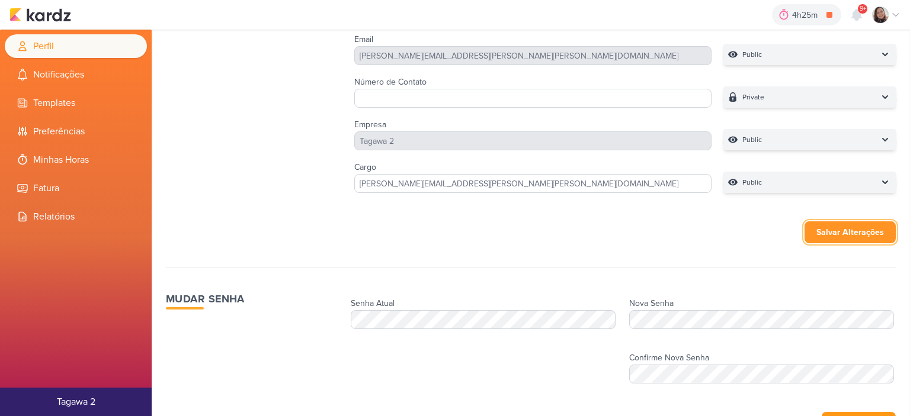
click at [863, 232] on button "Salvar Alterações" at bounding box center [849, 232] width 91 height 22
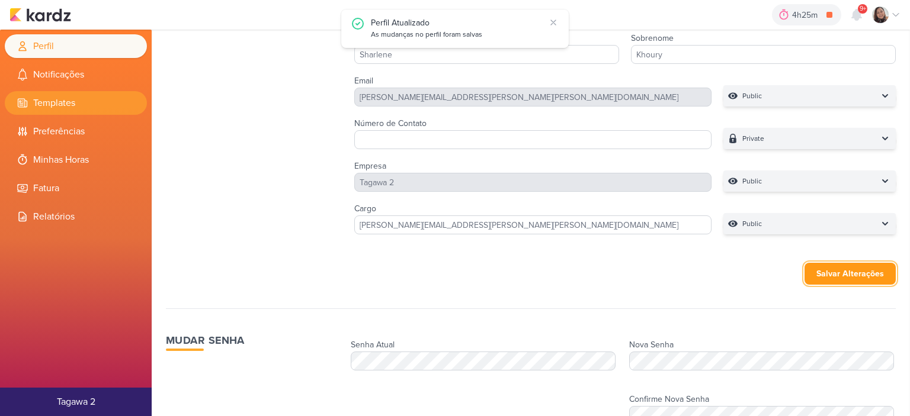
scroll to position [118, 0]
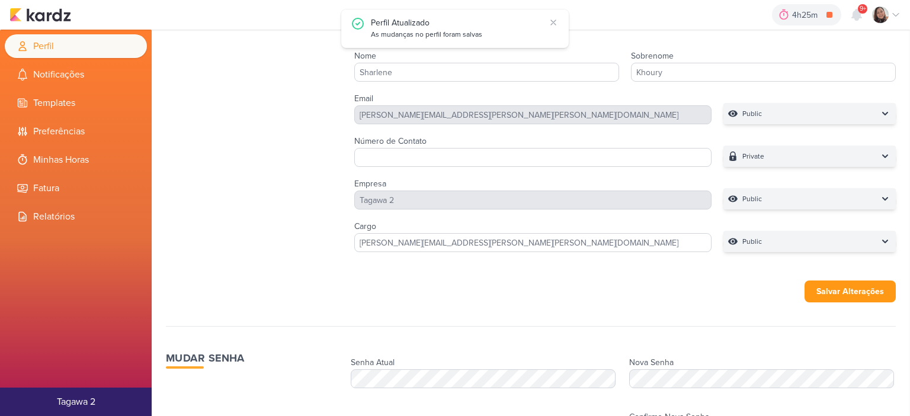
click at [66, 23] on div "4h25m [KASLIK] Disparo do dia 28/08 - MÉDICOS 0h0m Hoje 4h25m Semana 0h0m Mês 0…" at bounding box center [454, 15] width 891 height 30
click at [63, 20] on img at bounding box center [40, 15] width 62 height 14
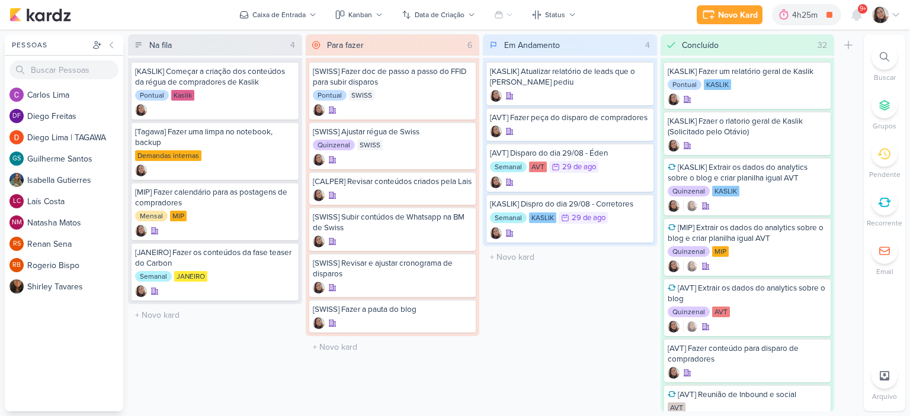
click at [879, 12] on img at bounding box center [880, 15] width 17 height 17
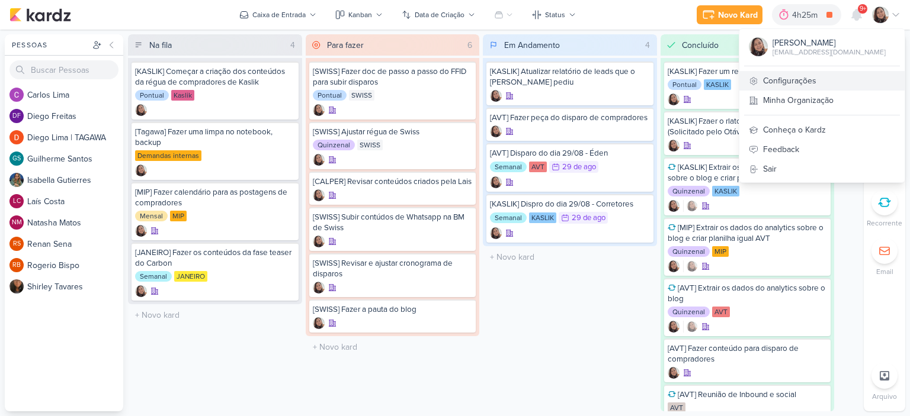
click at [783, 81] on link "Configurações" at bounding box center [821, 81] width 165 height 20
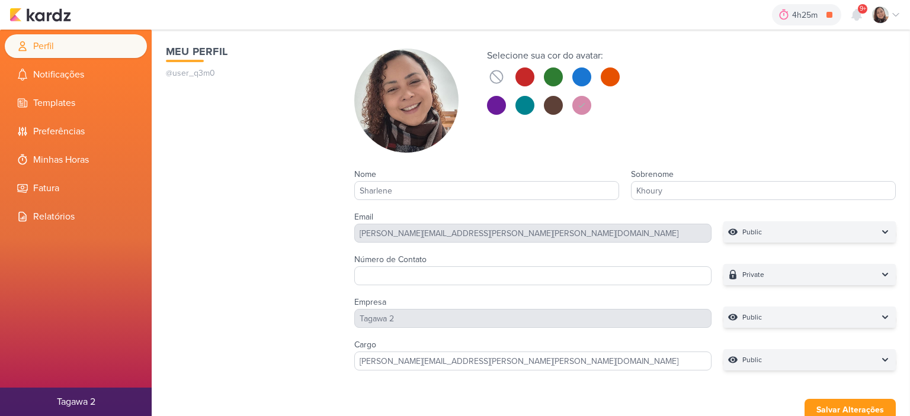
click at [82, 393] on button "Tagawa 2" at bounding box center [76, 402] width 152 height 28
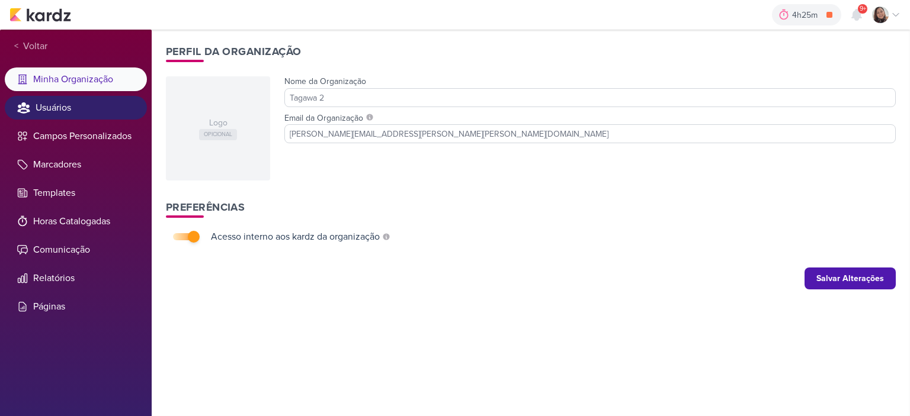
click at [69, 107] on li "Usuários" at bounding box center [76, 108] width 142 height 24
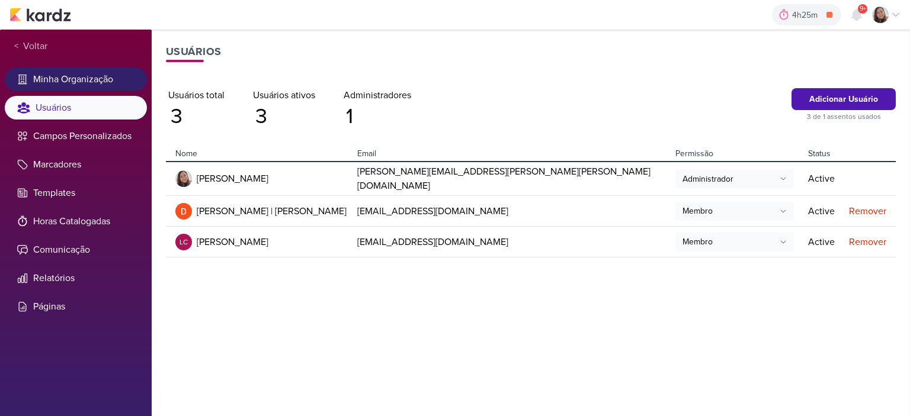
click at [75, 76] on li "Minha Organização" at bounding box center [76, 80] width 142 height 24
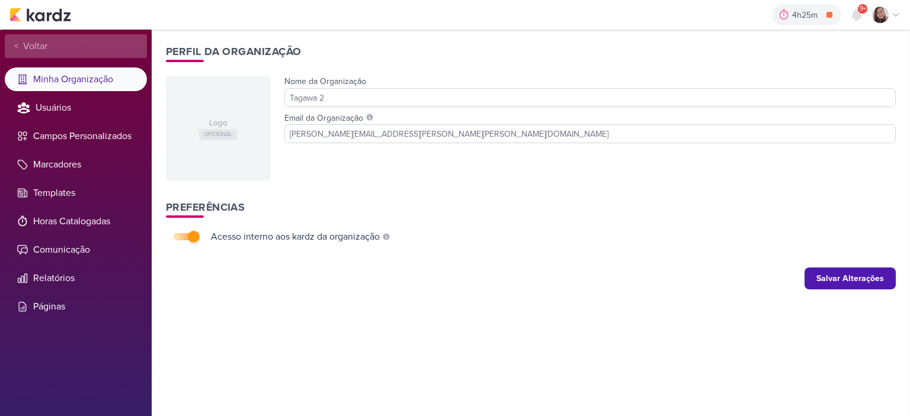
click at [36, 41] on span "Voltar" at bounding box center [32, 46] width 29 height 14
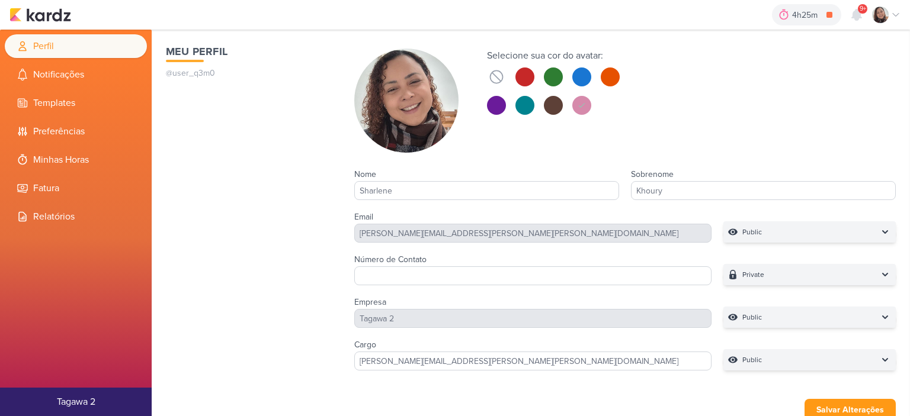
click at [18, 40] on icon at bounding box center [23, 46] width 12 height 12
click at [895, 18] on icon at bounding box center [895, 14] width 9 height 9
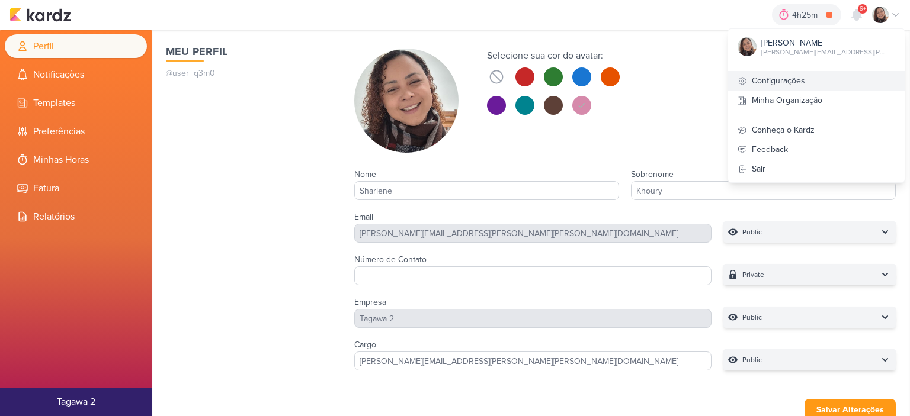
click at [799, 85] on link "Configurações" at bounding box center [816, 81] width 176 height 20
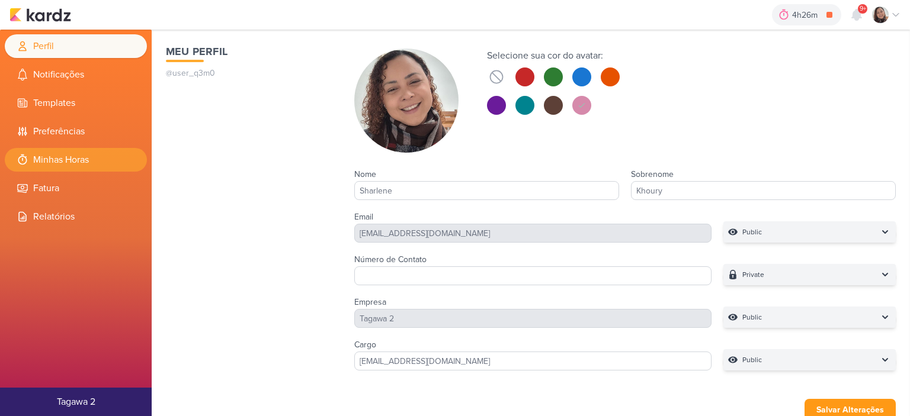
click at [103, 154] on li "Minhas Horas" at bounding box center [76, 160] width 142 height 24
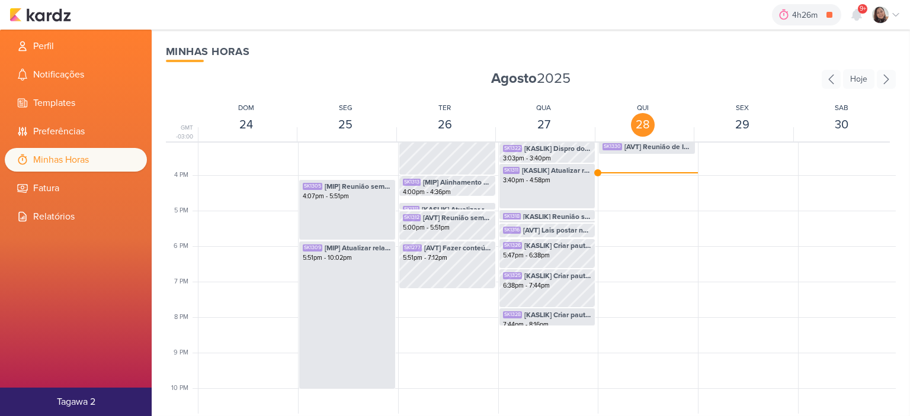
scroll to position [457, 0]
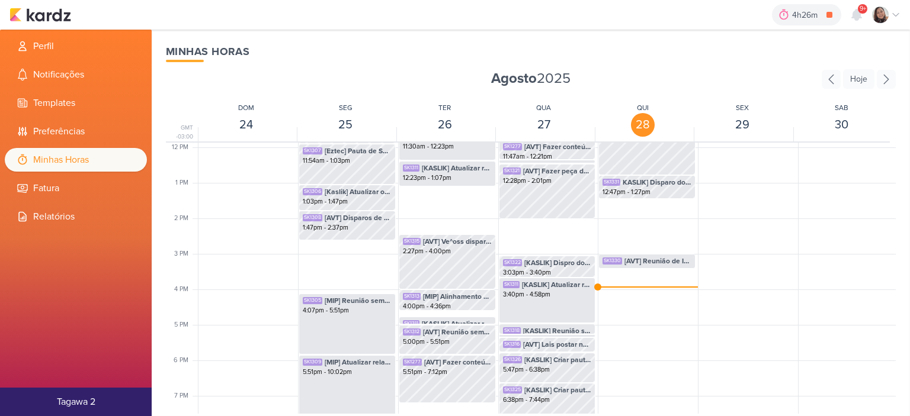
scroll to position [457, 0]
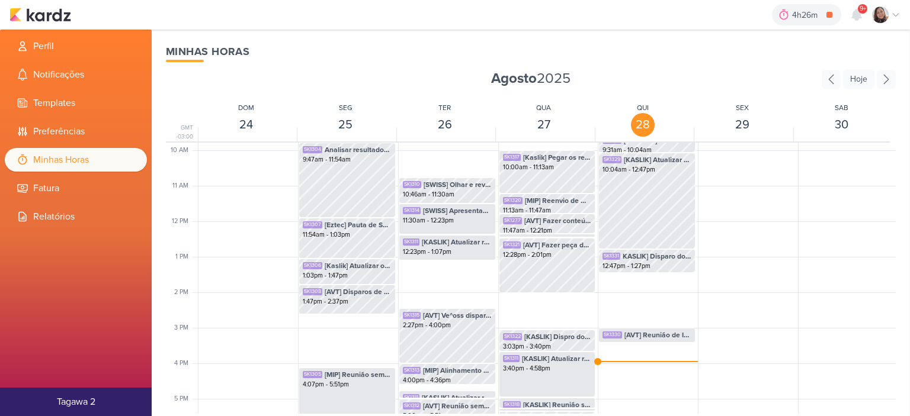
scroll to position [457, 0]
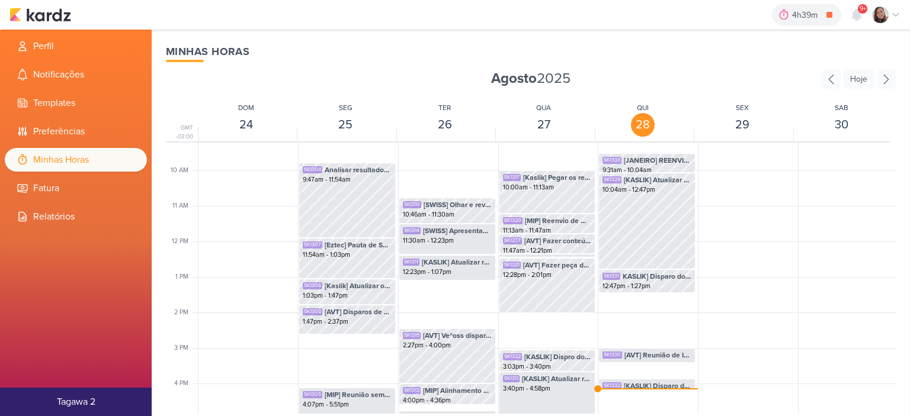
scroll to position [516, 0]
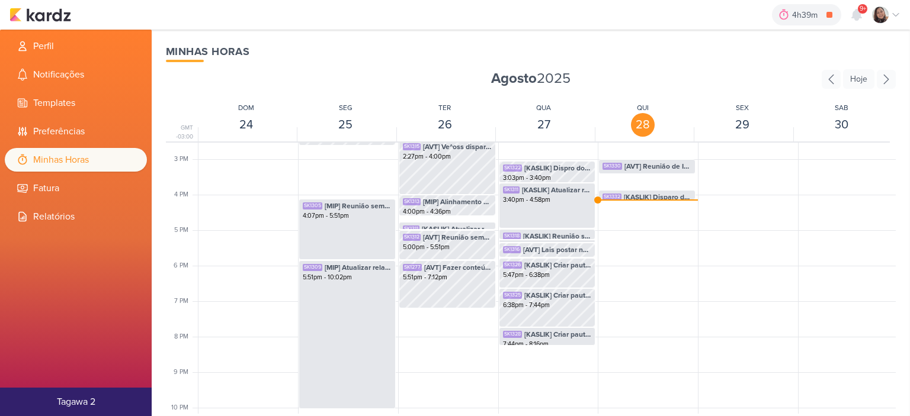
click at [54, 7] on div "4h39m [KASLIK] Disparo do dia 28/08 - MÉDICOS 0h0m Hoje 4h39m Semana 0h0m Mês 0…" at bounding box center [454, 15] width 891 height 30
click at [53, 24] on div "4h39m [KASLIK] Disparo do dia 28/08 - MÉDICOS 0h0m Hoje 4h39m Semana 0h0m Mês 0…" at bounding box center [454, 15] width 891 height 30
click at [52, 18] on img at bounding box center [40, 15] width 62 height 14
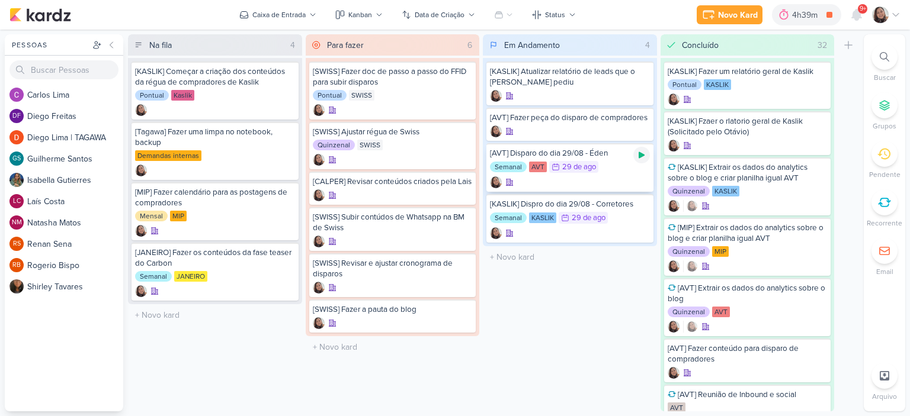
click at [642, 152] on icon at bounding box center [641, 154] width 9 height 9
click at [54, 17] on img at bounding box center [40, 15] width 62 height 14
click at [896, 13] on icon at bounding box center [895, 14] width 9 height 9
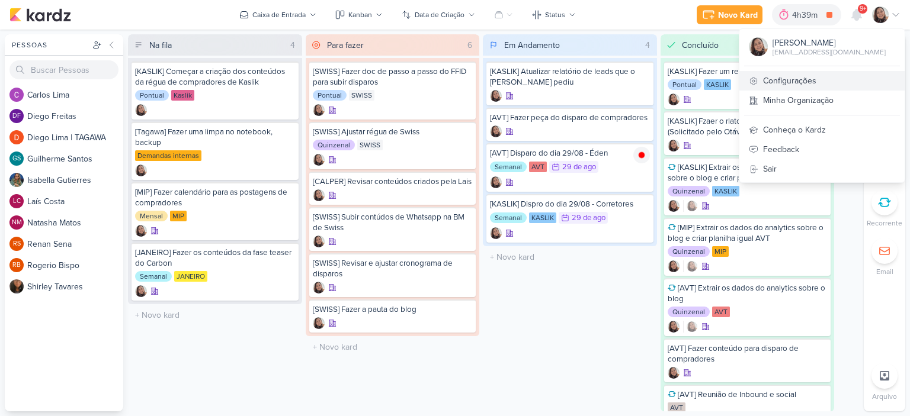
click at [809, 78] on link "Configurações" at bounding box center [821, 81] width 165 height 20
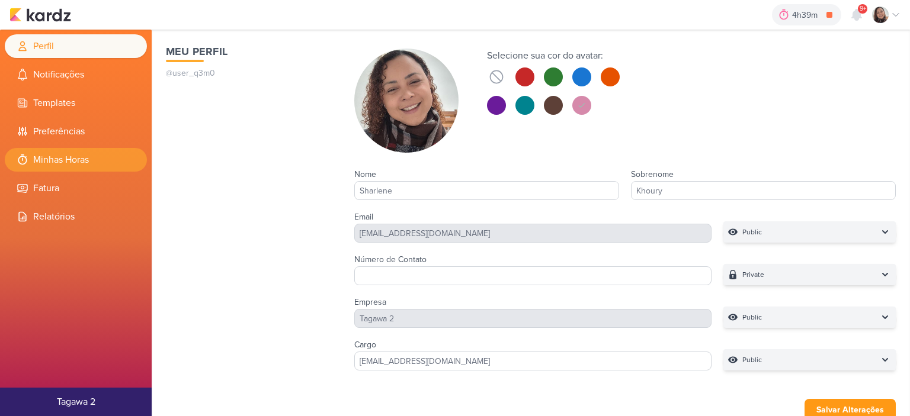
click at [83, 156] on li "Minhas Horas" at bounding box center [76, 160] width 142 height 24
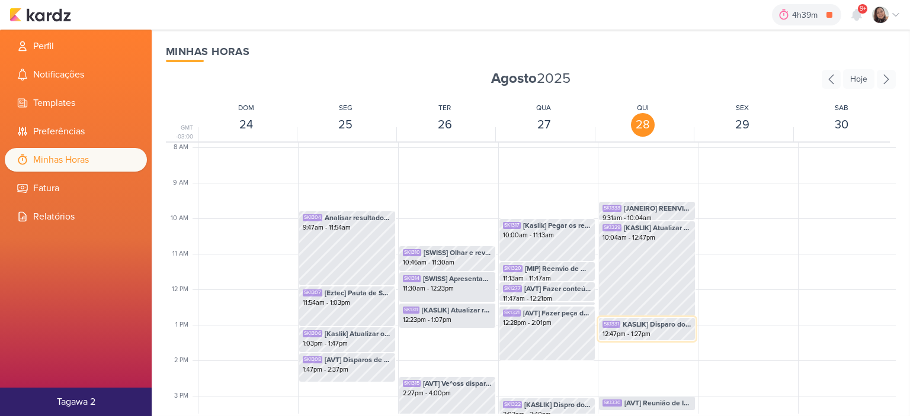
scroll to position [516, 0]
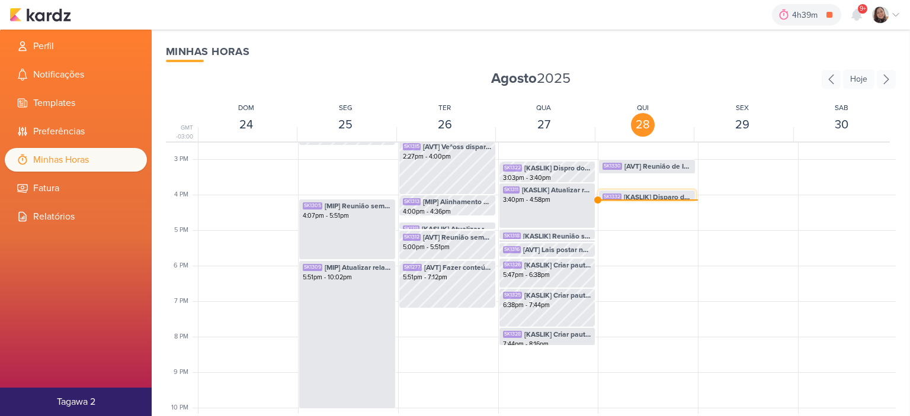
click at [632, 198] on span "[KASLIK] Disparo do dia 28/08 - MÉDICOS" at bounding box center [658, 197] width 68 height 11
select select "pm"
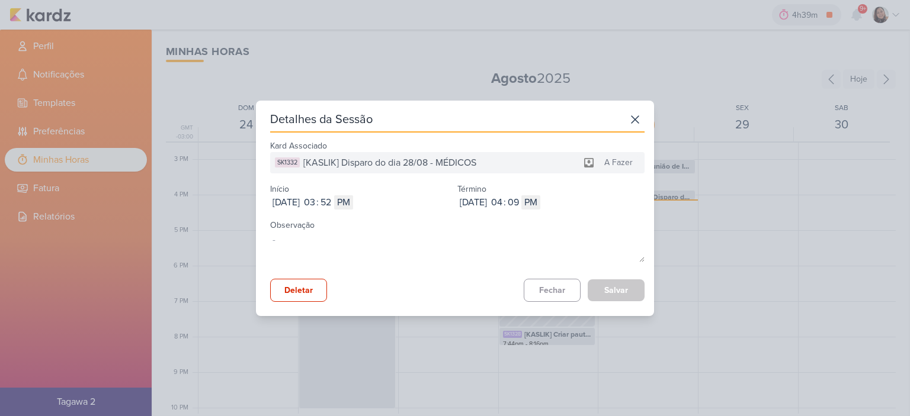
click at [319, 198] on div ":" at bounding box center [317, 202] width 2 height 14
click at [316, 200] on input "03" at bounding box center [309, 202] width 14 height 14
type input "02"
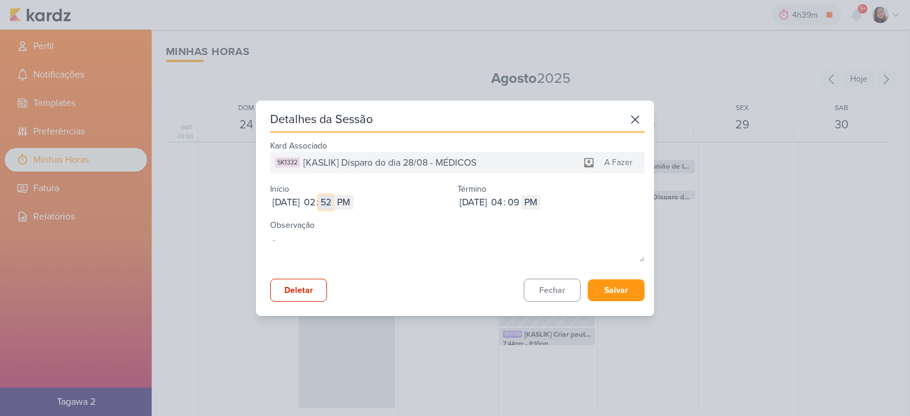
click at [333, 204] on input "52" at bounding box center [326, 202] width 14 height 14
type input "24"
click at [503, 203] on input "04" at bounding box center [496, 202] width 14 height 14
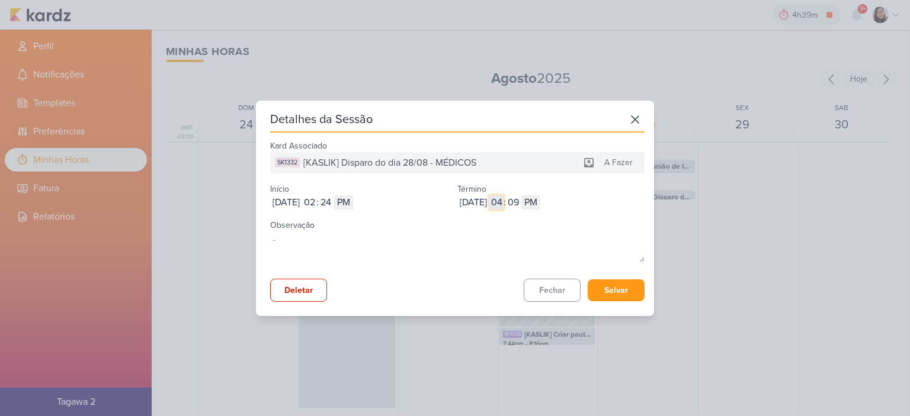
click at [503, 203] on input "04" at bounding box center [496, 202] width 14 height 14
type input "3"
click at [520, 201] on input "09" at bounding box center [513, 202] width 14 height 14
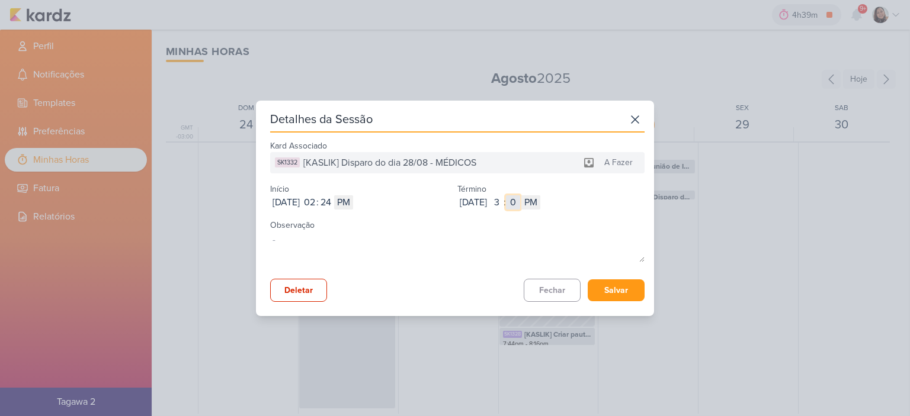
type input "00"
click at [602, 291] on button "Salvar" at bounding box center [615, 290] width 57 height 22
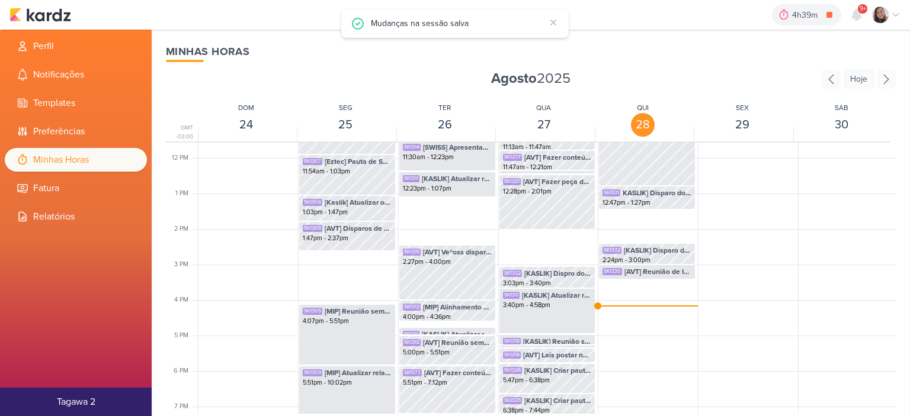
scroll to position [398, 0]
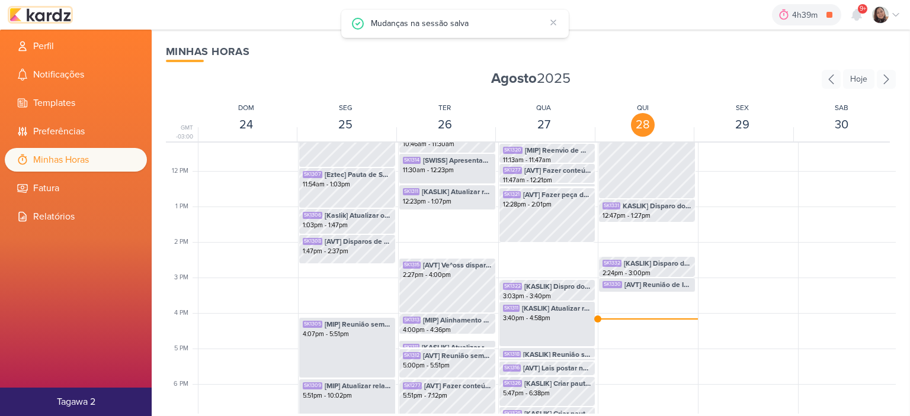
click at [59, 8] on img at bounding box center [40, 15] width 62 height 14
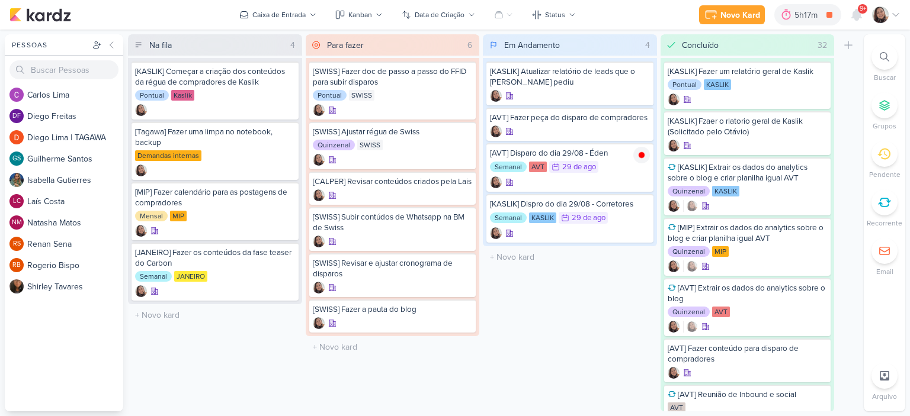
click at [899, 12] on icon at bounding box center [895, 14] width 9 height 9
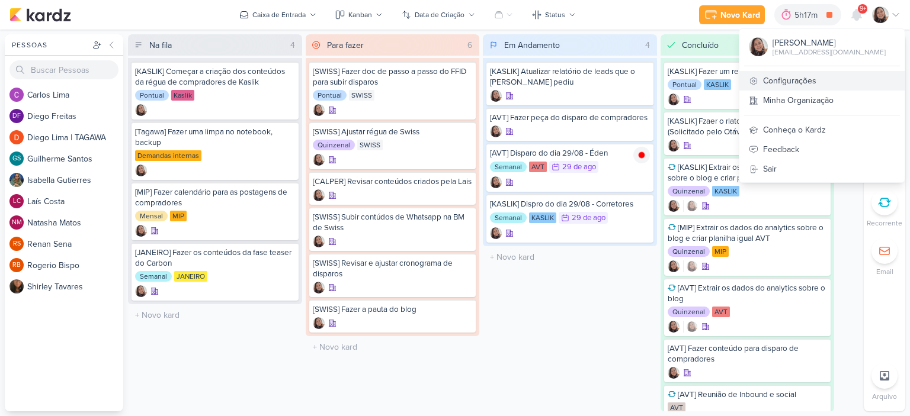
click at [809, 78] on link "Configurações" at bounding box center [821, 81] width 165 height 20
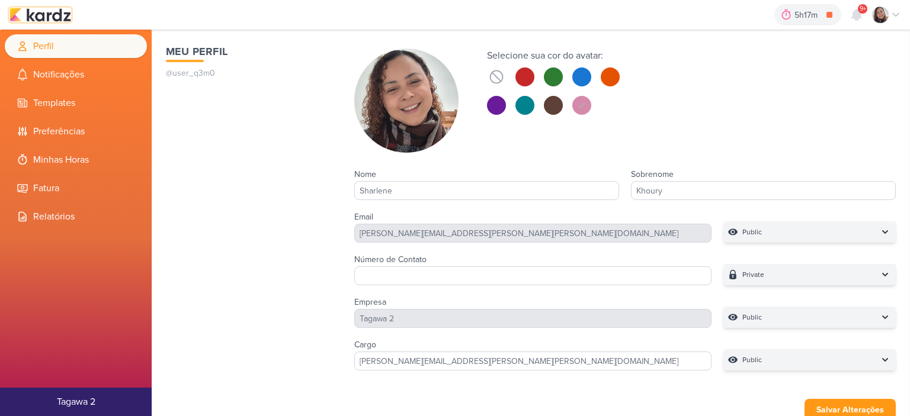
click at [56, 15] on img at bounding box center [40, 15] width 62 height 14
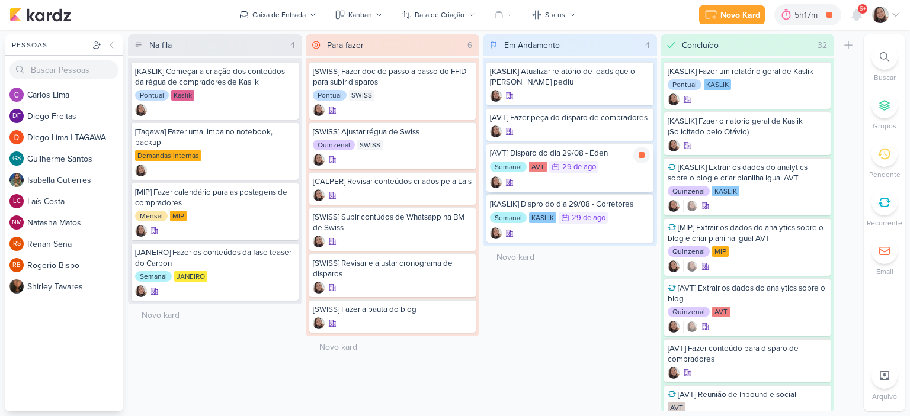
click at [612, 165] on div "Semanal AVT 29/8 29 de ago" at bounding box center [570, 167] width 160 height 13
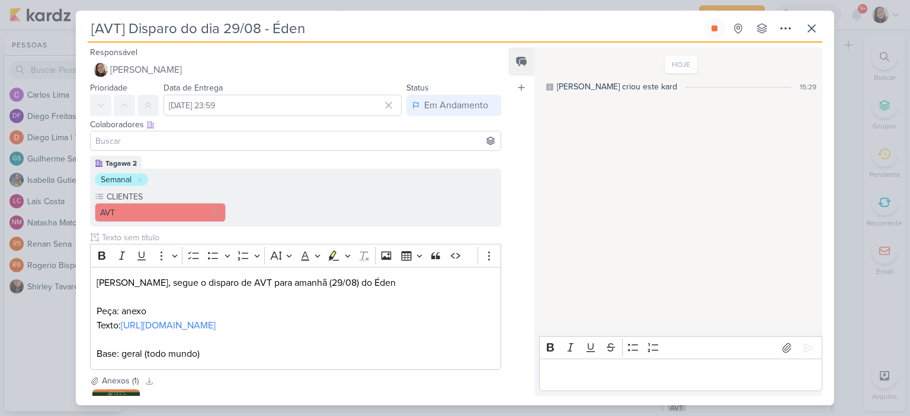
click at [141, 148] on div at bounding box center [295, 141] width 411 height 20
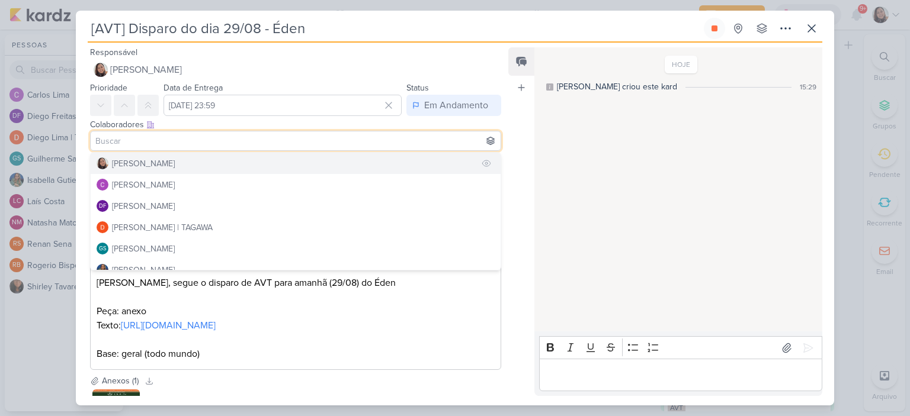
click at [140, 164] on div "[PERSON_NAME]" at bounding box center [143, 164] width 63 height 12
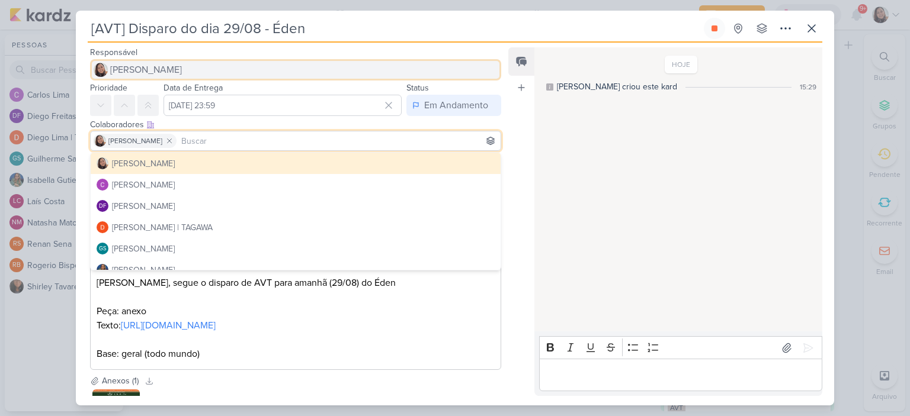
click at [150, 67] on span "[PERSON_NAME]" at bounding box center [146, 70] width 72 height 14
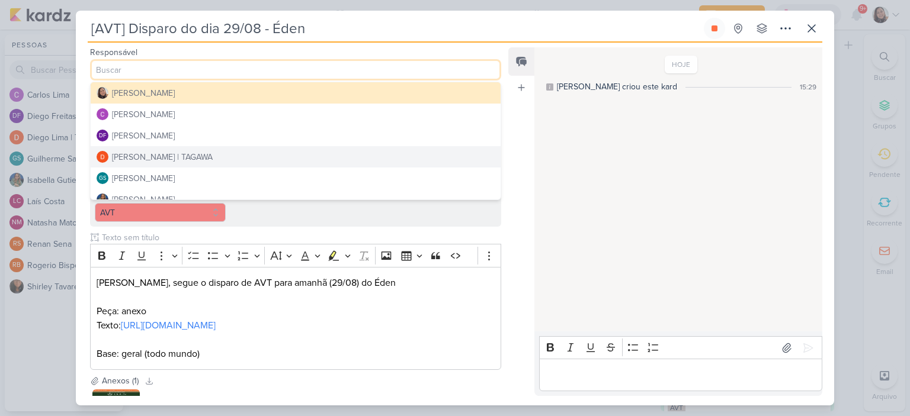
click at [142, 151] on div "Diego Lima | TAGAWA" at bounding box center [162, 157] width 101 height 12
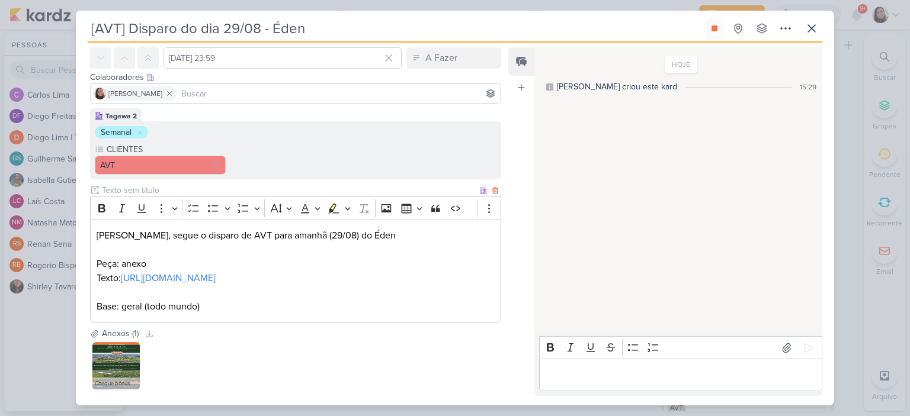
scroll to position [137, 0]
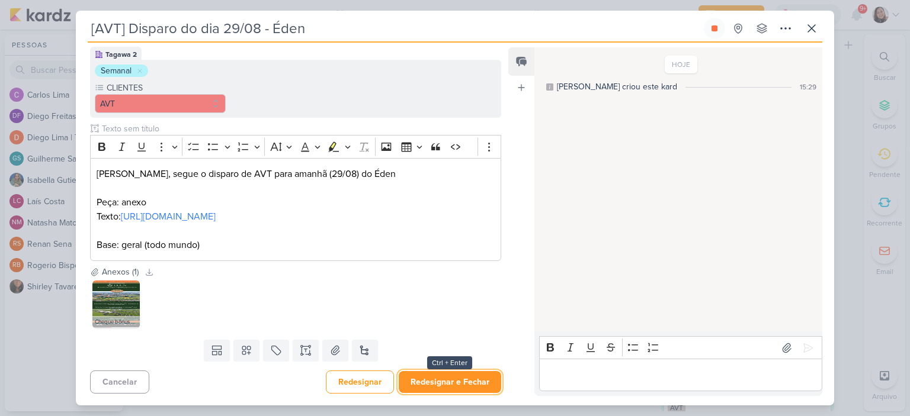
click at [429, 386] on button "Redesignar e Fechar" at bounding box center [450, 382] width 102 height 22
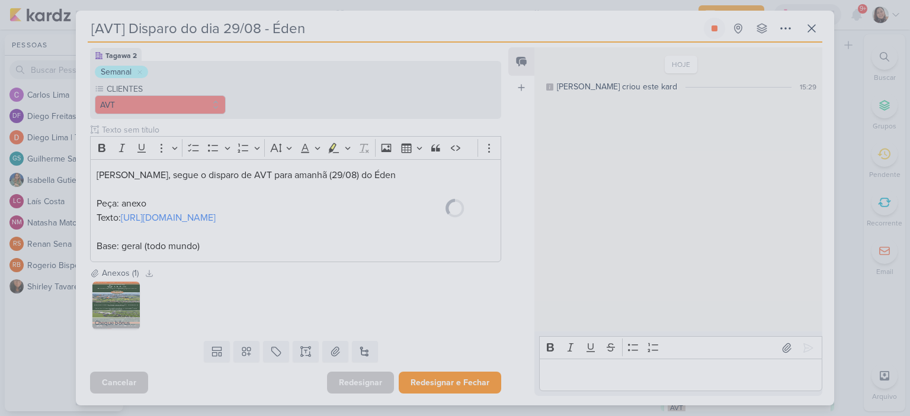
scroll to position [136, 0]
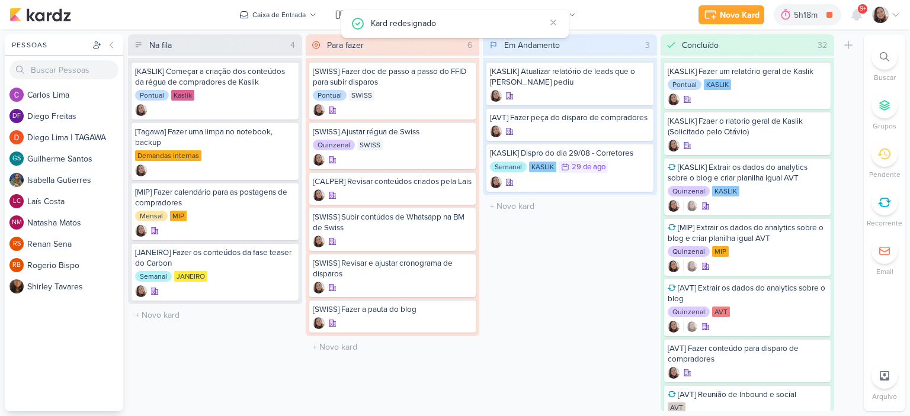
click at [898, 6] on div "Novo Kard Ctrl + k 5h18m [AVT] Disparo do dia 29/08 - Éden 0h0m Hoje 5h18m Sema…" at bounding box center [799, 14] width 202 height 21
click at [897, 18] on icon at bounding box center [895, 14] width 9 height 9
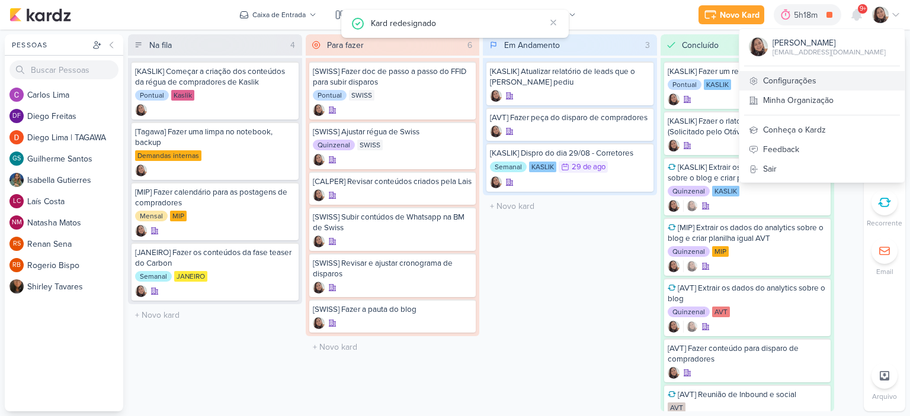
click at [807, 82] on link "Configurações" at bounding box center [821, 81] width 165 height 20
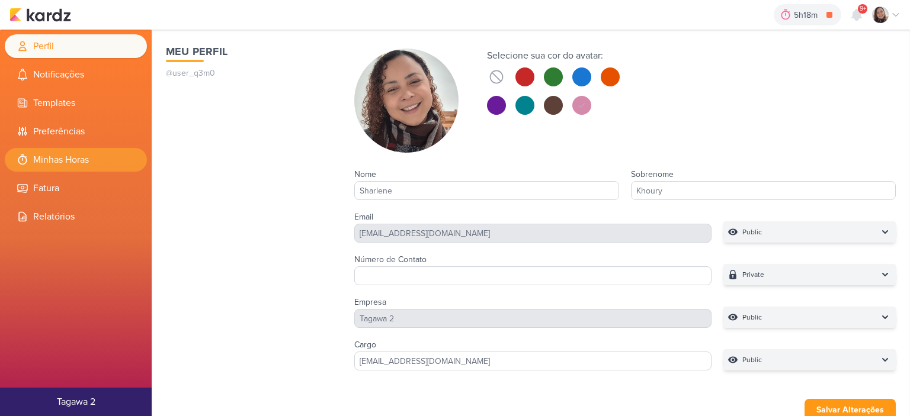
click at [92, 158] on li "Minhas Horas" at bounding box center [76, 160] width 142 height 24
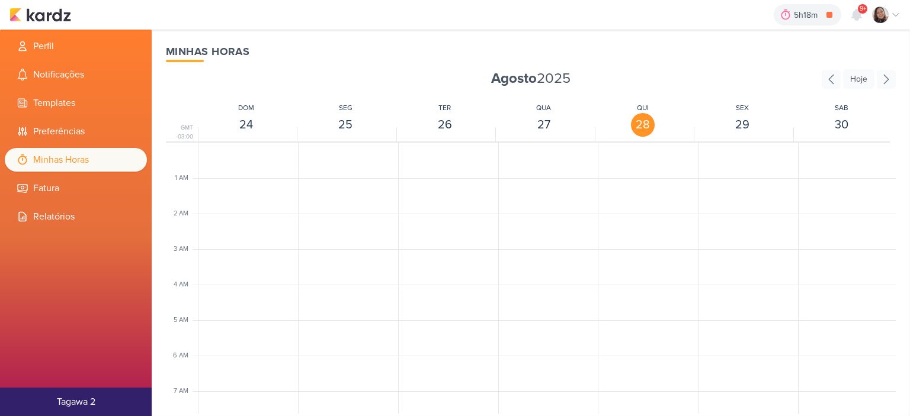
scroll to position [279, 0]
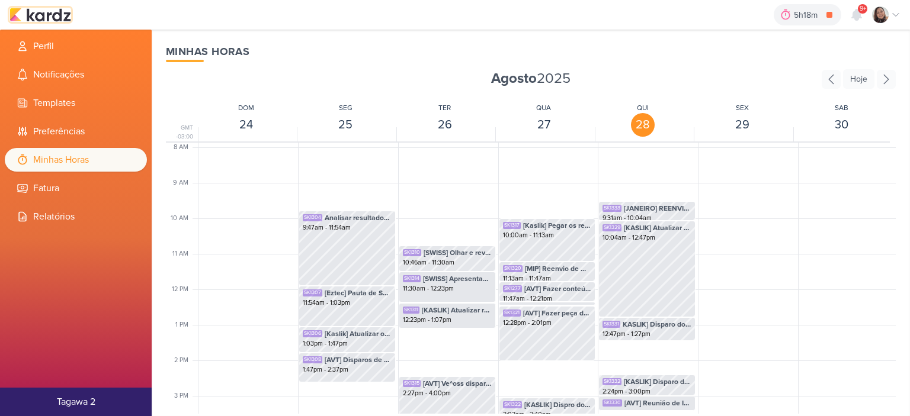
click at [53, 12] on img at bounding box center [40, 15] width 62 height 14
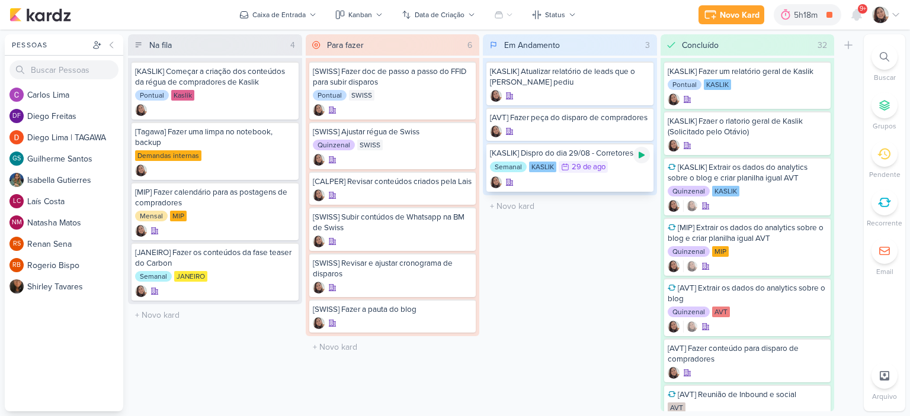
click at [637, 152] on icon at bounding box center [641, 154] width 9 height 9
click at [899, 11] on icon at bounding box center [895, 14] width 9 height 9
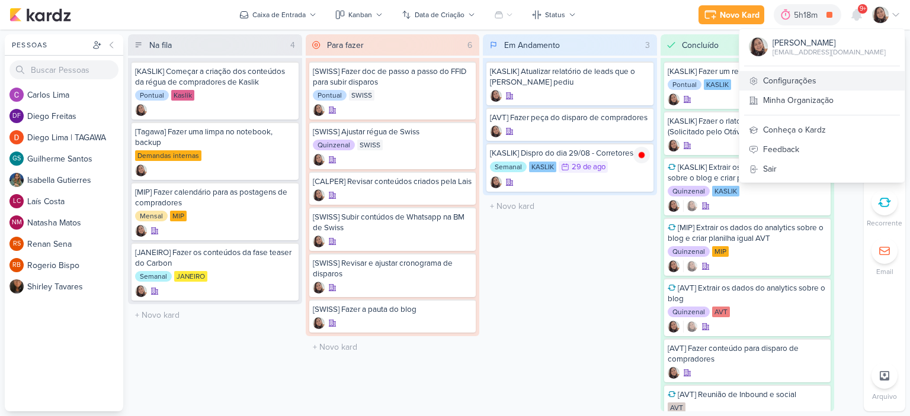
click at [802, 82] on link "Configurações" at bounding box center [821, 81] width 165 height 20
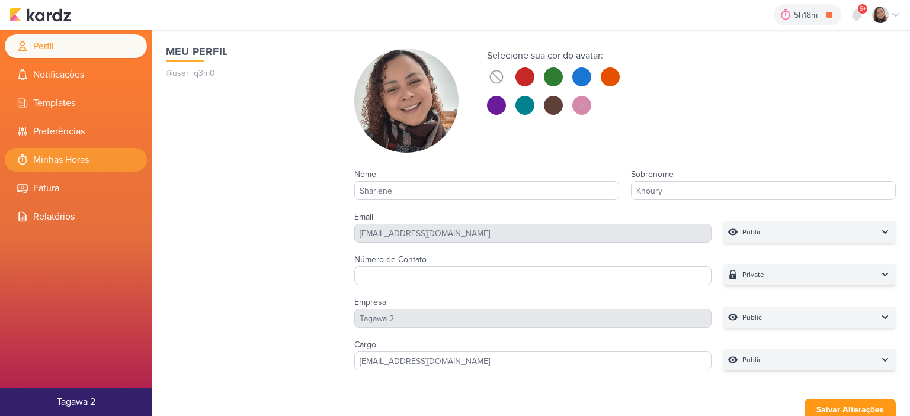
click at [89, 162] on li "Minhas Horas" at bounding box center [76, 160] width 142 height 24
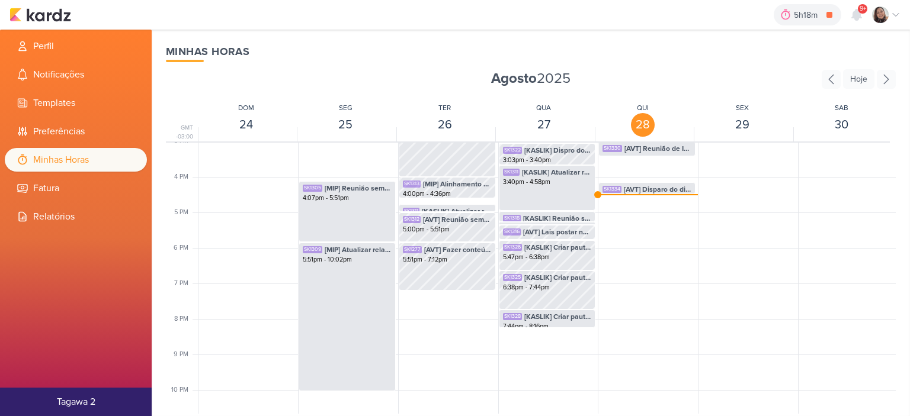
scroll to position [516, 0]
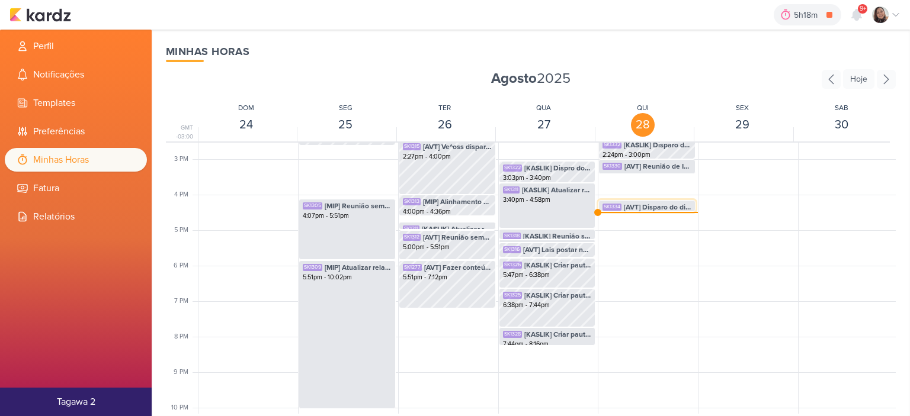
click at [644, 204] on span "[AVT] Disparo do dia 29/08 - Éden" at bounding box center [658, 207] width 68 height 11
select select "pm"
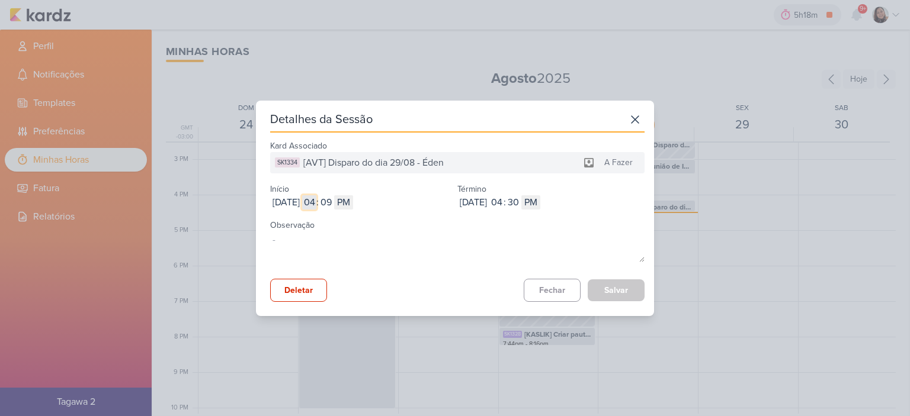
click at [316, 196] on input "04" at bounding box center [309, 202] width 14 height 14
type input "12"
select select "am"
type input "12"
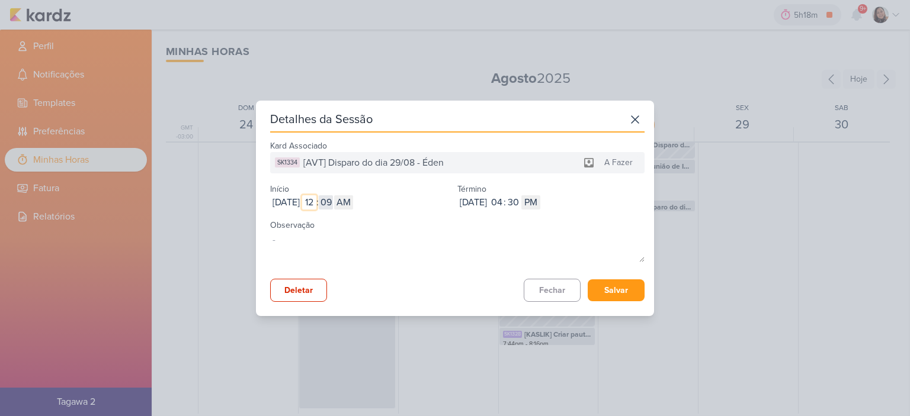
type input "12"
click at [333, 198] on input "09" at bounding box center [326, 202] width 14 height 14
type input "25"
click at [333, 197] on input "25" at bounding box center [326, 202] width 14 height 14
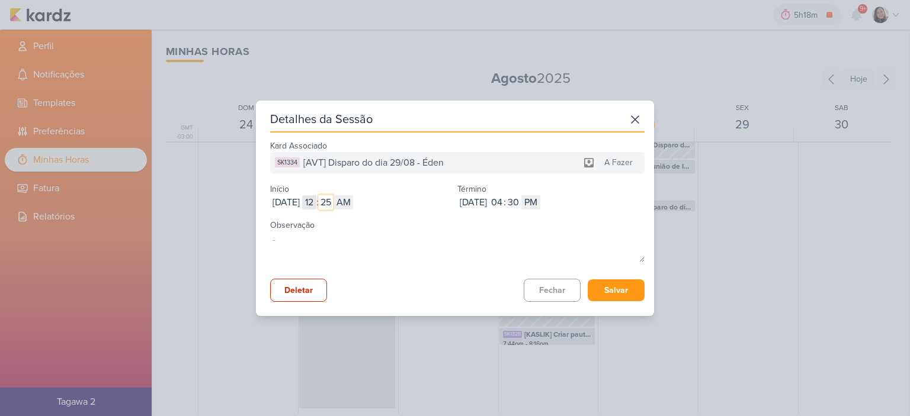
type input "25"
click at [316, 204] on input "12" at bounding box center [309, 202] width 14 height 14
type input "03"
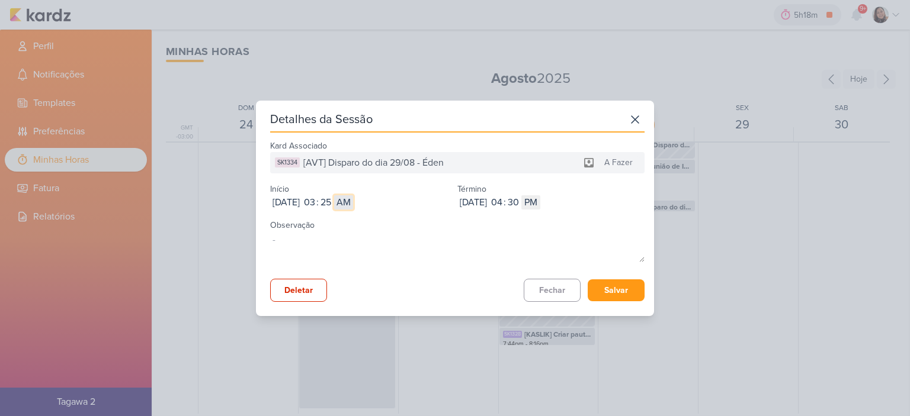
click at [353, 201] on select "AM PM" at bounding box center [343, 202] width 19 height 14
select select "pm"
click at [353, 195] on select "AM PM" at bounding box center [343, 202] width 19 height 14
click at [503, 199] on input "04" at bounding box center [496, 202] width 14 height 14
type input "12"
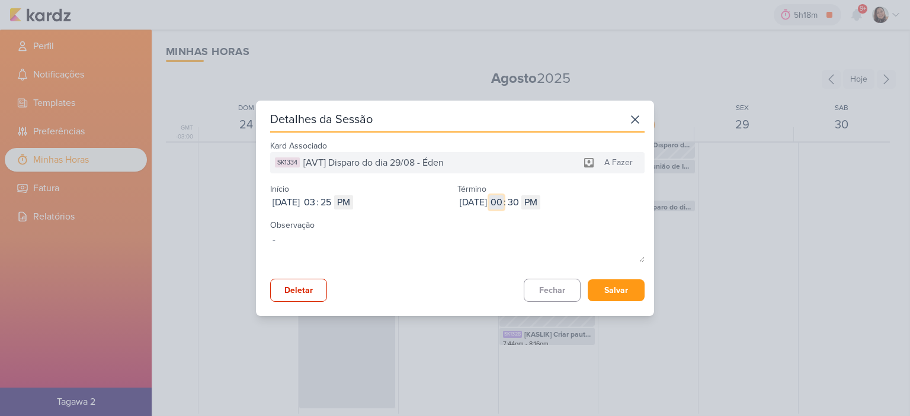
select select "am"
type input "1"
select select "pm"
type input "1"
type input "12"
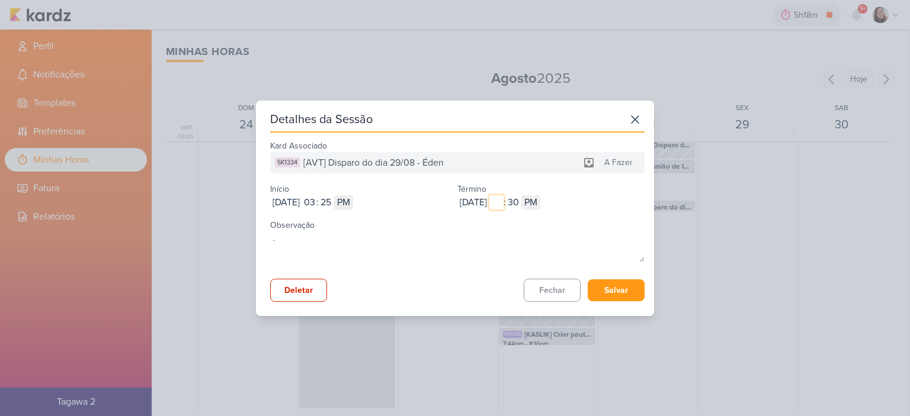
select select "am"
type input "12"
type input "1"
type input "3"
select select "pm"
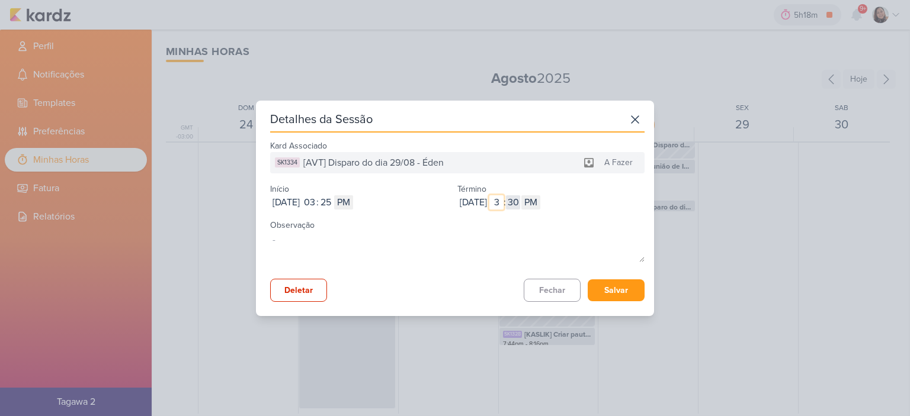
type input "3"
click at [520, 197] on input "30" at bounding box center [513, 202] width 14 height 14
type input "48"
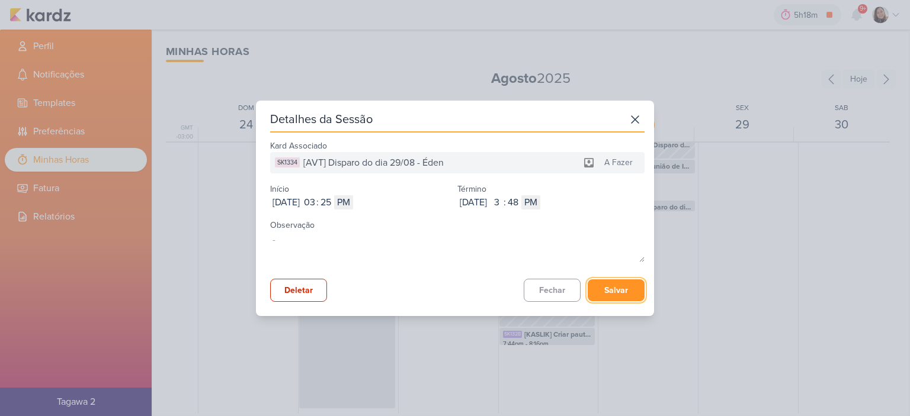
click at [608, 294] on button "Salvar" at bounding box center [615, 290] width 57 height 22
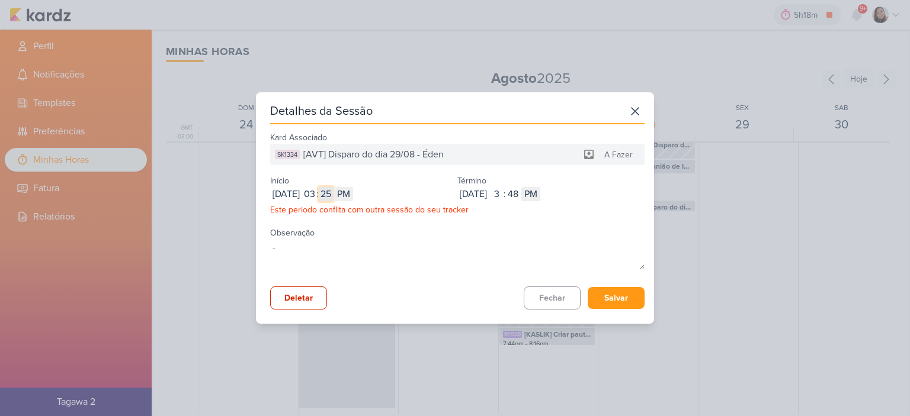
click at [333, 198] on input "25" at bounding box center [326, 194] width 14 height 14
click at [333, 197] on input "25" at bounding box center [326, 194] width 14 height 14
type input "26"
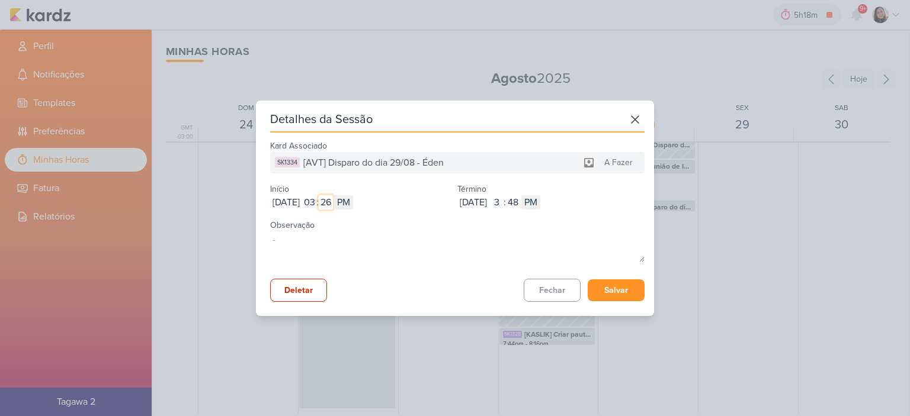
type input "26"
click at [587, 287] on button "Salvar" at bounding box center [615, 290] width 57 height 22
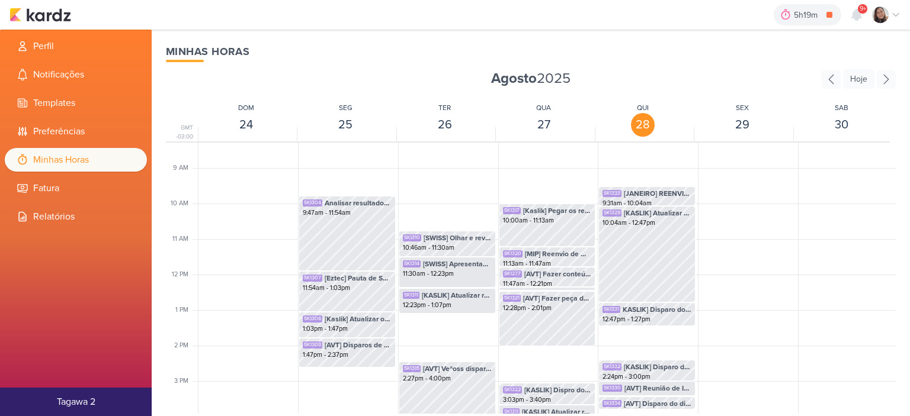
scroll to position [279, 0]
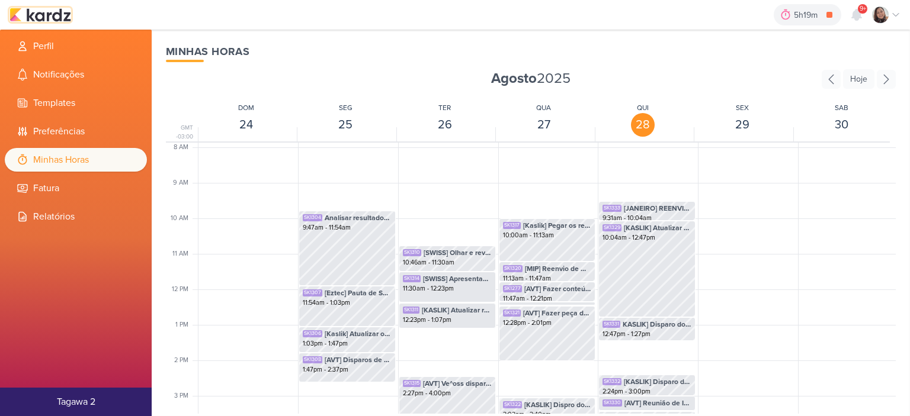
click at [39, 18] on img at bounding box center [40, 15] width 62 height 14
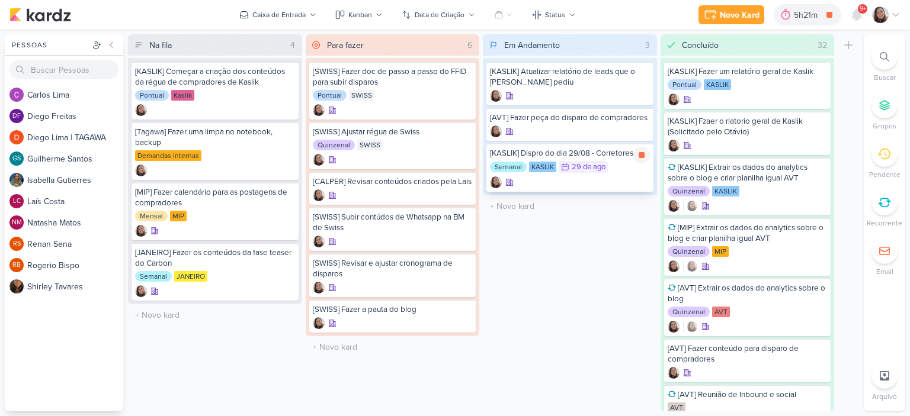
click at [598, 161] on div "Semanal KASLIK 29/8 29 de ago" at bounding box center [570, 167] width 160 height 13
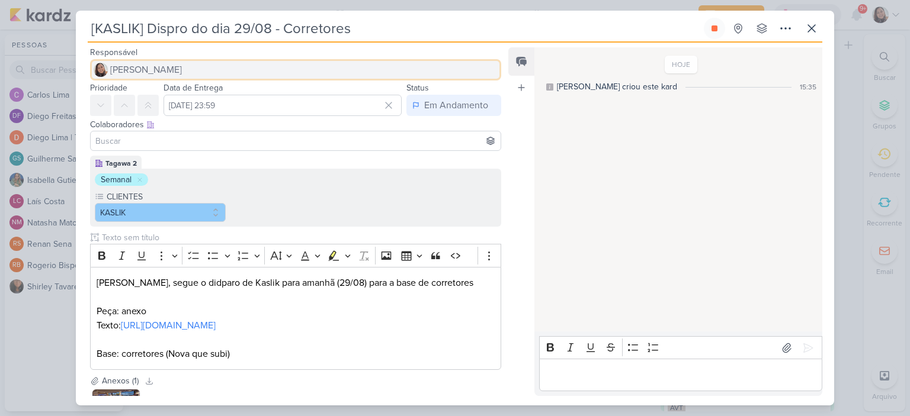
click at [140, 67] on span "[PERSON_NAME]" at bounding box center [146, 70] width 72 height 14
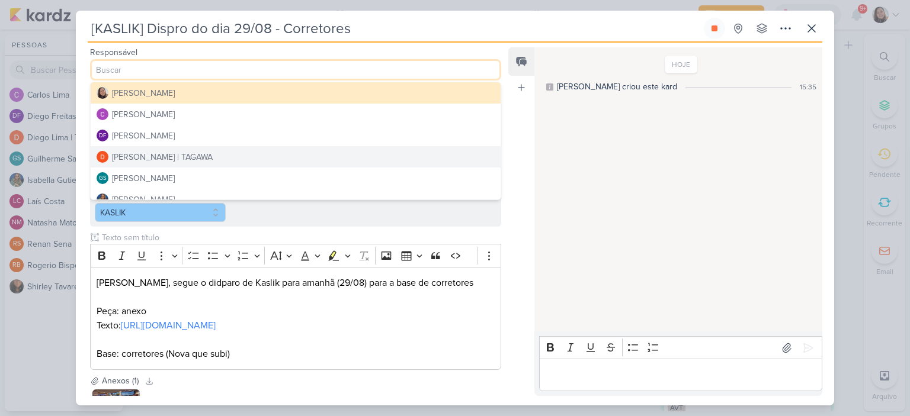
click at [142, 160] on div "Diego Lima | TAGAWA" at bounding box center [162, 157] width 101 height 12
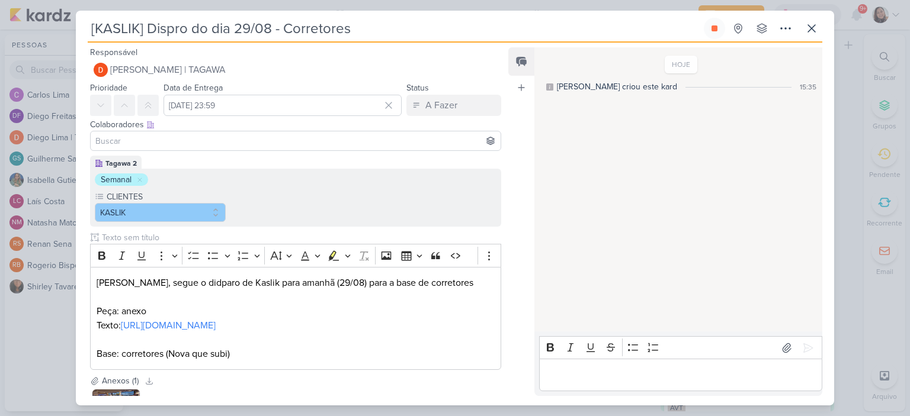
click at [156, 143] on input at bounding box center [295, 141] width 405 height 14
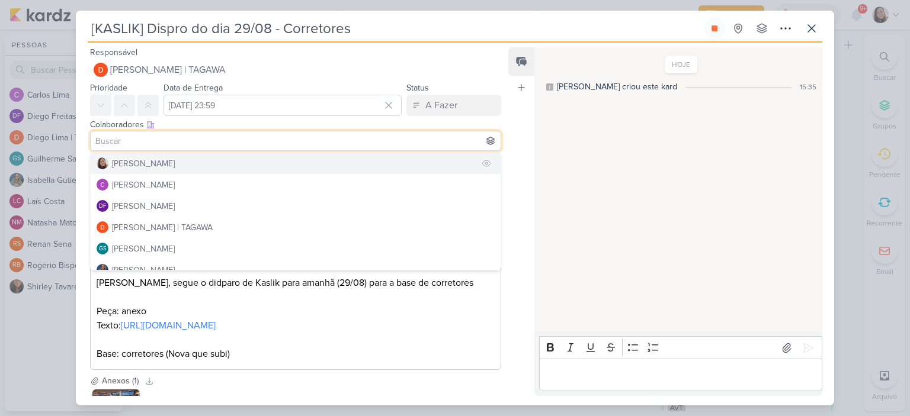
click at [152, 163] on div "[PERSON_NAME]" at bounding box center [143, 164] width 63 height 12
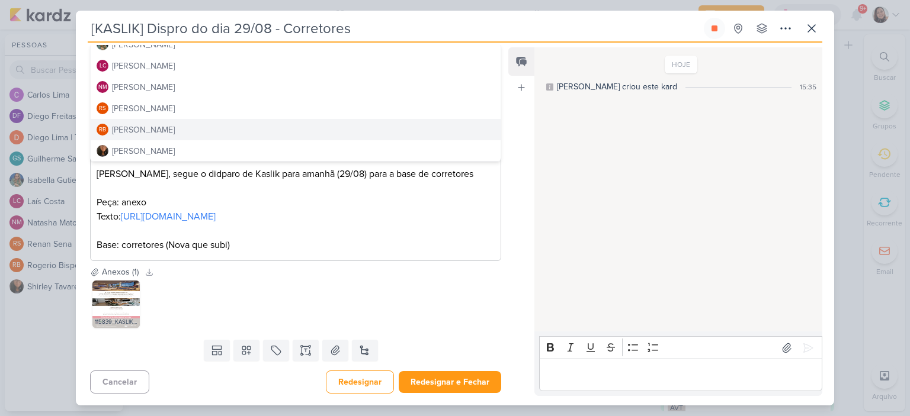
scroll to position [137, 0]
click at [465, 384] on button "Redesignar e Fechar" at bounding box center [450, 382] width 102 height 22
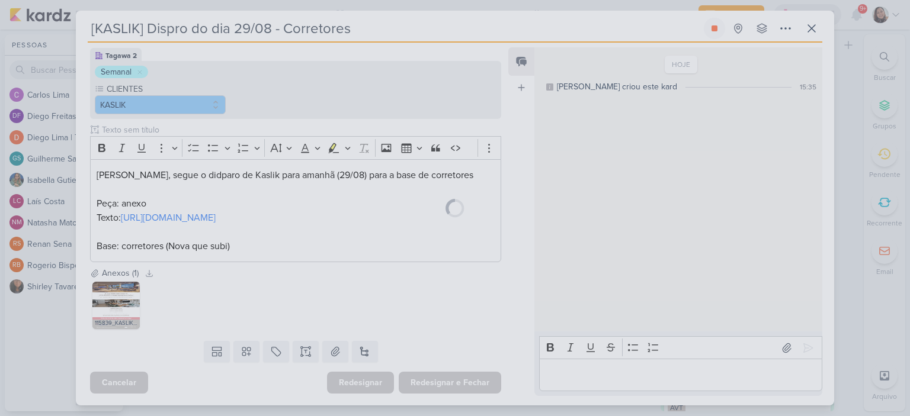
scroll to position [136, 0]
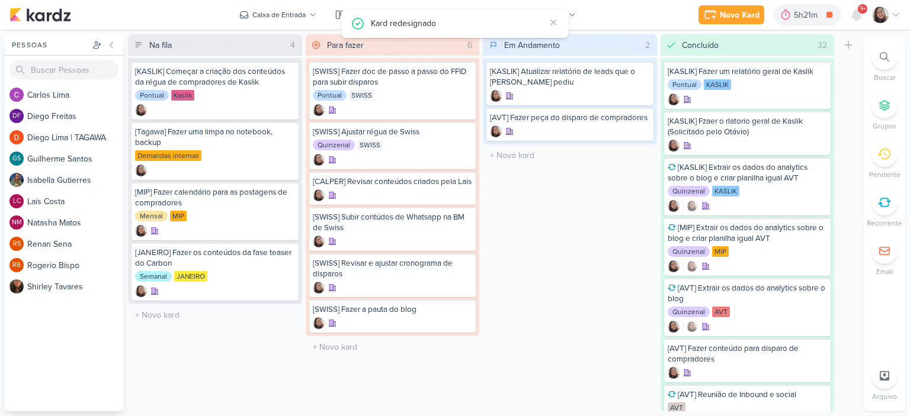
click at [898, 11] on icon at bounding box center [895, 14] width 9 height 9
click at [897, 13] on icon at bounding box center [895, 14] width 9 height 9
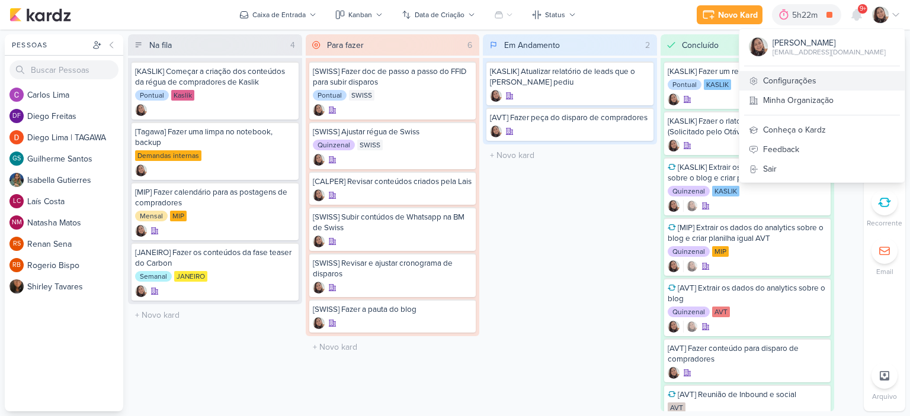
click at [795, 79] on link "Configurações" at bounding box center [821, 81] width 165 height 20
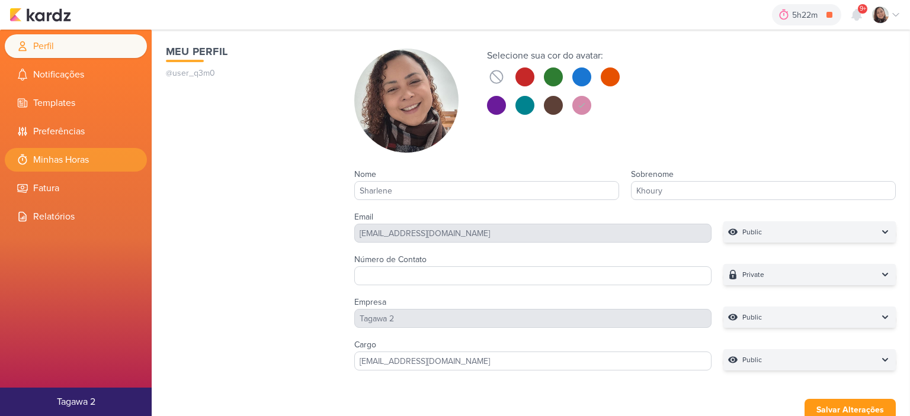
click at [46, 162] on li "Minhas Horas" at bounding box center [76, 160] width 142 height 24
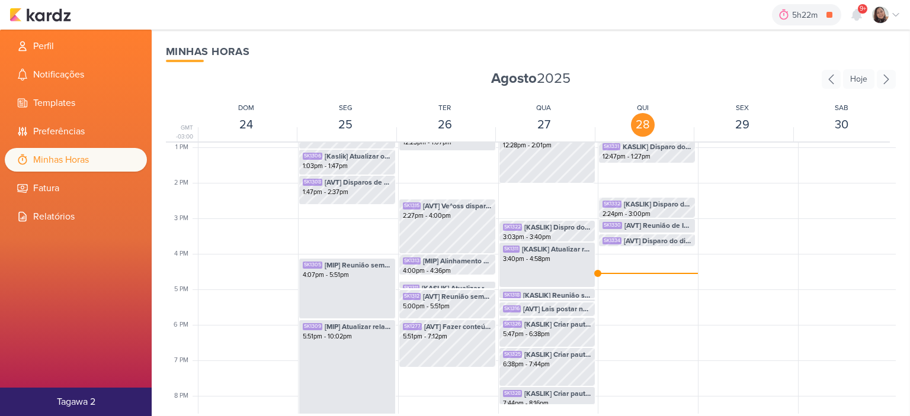
scroll to position [279, 0]
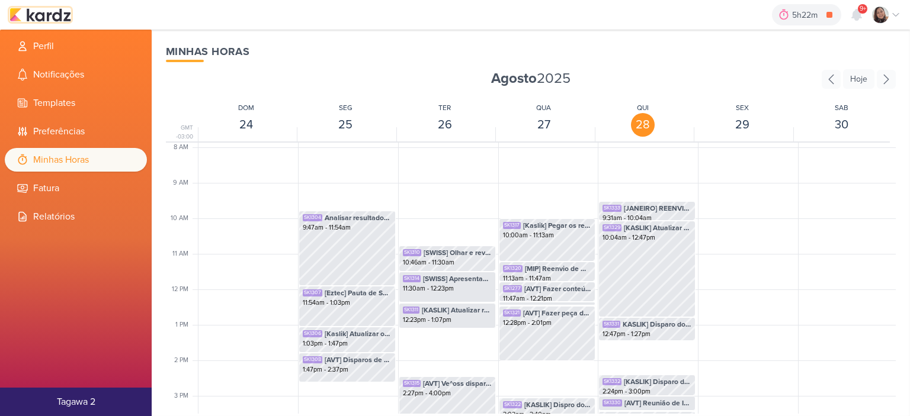
click at [50, 20] on img at bounding box center [40, 15] width 62 height 14
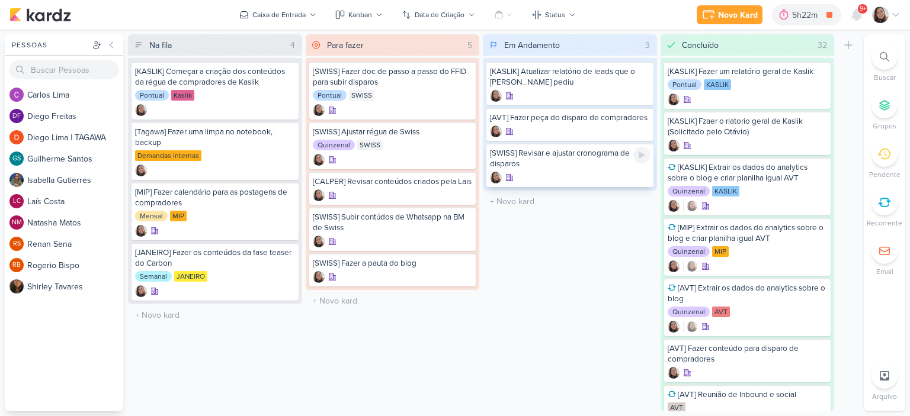
click at [555, 172] on div at bounding box center [570, 178] width 160 height 12
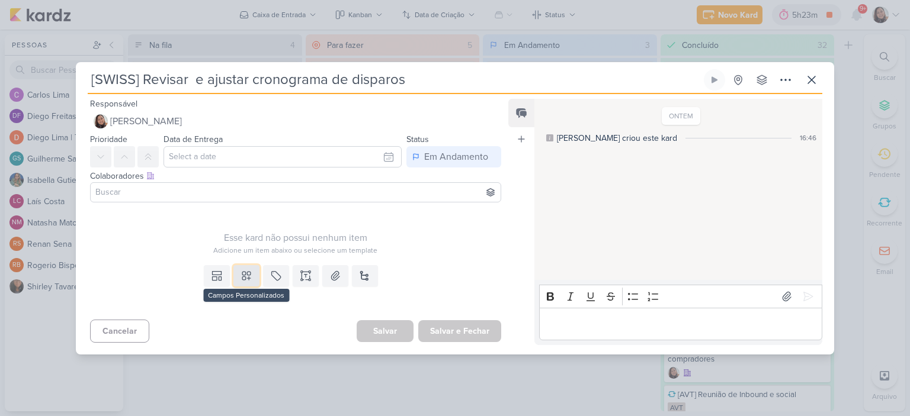
click at [243, 272] on icon at bounding box center [246, 276] width 12 height 12
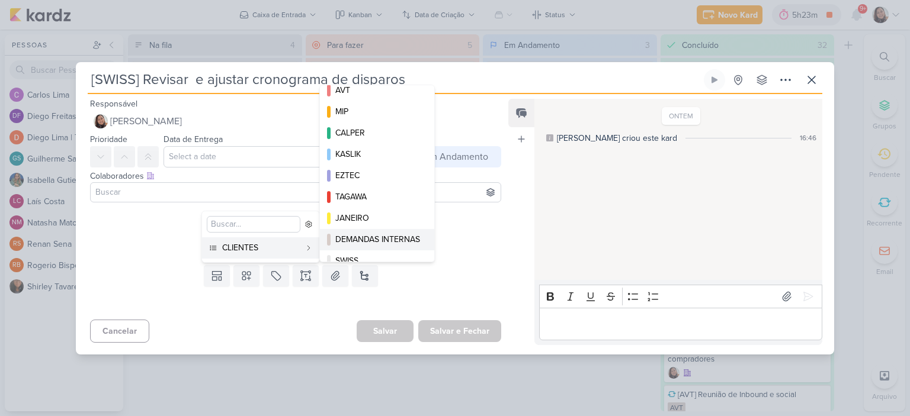
scroll to position [22, 0]
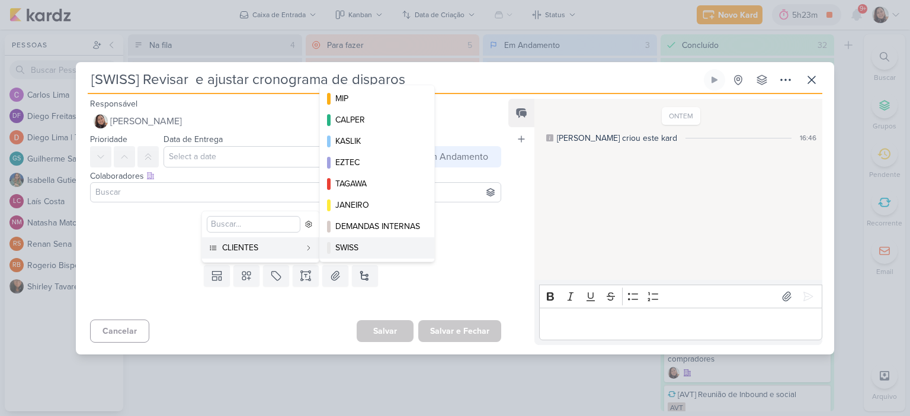
click at [376, 246] on div "SWISS" at bounding box center [377, 248] width 85 height 12
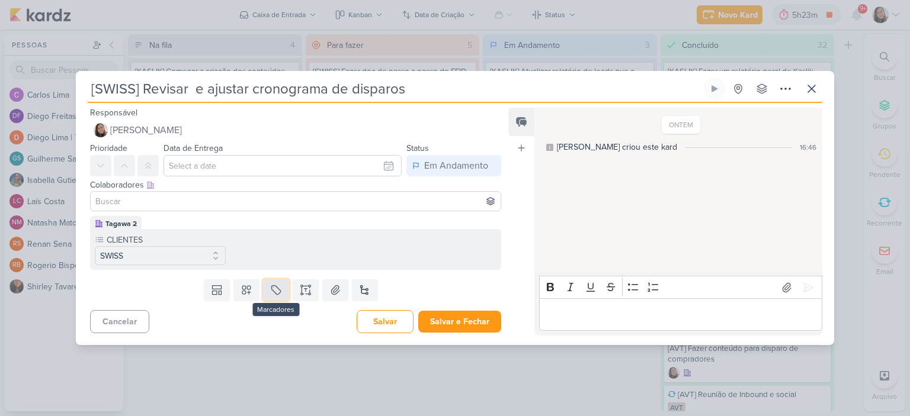
click at [270, 284] on icon at bounding box center [276, 290] width 12 height 12
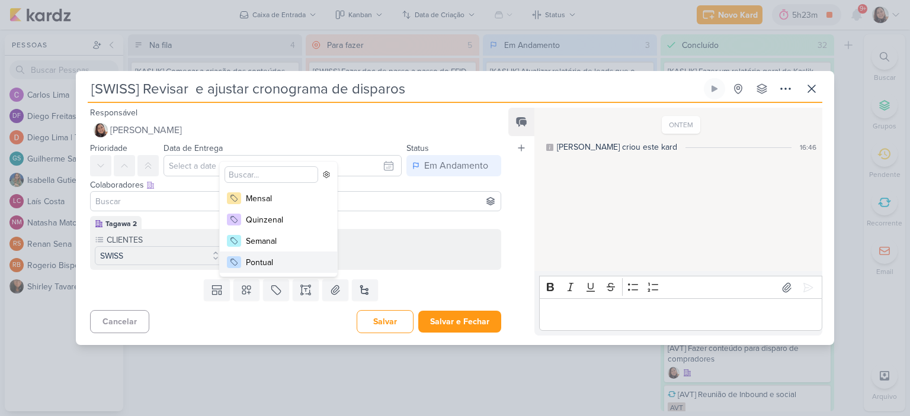
click at [271, 253] on button "Pontual" at bounding box center [278, 262] width 117 height 21
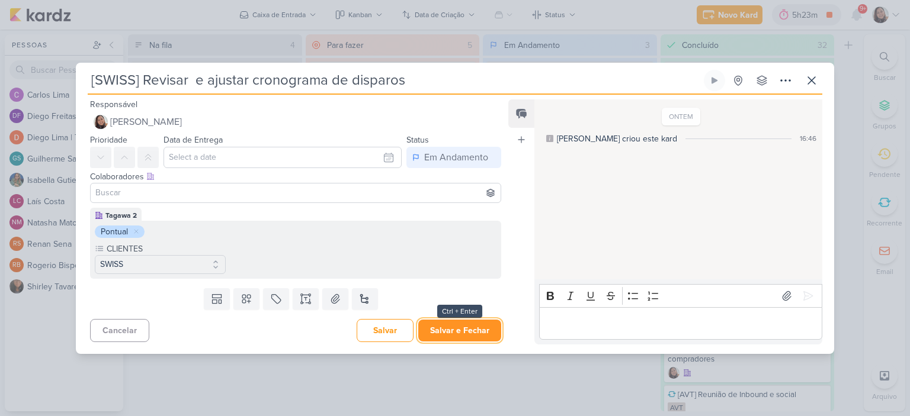
click at [460, 328] on button "Salvar e Fechar" at bounding box center [459, 331] width 83 height 22
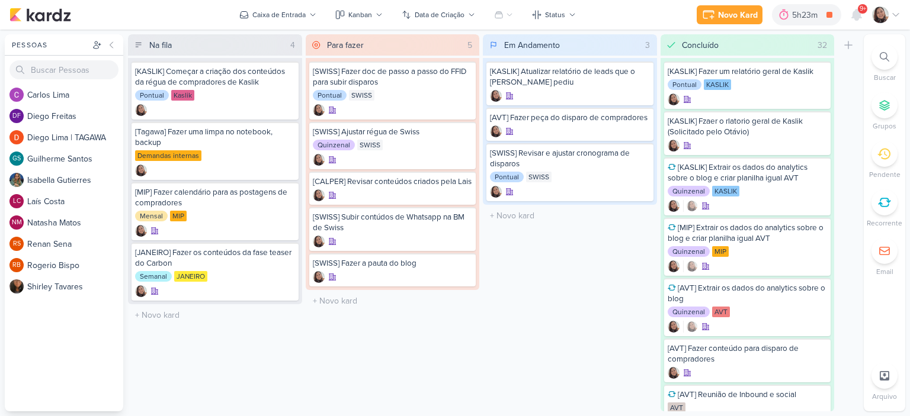
click at [897, 15] on icon at bounding box center [895, 14] width 9 height 9
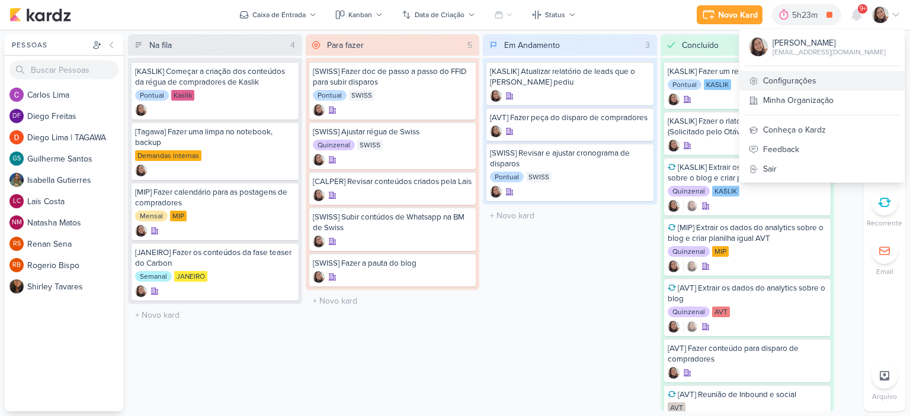
click at [785, 78] on link "Configurações" at bounding box center [821, 81] width 165 height 20
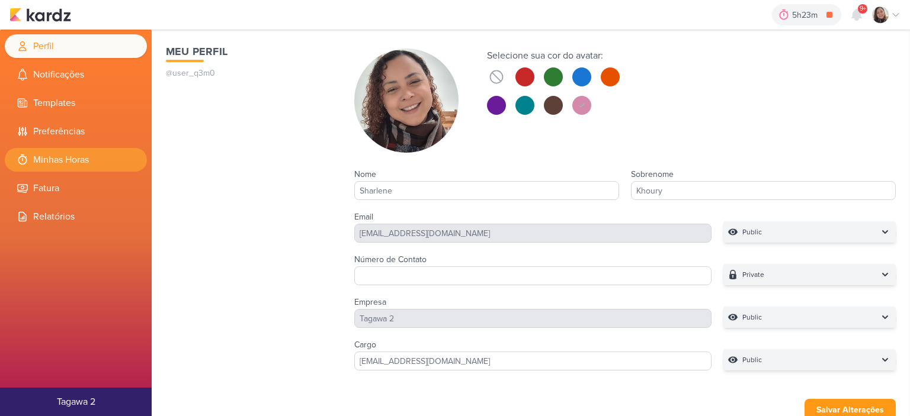
click at [76, 160] on li "Minhas Horas" at bounding box center [76, 160] width 142 height 24
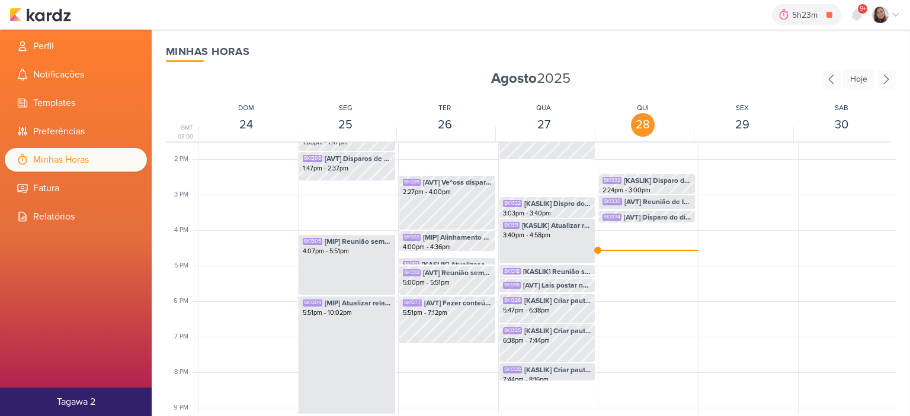
scroll to position [516, 0]
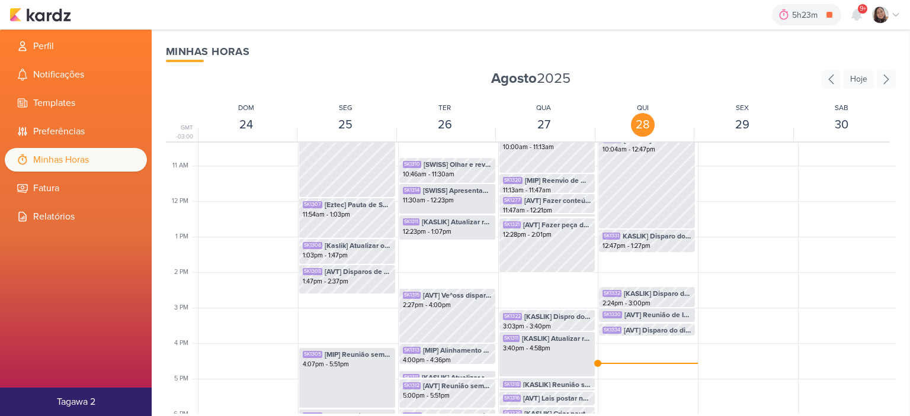
scroll to position [576, 0]
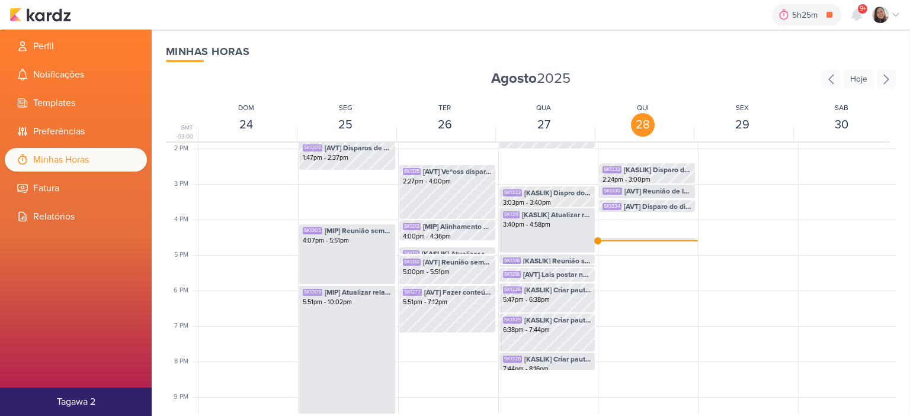
scroll to position [516, 0]
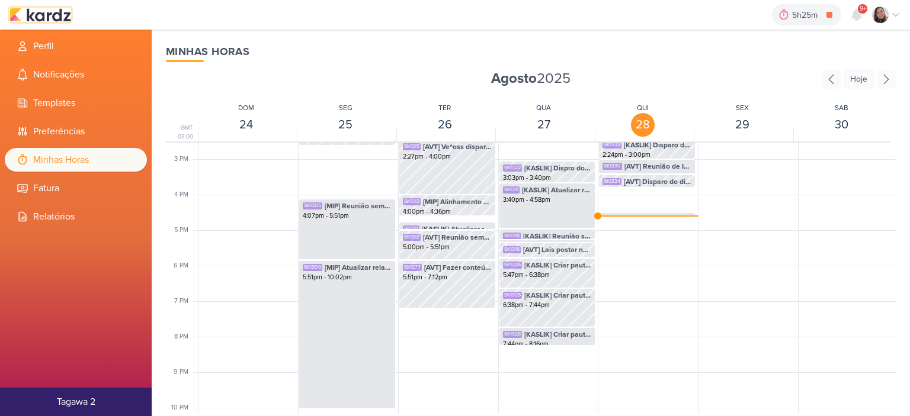
click at [57, 14] on img at bounding box center [40, 15] width 62 height 14
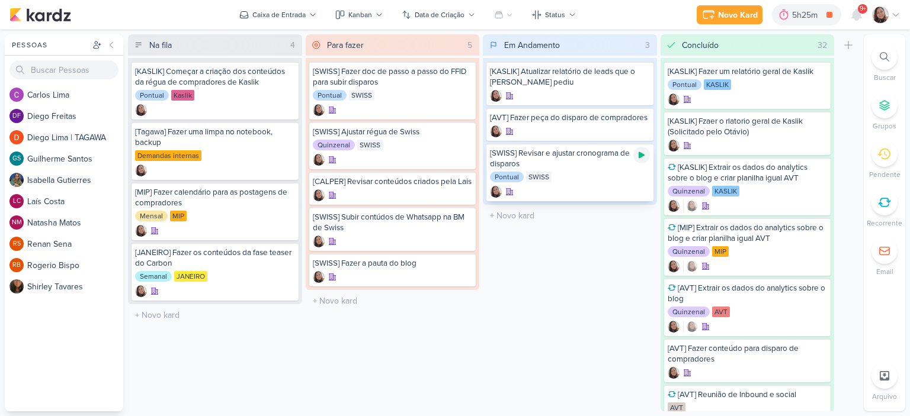
click at [641, 154] on icon at bounding box center [641, 155] width 6 height 7
click at [895, 15] on icon at bounding box center [895, 14] width 9 height 9
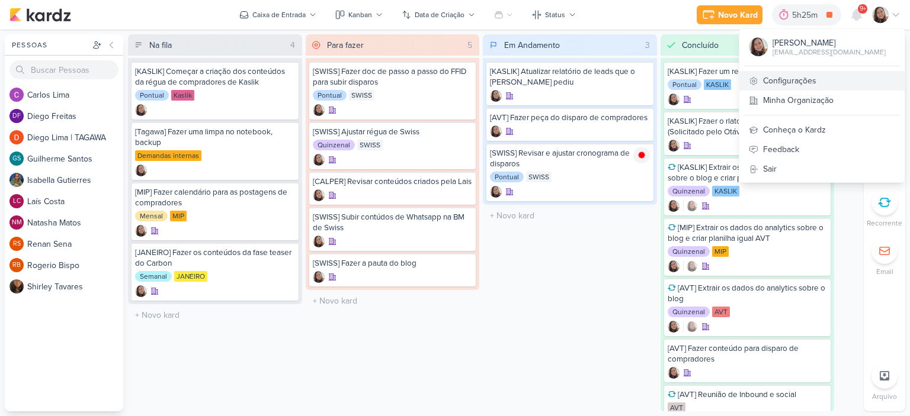
click at [803, 78] on link "Configurações" at bounding box center [821, 81] width 165 height 20
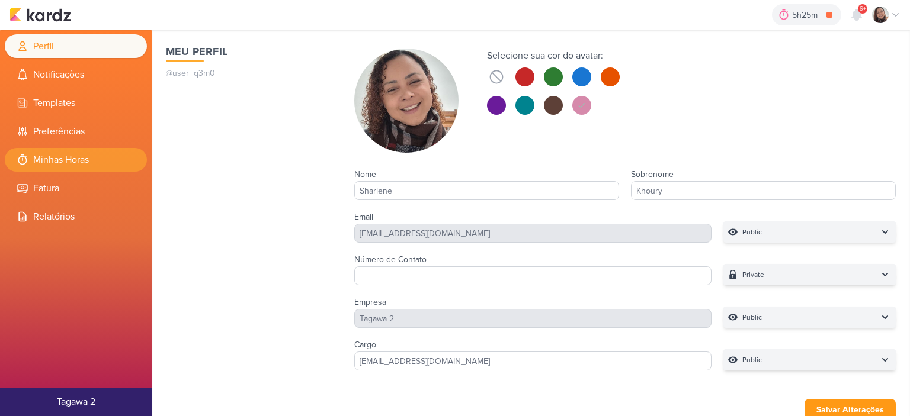
click at [90, 159] on li "Minhas Horas" at bounding box center [76, 160] width 142 height 24
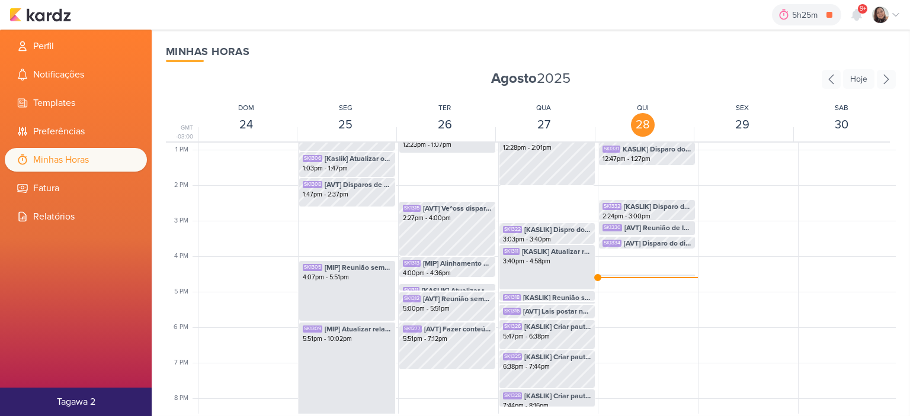
scroll to position [457, 0]
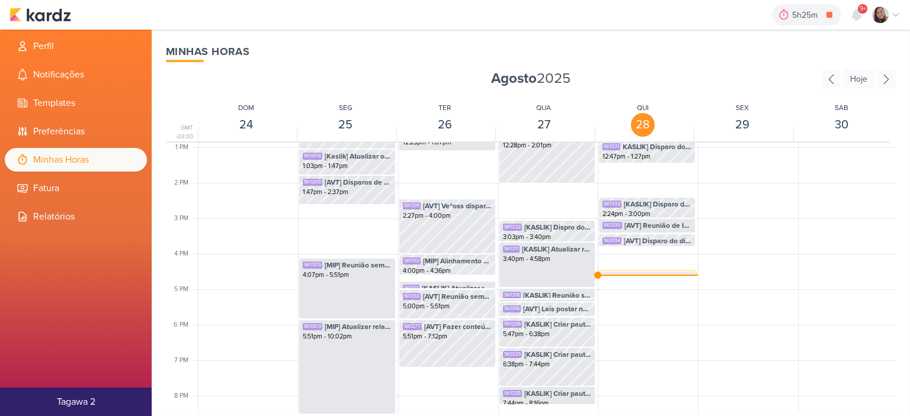
click at [629, 272] on div "SK1335 [KASLIK] Dispro do dia 29/08 - Corretores 4:30pm - 4:36pm" at bounding box center [647, 283] width 96 height 23
select select "pm"
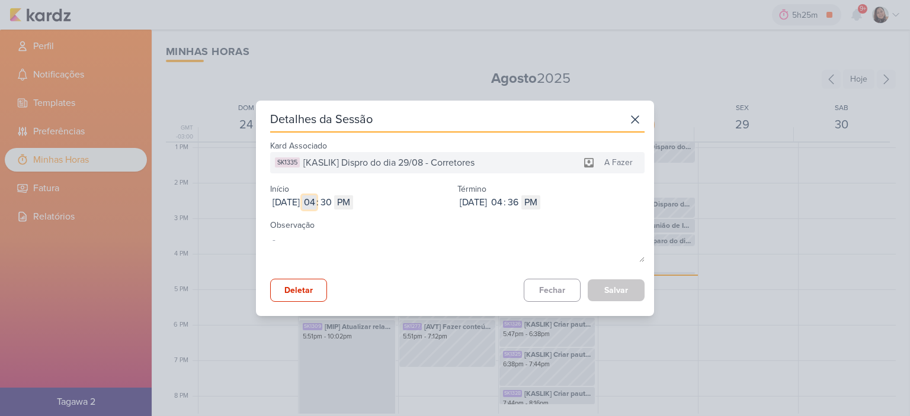
click at [316, 200] on input "04" at bounding box center [309, 202] width 14 height 14
type input "03"
click at [333, 204] on input "30" at bounding box center [326, 202] width 14 height 14
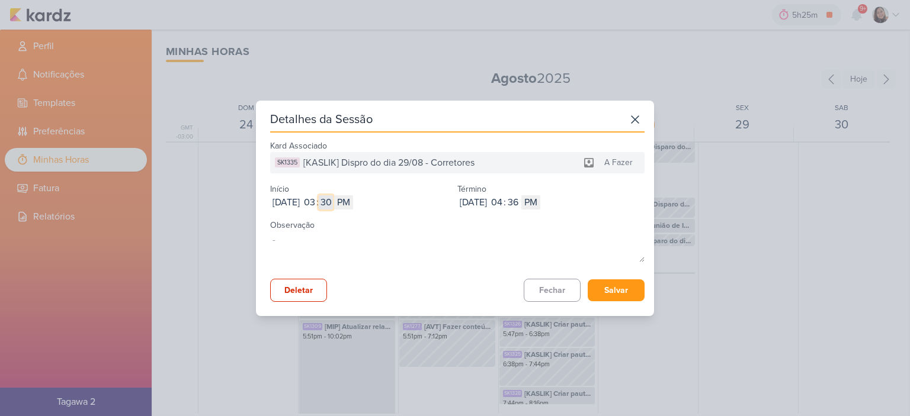
click at [333, 204] on input "30" at bounding box center [326, 202] width 14 height 14
type input "48"
click at [520, 206] on input "36" at bounding box center [513, 202] width 14 height 14
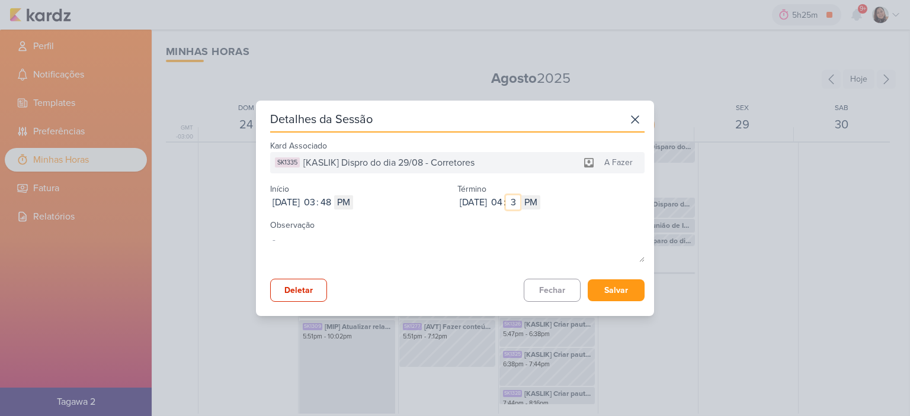
type input "31"
click at [597, 286] on button "Salvar" at bounding box center [615, 290] width 57 height 22
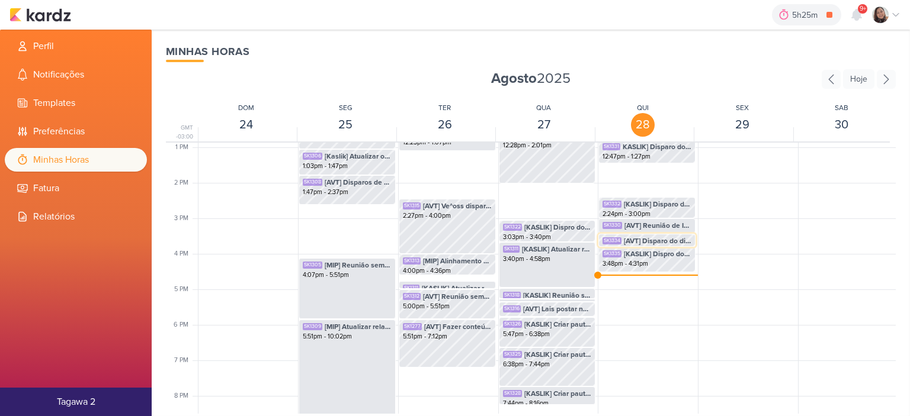
click at [670, 242] on span "[AVT] Disparo do dia 29/08 - Éden" at bounding box center [658, 241] width 68 height 11
select select "pm"
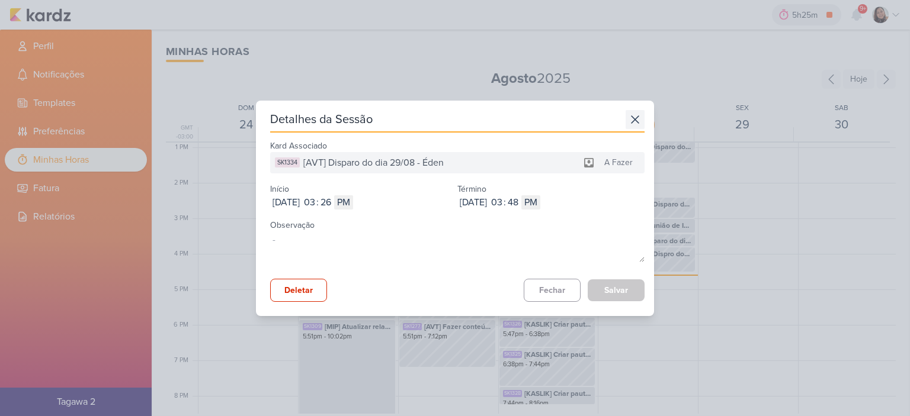
click at [638, 115] on icon at bounding box center [634, 119] width 19 height 19
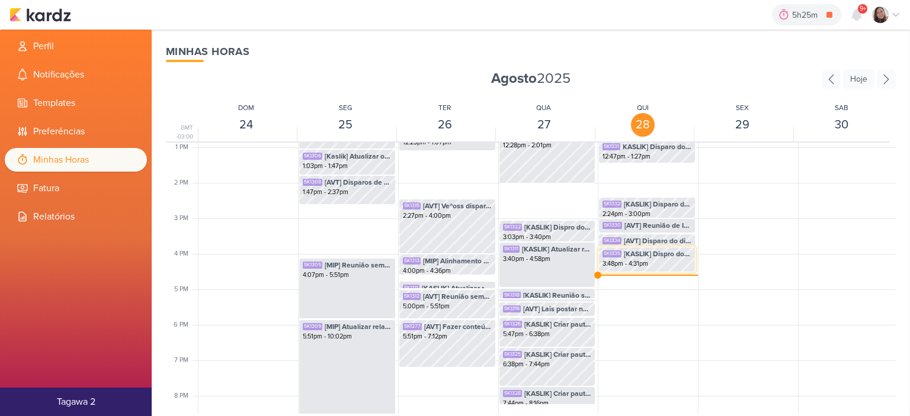
click at [649, 265] on div "3:48pm - 4:31pm" at bounding box center [646, 263] width 89 height 9
select select "pm"
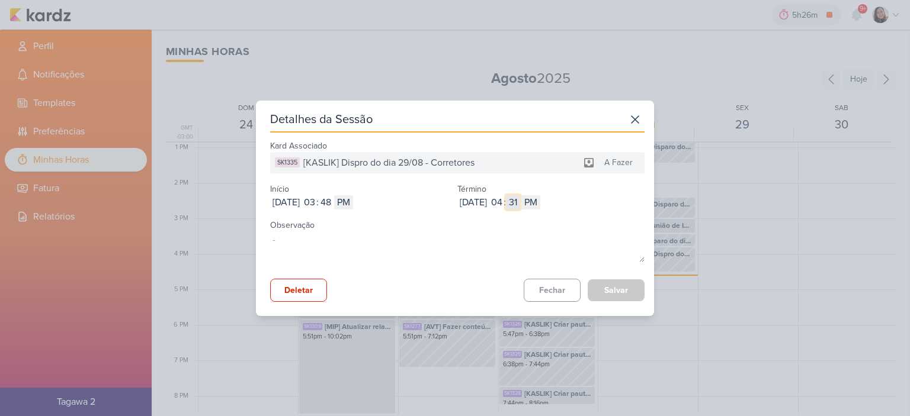
click at [520, 203] on input "31" at bounding box center [513, 202] width 14 height 14
type input "16"
click at [616, 290] on button "Salvar" at bounding box center [615, 290] width 57 height 22
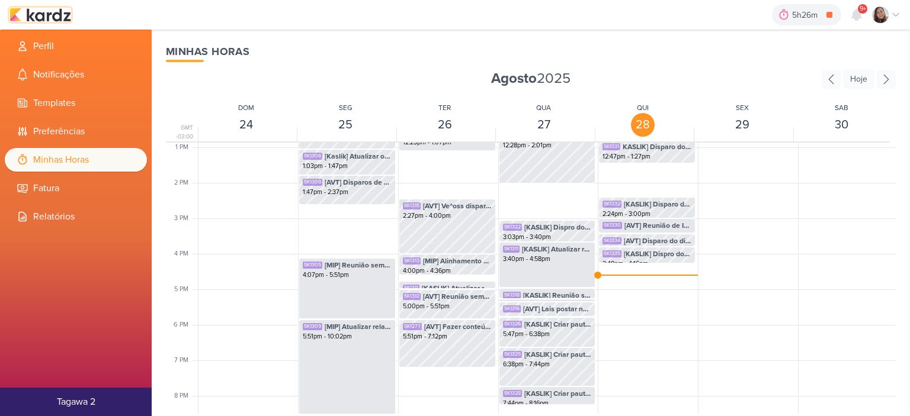
click at [37, 13] on img at bounding box center [40, 15] width 62 height 14
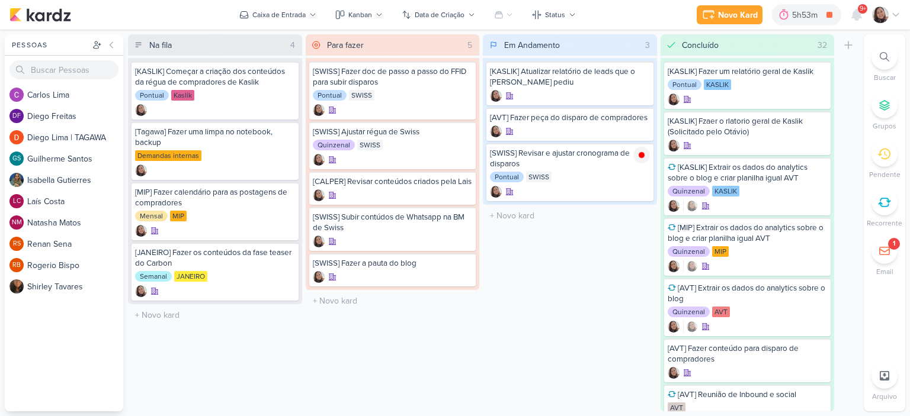
click at [900, 17] on div "Novo Kard Ctrl + k 5h53m [SWISS] Revisar e ajustar cronograma de disparos 0h5m …" at bounding box center [455, 15] width 910 height 30
click at [895, 16] on icon at bounding box center [895, 14] width 9 height 9
click at [895, 21] on div at bounding box center [886, 15] width 28 height 17
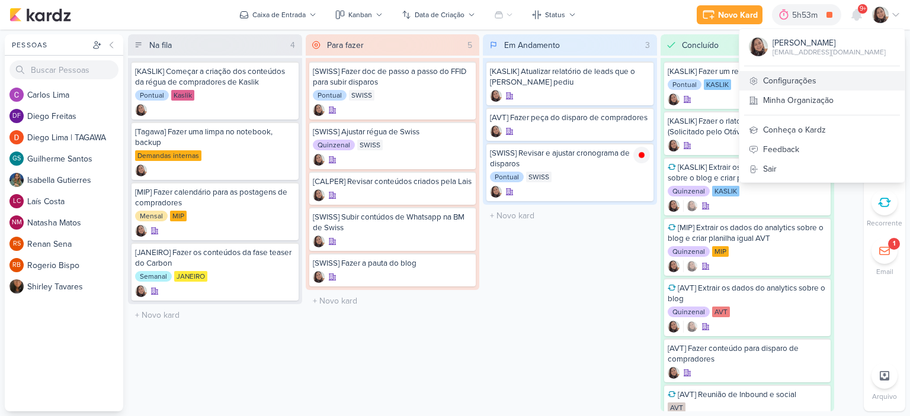
click at [812, 81] on link "Configurações" at bounding box center [821, 81] width 165 height 20
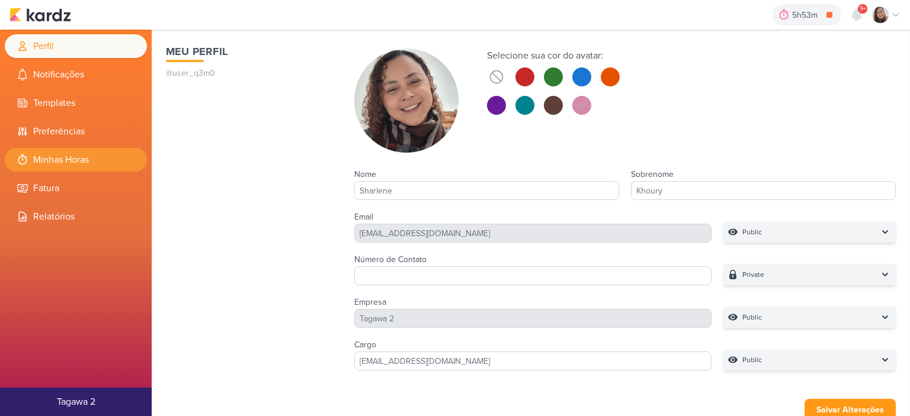
click at [86, 160] on li "Minhas Horas" at bounding box center [76, 160] width 142 height 24
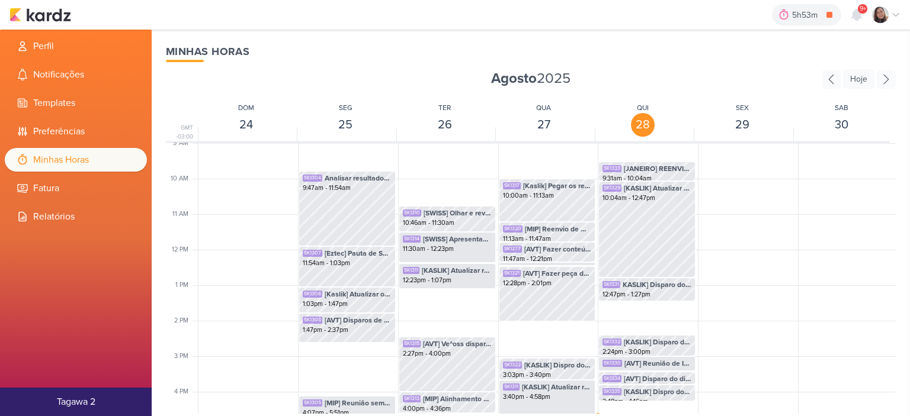
scroll to position [516, 0]
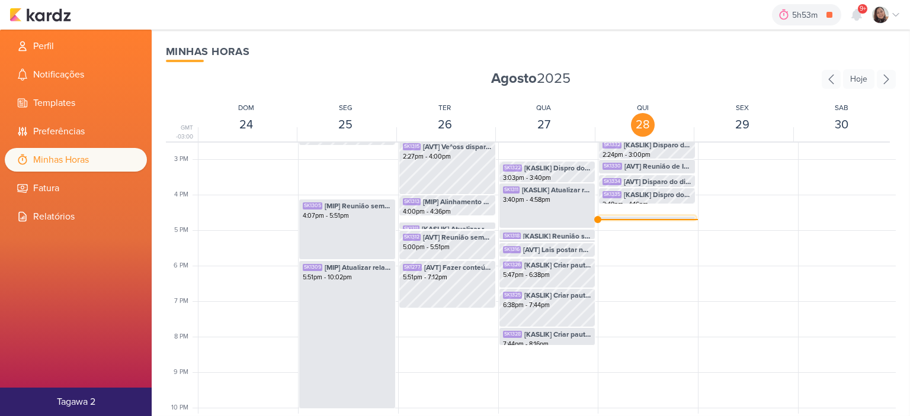
click at [657, 219] on span "[SWISS] Revisar e ajustar cronograma de disparos" at bounding box center [658, 223] width 68 height 11
select select "pm"
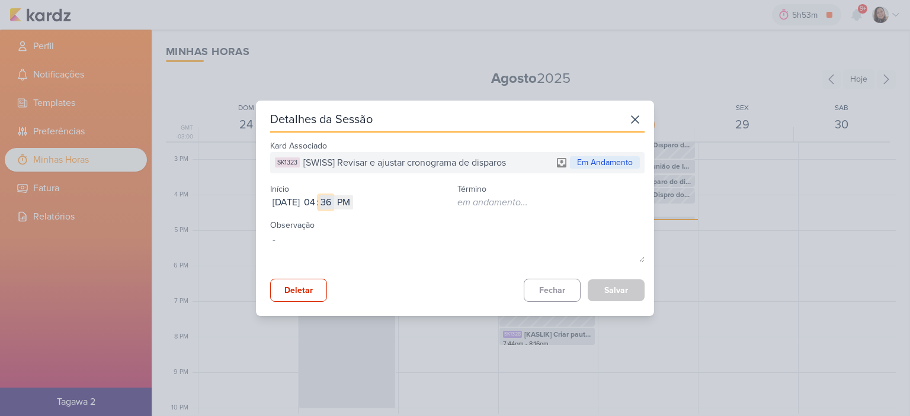
click at [333, 205] on input "36" at bounding box center [326, 202] width 14 height 14
type input "16"
click at [625, 294] on button "Salvar" at bounding box center [615, 290] width 57 height 22
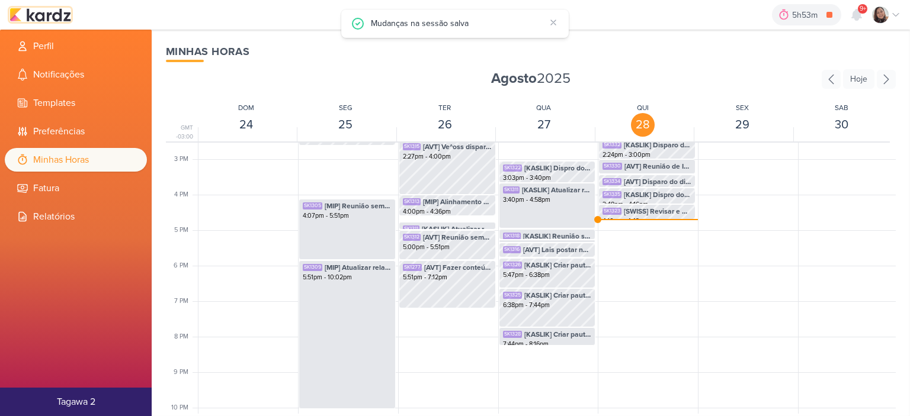
click at [52, 16] on img at bounding box center [40, 15] width 62 height 14
